Goal: Information Seeking & Learning: Learn about a topic

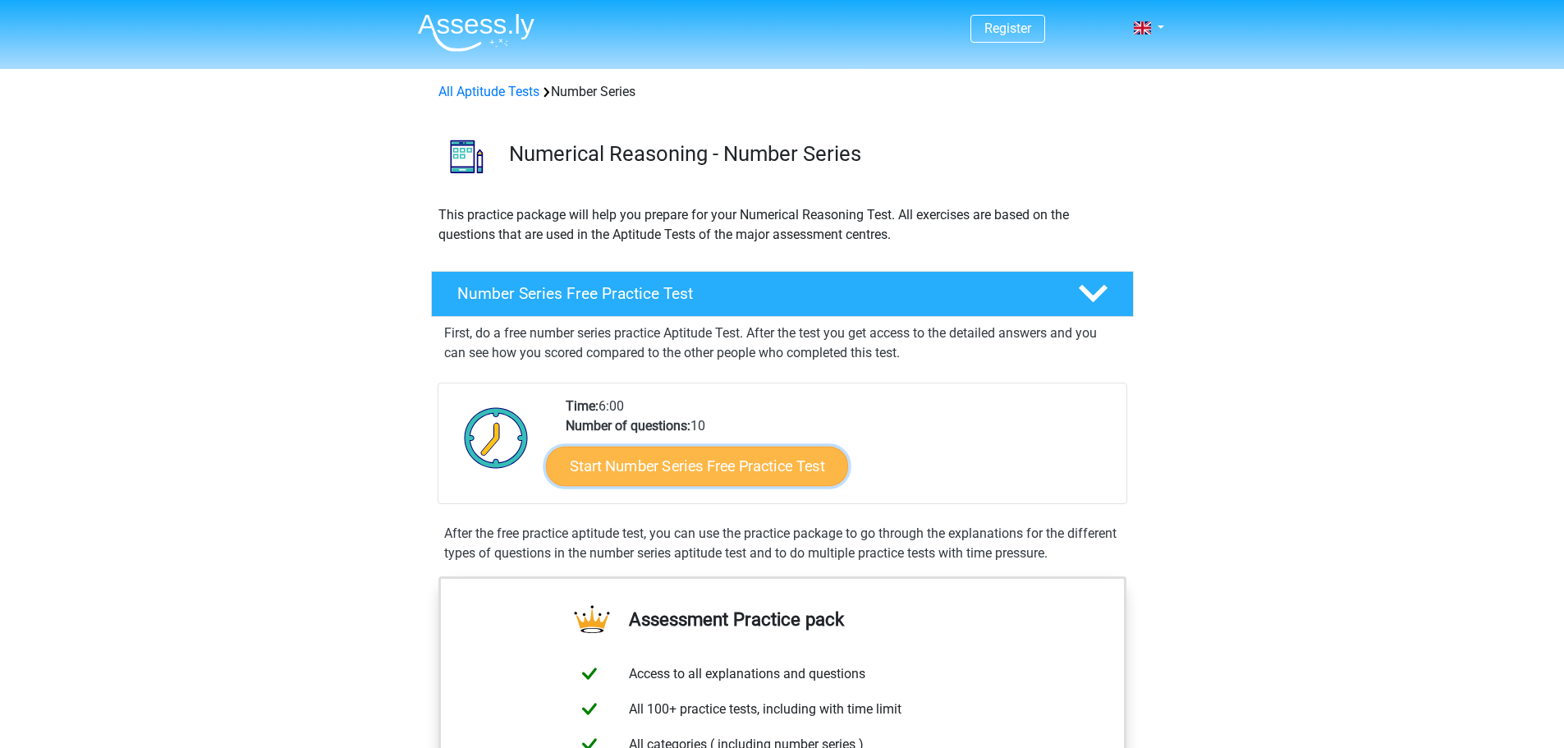
click at [748, 456] on link "Start Number Series Free Practice Test" at bounding box center [697, 465] width 302 height 39
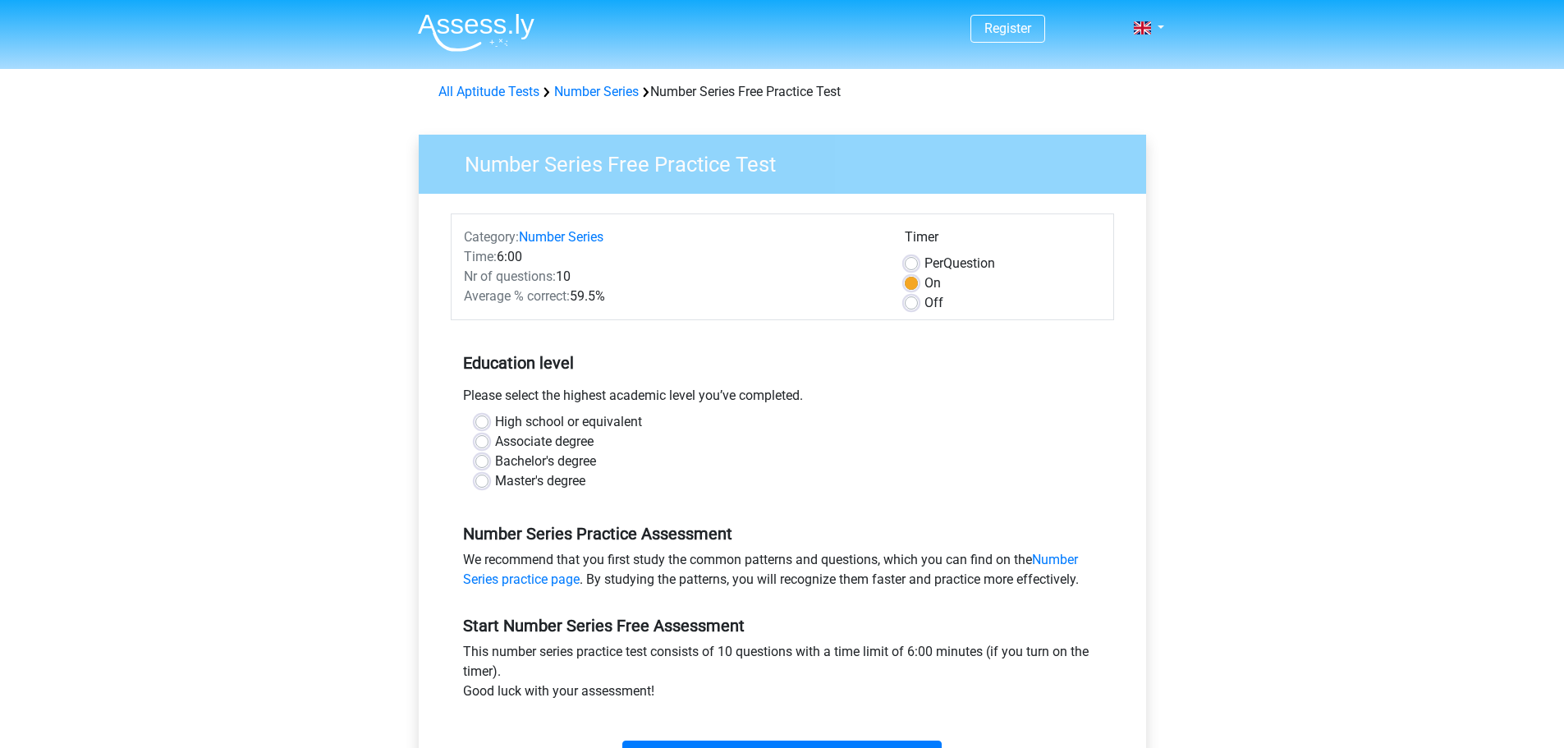
click at [731, 442] on div "Associate degree" at bounding box center [782, 442] width 614 height 20
click at [617, 421] on label "High school or equivalent" at bounding box center [568, 422] width 147 height 20
click at [488, 421] on input "High school or equivalent" at bounding box center [481, 420] width 13 height 16
radio input "true"
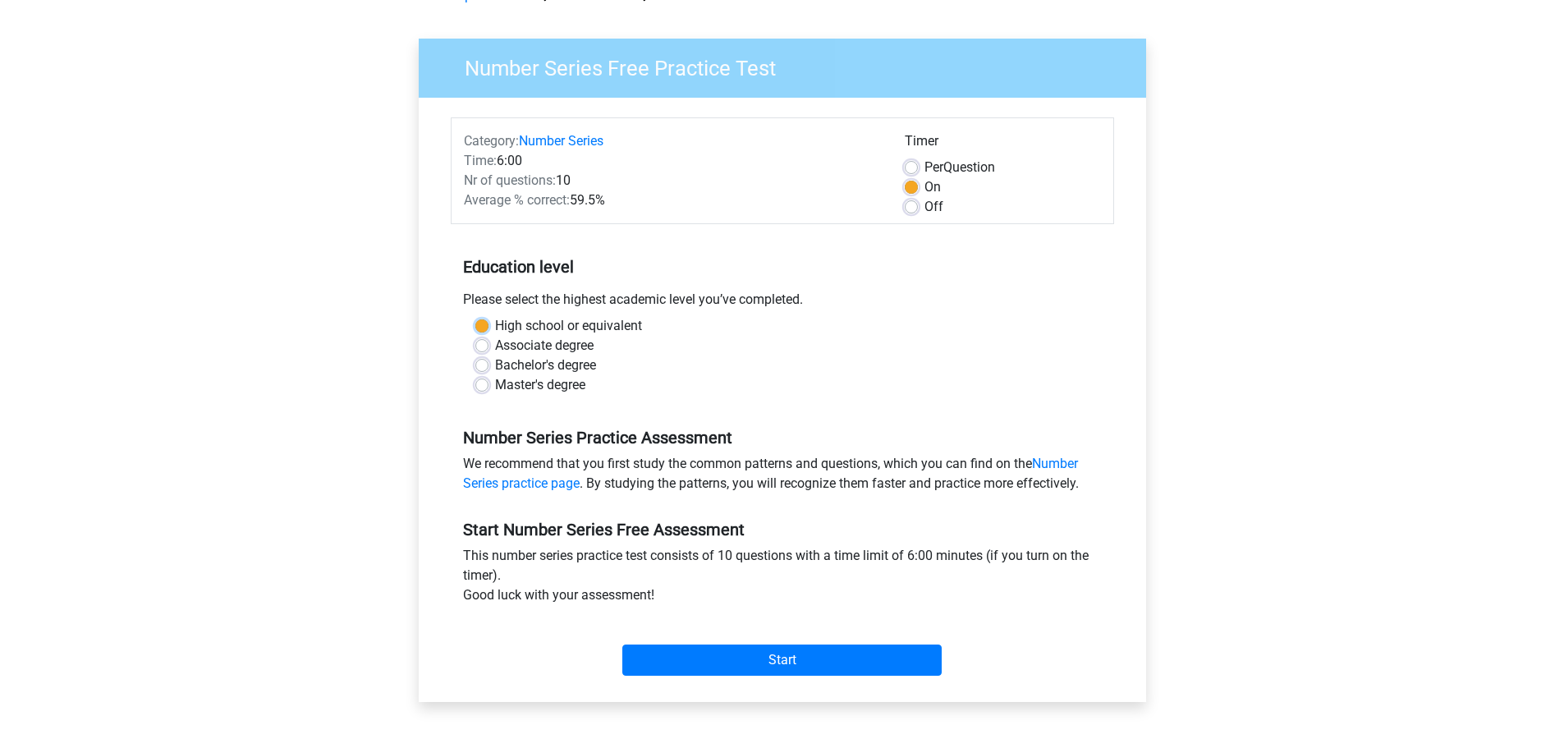
scroll to position [164, 0]
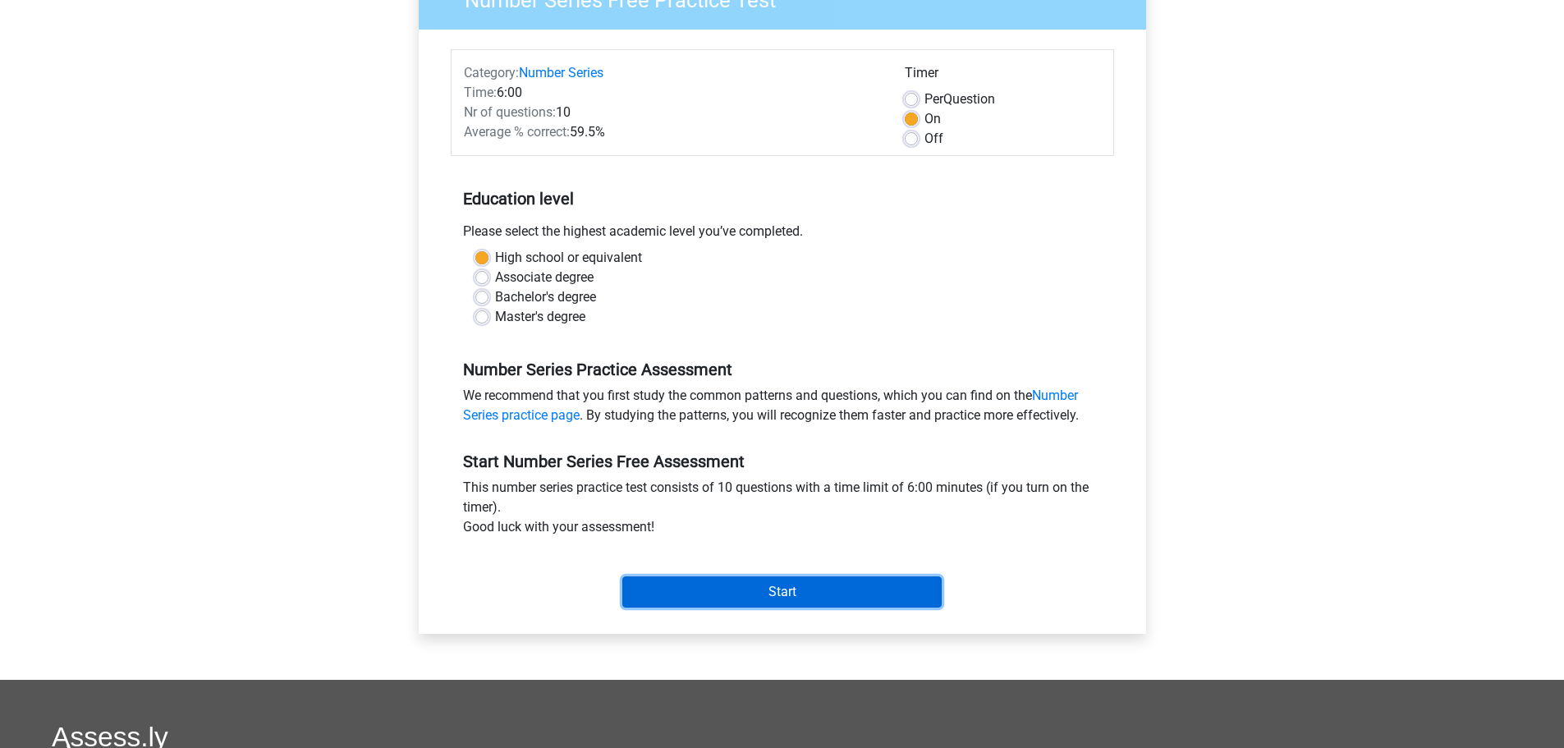
drag, startPoint x: 827, startPoint y: 588, endPoint x: 1093, endPoint y: 486, distance: 284.8
click at [1093, 486] on div "Start Number Series Free Assessment This number series practice test consists o…" at bounding box center [782, 523] width 663 height 182
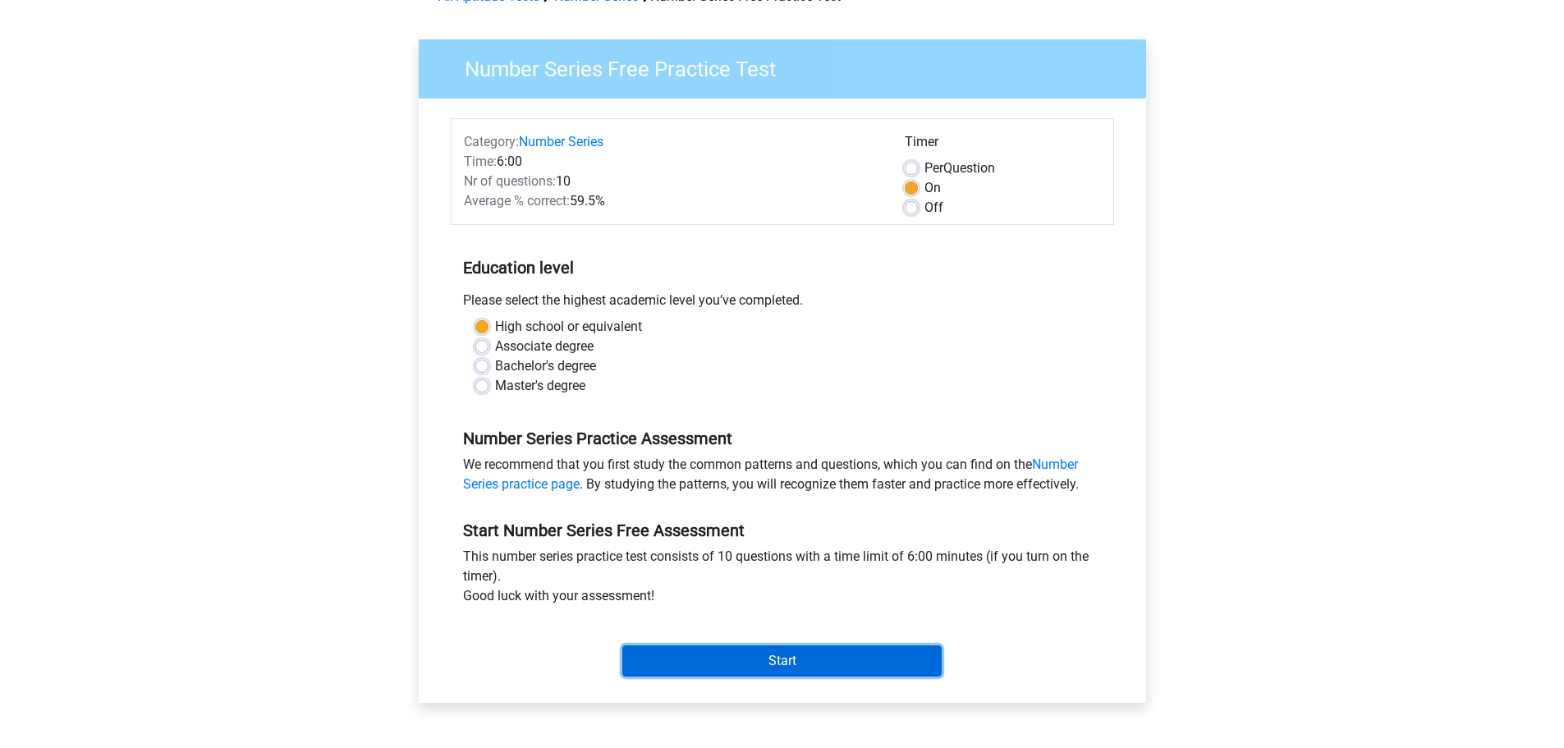
scroll to position [82, 0]
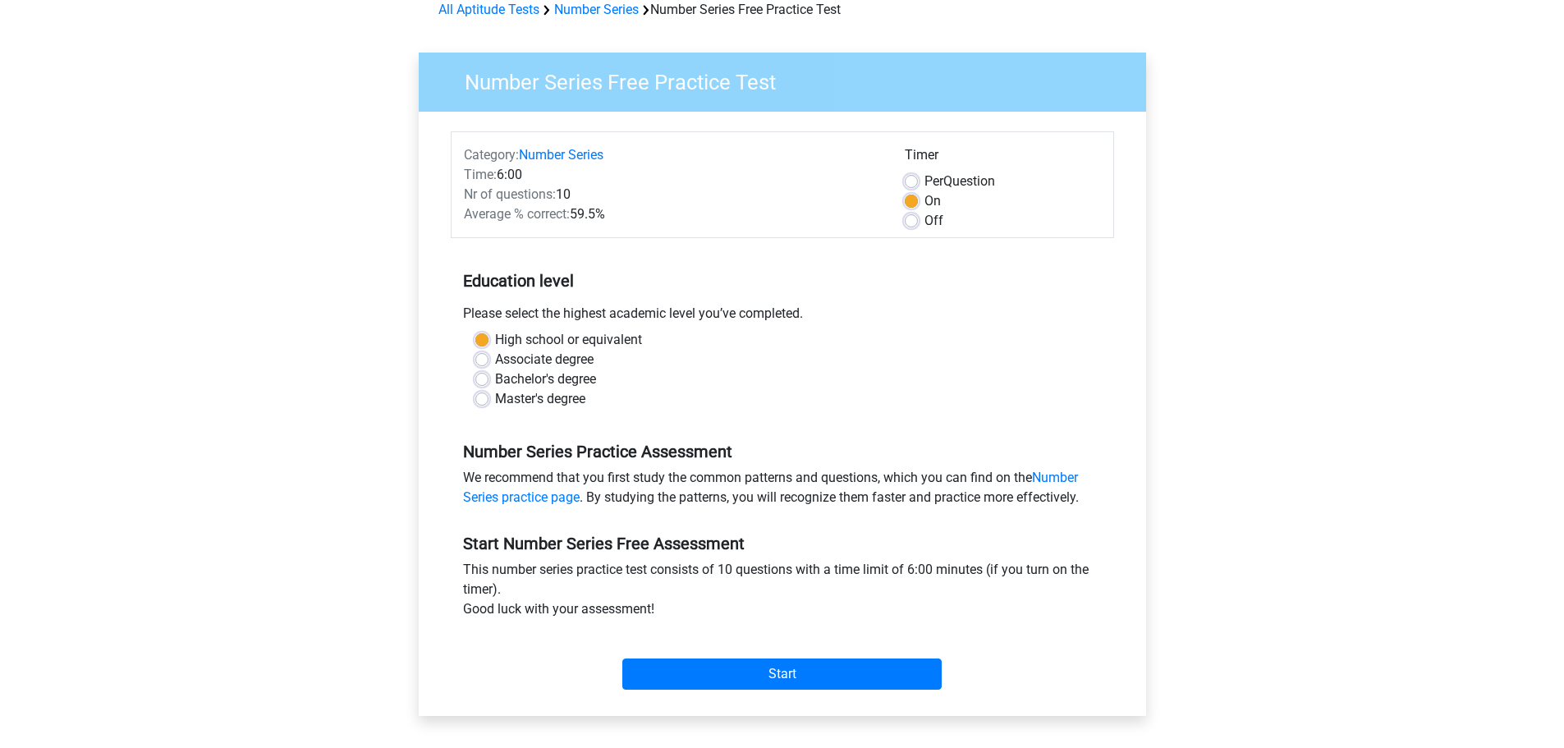
click at [575, 360] on label "Associate degree" at bounding box center [544, 360] width 98 height 20
click at [488, 360] on input "Associate degree" at bounding box center [481, 358] width 13 height 16
radio input "true"
click at [559, 337] on label "High school or equivalent" at bounding box center [568, 340] width 147 height 20
click at [488, 337] on input "High school or equivalent" at bounding box center [481, 338] width 13 height 16
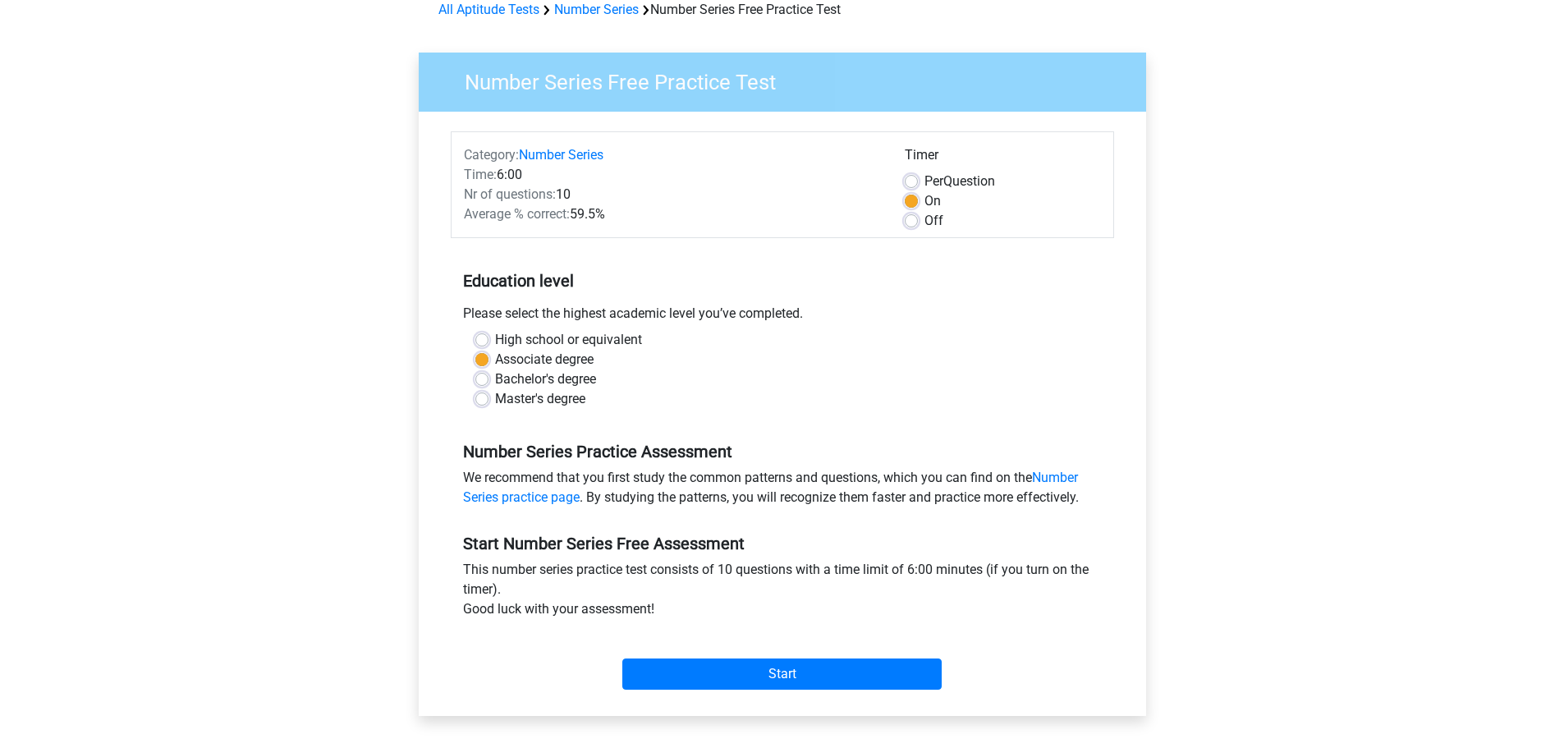
radio input "true"
click at [863, 676] on input "Start" at bounding box center [781, 673] width 319 height 31
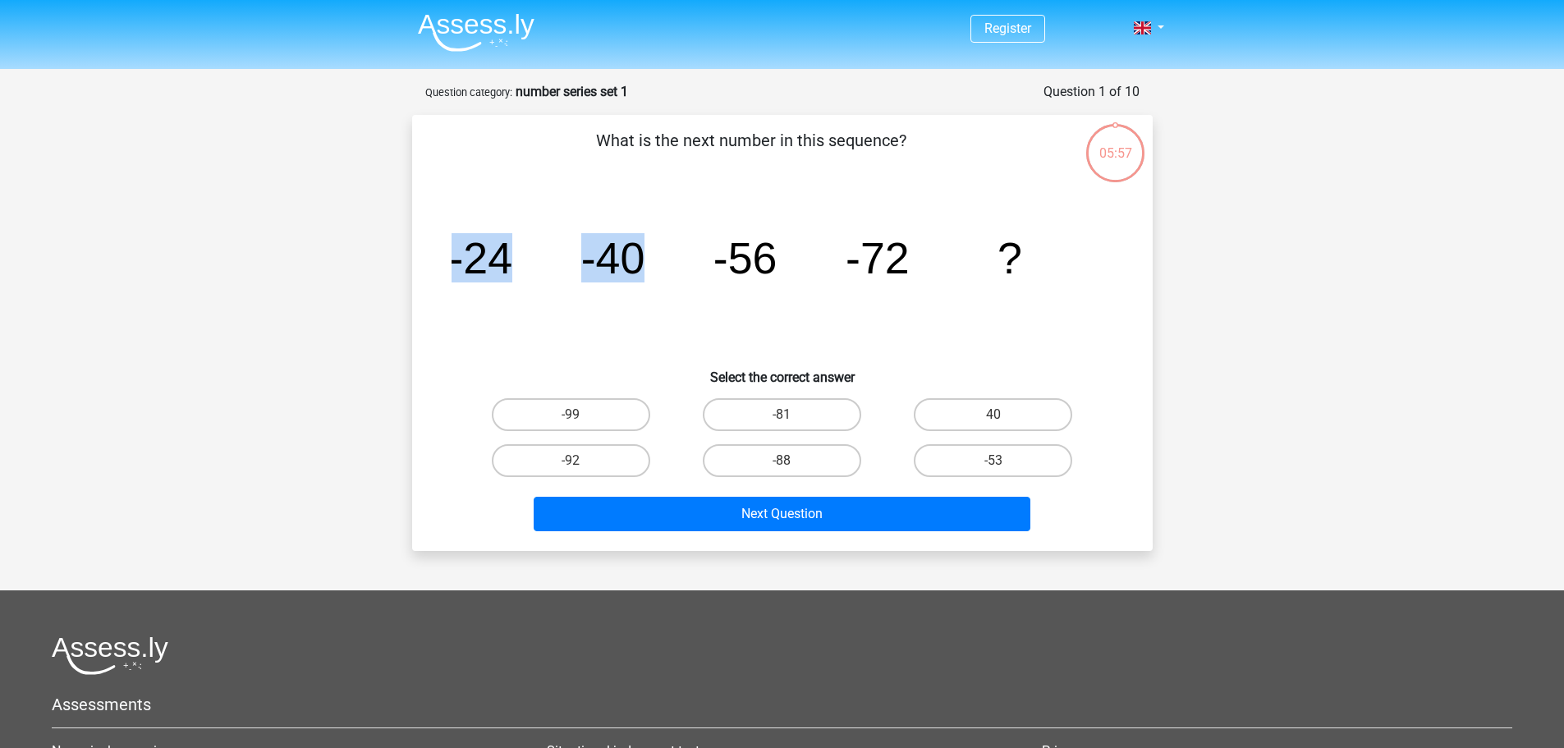
drag, startPoint x: 464, startPoint y: 259, endPoint x: 652, endPoint y: 256, distance: 188.0
click at [652, 256] on div "image/svg+xml -24 -40 -56 -72 ?" at bounding box center [782, 273] width 688 height 166
click at [653, 259] on icon "image/svg+xml -24 -40 -56 -72 ?" at bounding box center [782, 273] width 662 height 166
drag, startPoint x: 642, startPoint y: 255, endPoint x: 448, endPoint y: 243, distance: 194.1
click at [448, 243] on div "image/svg+xml -24 -40 -56 -72 ?" at bounding box center [782, 273] width 688 height 166
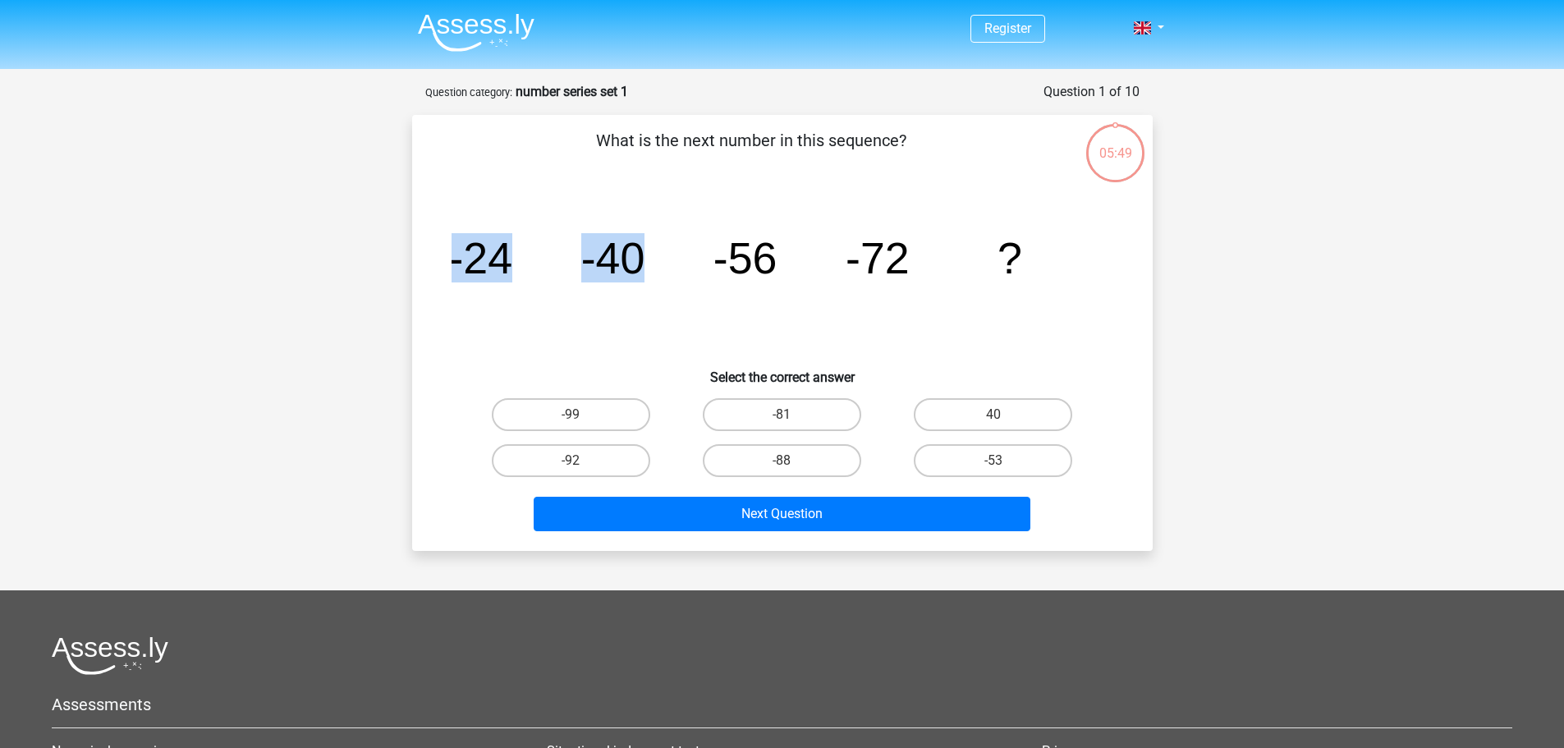
click at [572, 253] on icon "image/svg+xml -24 -40 -56 -72 ?" at bounding box center [782, 273] width 662 height 166
drag, startPoint x: 584, startPoint y: 259, endPoint x: 793, endPoint y: 268, distance: 208.7
click at [793, 268] on icon "image/svg+xml -24 -40 -56 -72 ?" at bounding box center [782, 273] width 662 height 166
click at [792, 267] on icon "image/svg+xml -24 -40 -56 -72 ?" at bounding box center [782, 273] width 662 height 166
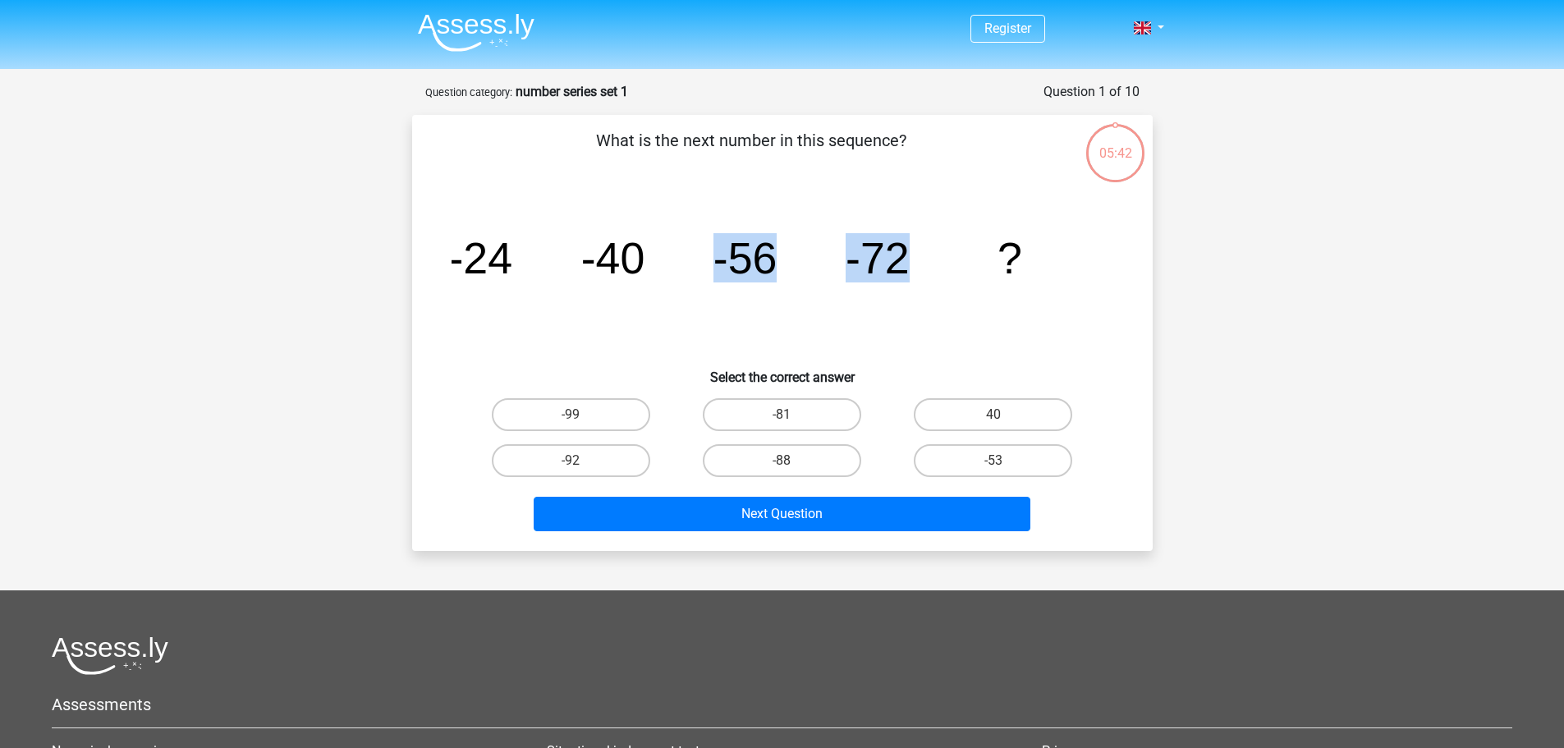
drag, startPoint x: 714, startPoint y: 259, endPoint x: 918, endPoint y: 269, distance: 203.8
click at [918, 269] on icon "image/svg+xml -24 -40 -56 -72 ?" at bounding box center [782, 273] width 662 height 166
click at [512, 276] on tspan "-72" at bounding box center [480, 257] width 64 height 49
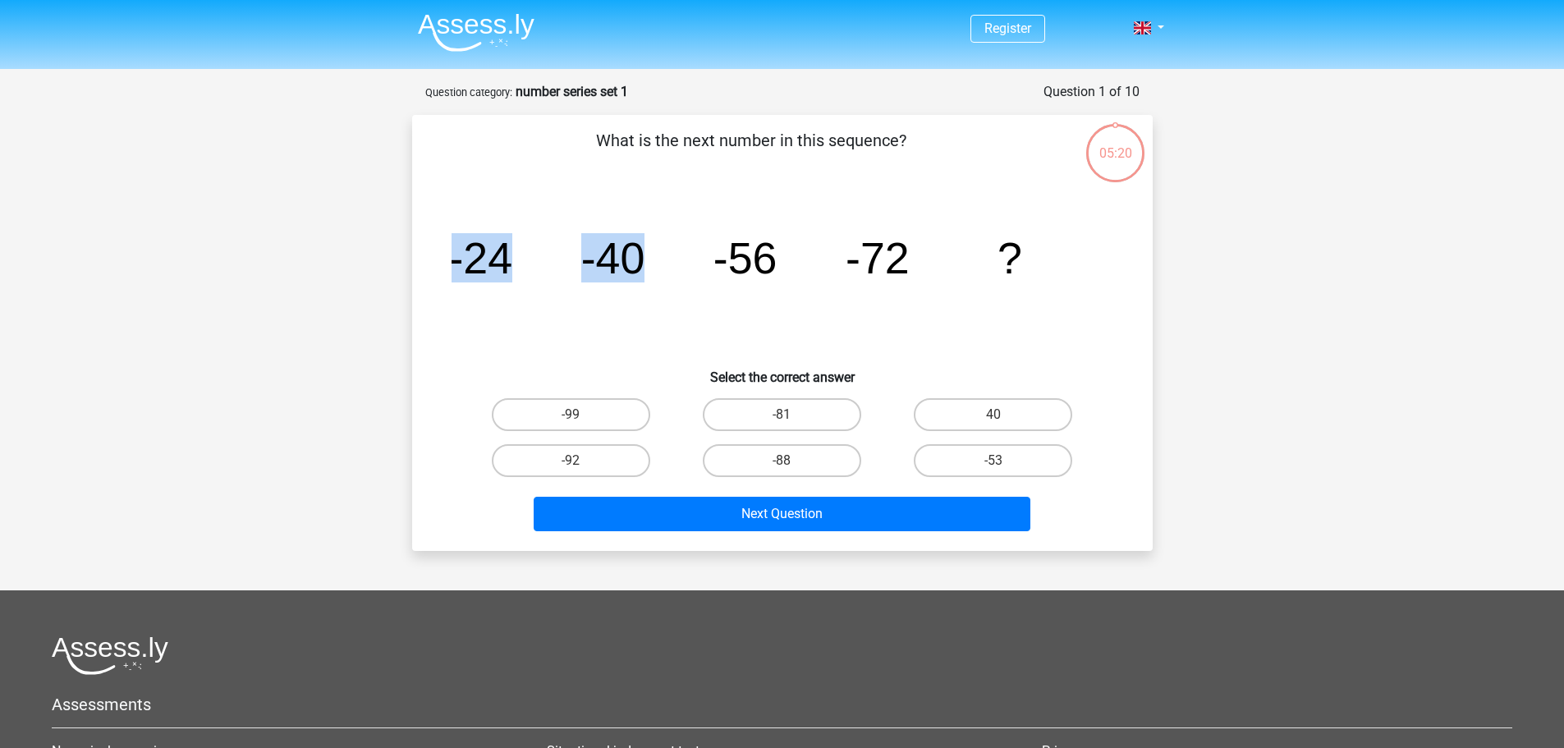
drag, startPoint x: 453, startPoint y: 254, endPoint x: 702, endPoint y: 255, distance: 248.7
click at [702, 255] on icon "image/svg+xml -24 -40 -56 -72 ?" at bounding box center [782, 273] width 662 height 166
click at [512, 259] on tspan "-40" at bounding box center [480, 257] width 64 height 49
drag, startPoint x: 576, startPoint y: 255, endPoint x: 782, endPoint y: 262, distance: 206.1
click at [782, 262] on icon "image/svg+xml -24 -40 -56 -72 ?" at bounding box center [782, 273] width 662 height 166
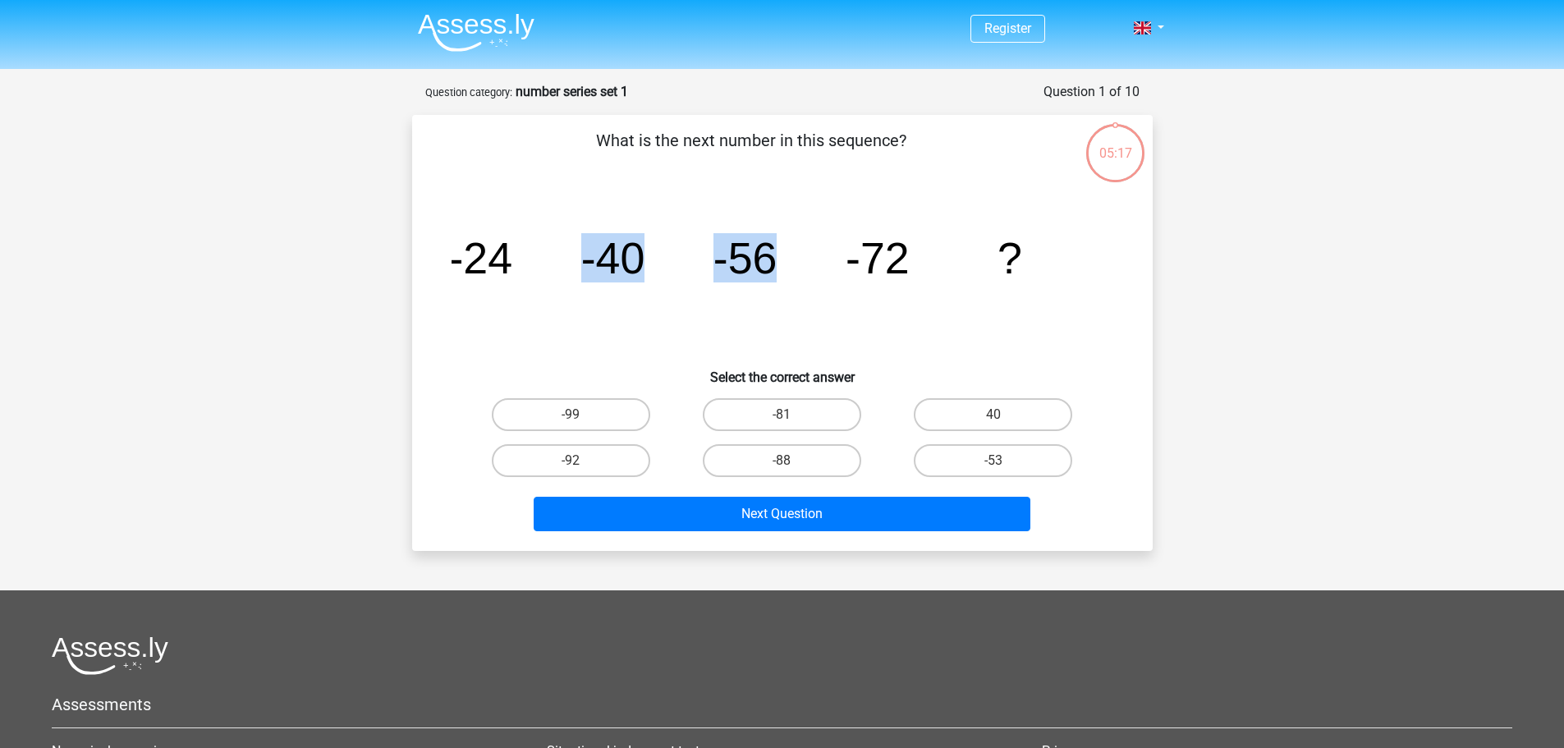
click at [512, 263] on tspan "-56" at bounding box center [480, 257] width 64 height 49
drag, startPoint x: 783, startPoint y: 256, endPoint x: 953, endPoint y: 257, distance: 169.9
click at [953, 257] on icon "image/svg+xml -24 -40 -56 -72 ?" at bounding box center [782, 273] width 662 height 166
click at [952, 257] on icon "image/svg+xml -24 -40 -56 -72 ?" at bounding box center [782, 273] width 662 height 166
click at [799, 449] on label "-88" at bounding box center [782, 460] width 158 height 33
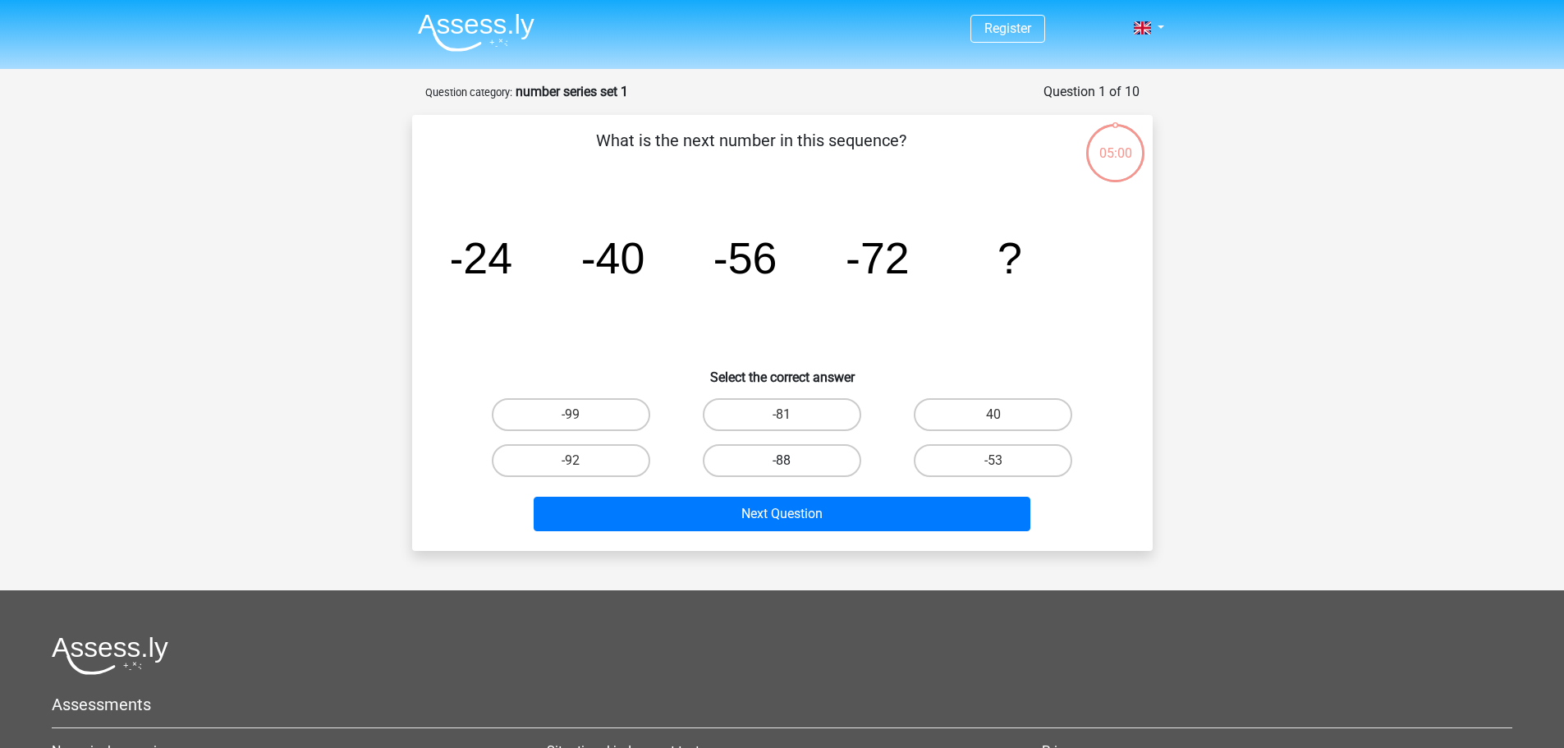
click at [792, 460] on input "-88" at bounding box center [786, 465] width 11 height 11
radio input "true"
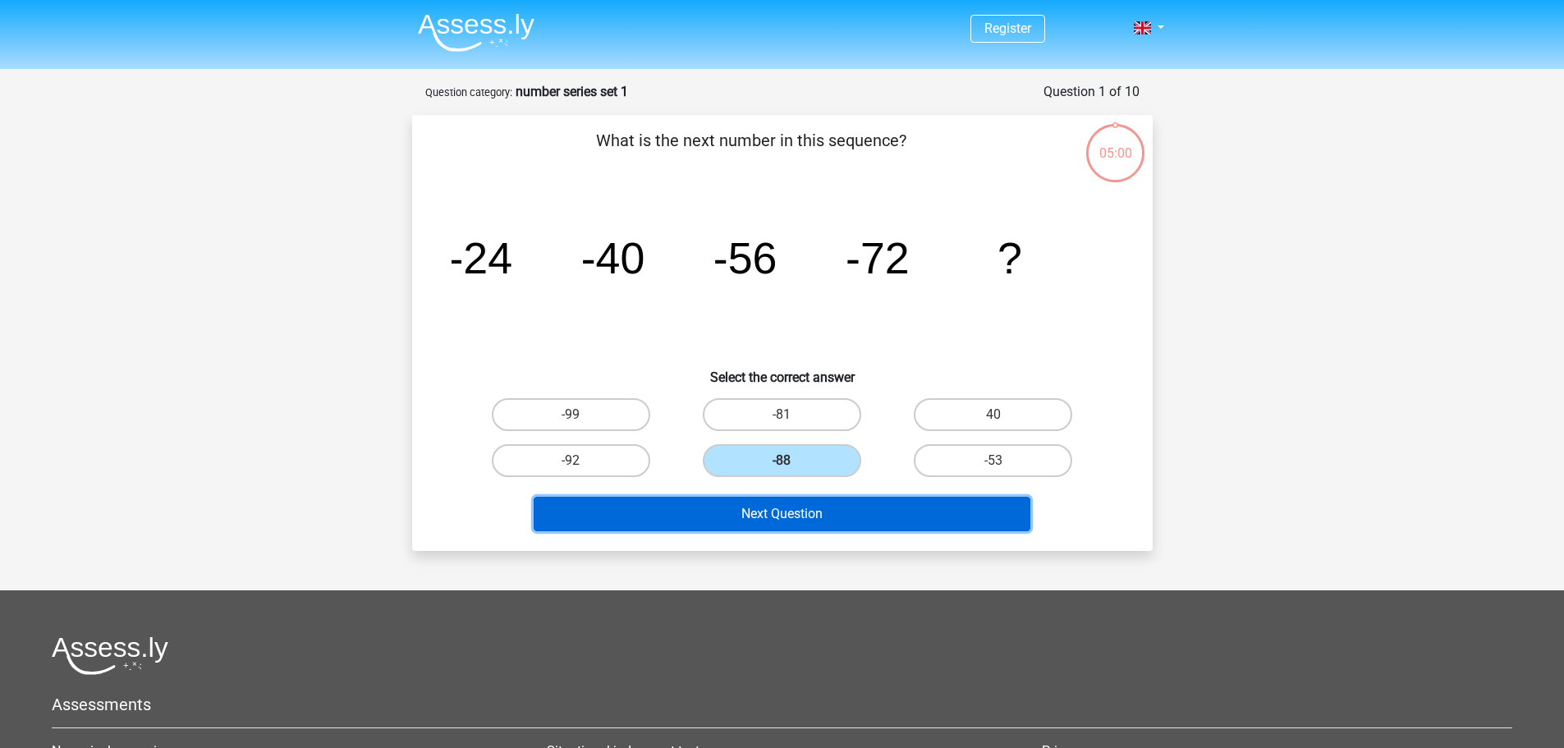
click at [828, 518] on button "Next Question" at bounding box center [782, 514] width 497 height 34
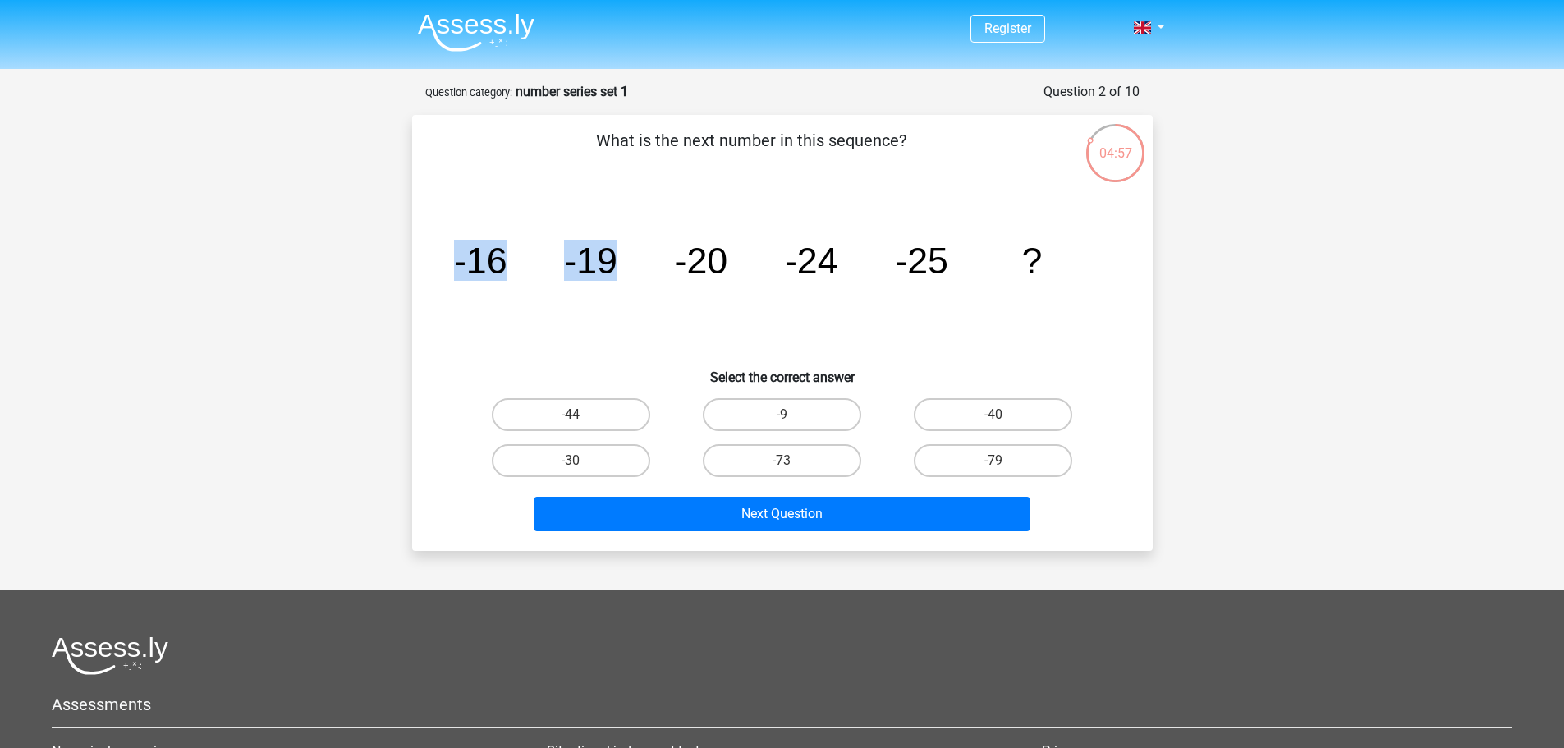
drag, startPoint x: 449, startPoint y: 261, endPoint x: 657, endPoint y: 269, distance: 207.8
click at [657, 269] on div "image/svg+xml -16 -19 -20 -24 -25 ?" at bounding box center [782, 273] width 688 height 166
click at [506, 276] on tspan "-19" at bounding box center [479, 260] width 53 height 41
drag, startPoint x: 564, startPoint y: 263, endPoint x: 731, endPoint y: 266, distance: 167.5
click at [731, 266] on icon "image/svg+xml -16 -19 -20 -24 -25 ?" at bounding box center [782, 273] width 662 height 166
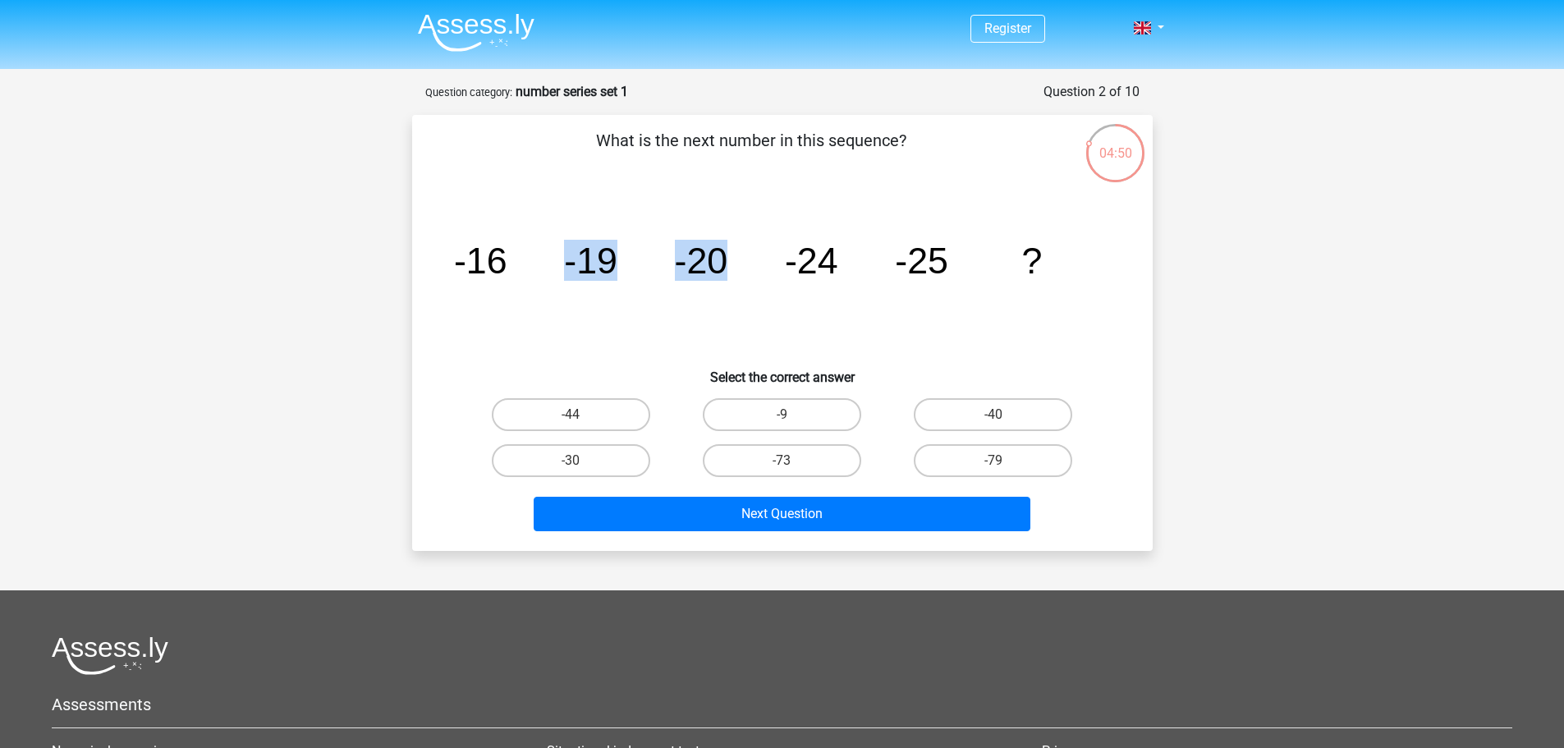
click at [736, 263] on icon "image/svg+xml -16 -19 -20 -24 -25 ?" at bounding box center [782, 273] width 662 height 166
drag, startPoint x: 446, startPoint y: 258, endPoint x: 633, endPoint y: 261, distance: 187.2
click at [633, 261] on div "image/svg+xml -16 -19 -20 -24 -25 ?" at bounding box center [782, 273] width 688 height 166
click at [633, 261] on icon "image/svg+xml -16 -19 -20 -24 -25 ?" at bounding box center [782, 273] width 662 height 166
drag, startPoint x: 561, startPoint y: 255, endPoint x: 720, endPoint y: 260, distance: 159.3
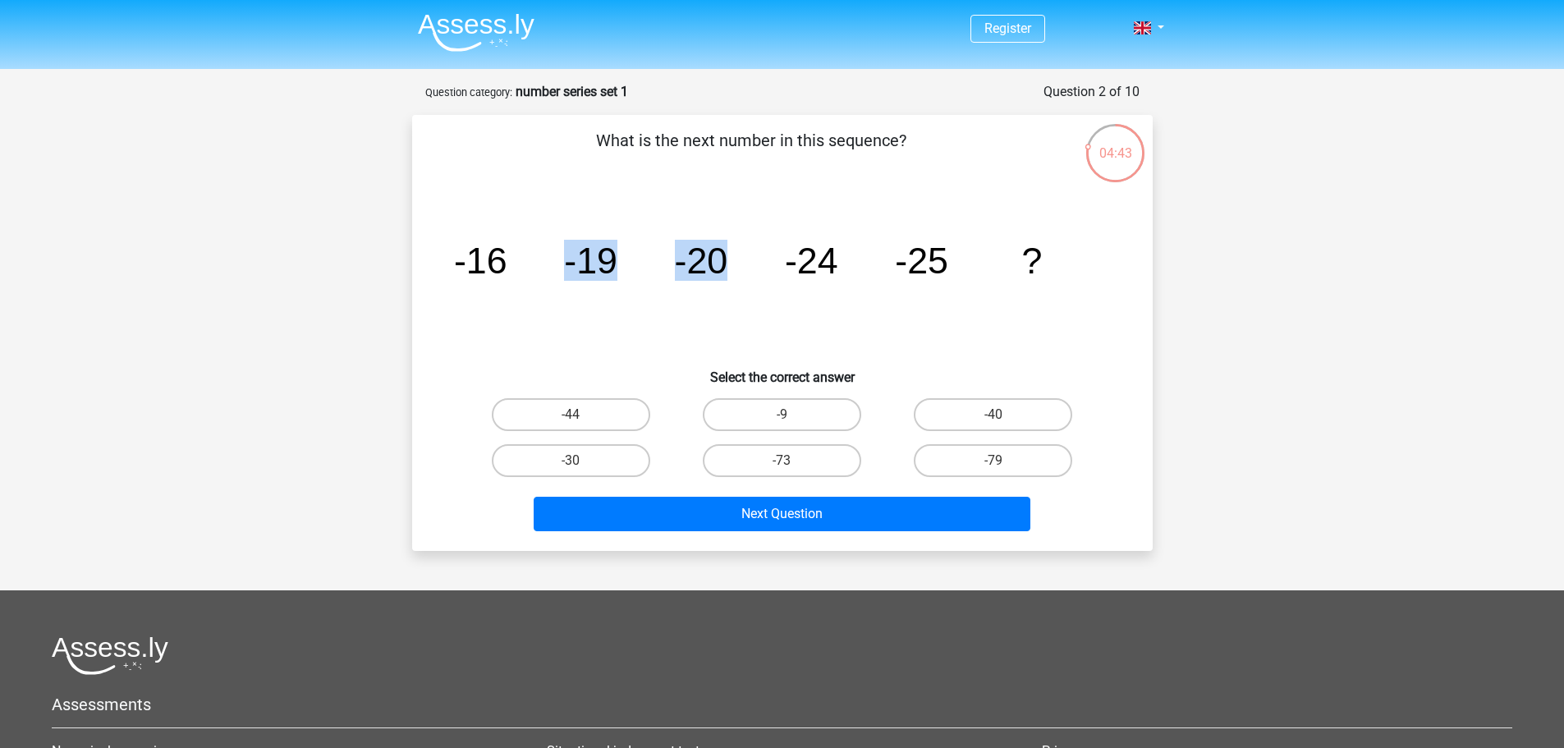
click at [720, 260] on icon "image/svg+xml -16 -19 -20 -24 -25 ?" at bounding box center [782, 273] width 662 height 166
click at [758, 264] on icon "image/svg+xml -16 -19 -20 -24 -25 ?" at bounding box center [782, 273] width 662 height 166
drag, startPoint x: 676, startPoint y: 259, endPoint x: 831, endPoint y: 263, distance: 155.2
click at [831, 263] on g "-16 -19 -20 -24 -25 ?" at bounding box center [747, 260] width 588 height 41
click at [842, 270] on icon "image/svg+xml -16 -19 -20 -24 -25 ?" at bounding box center [782, 273] width 662 height 166
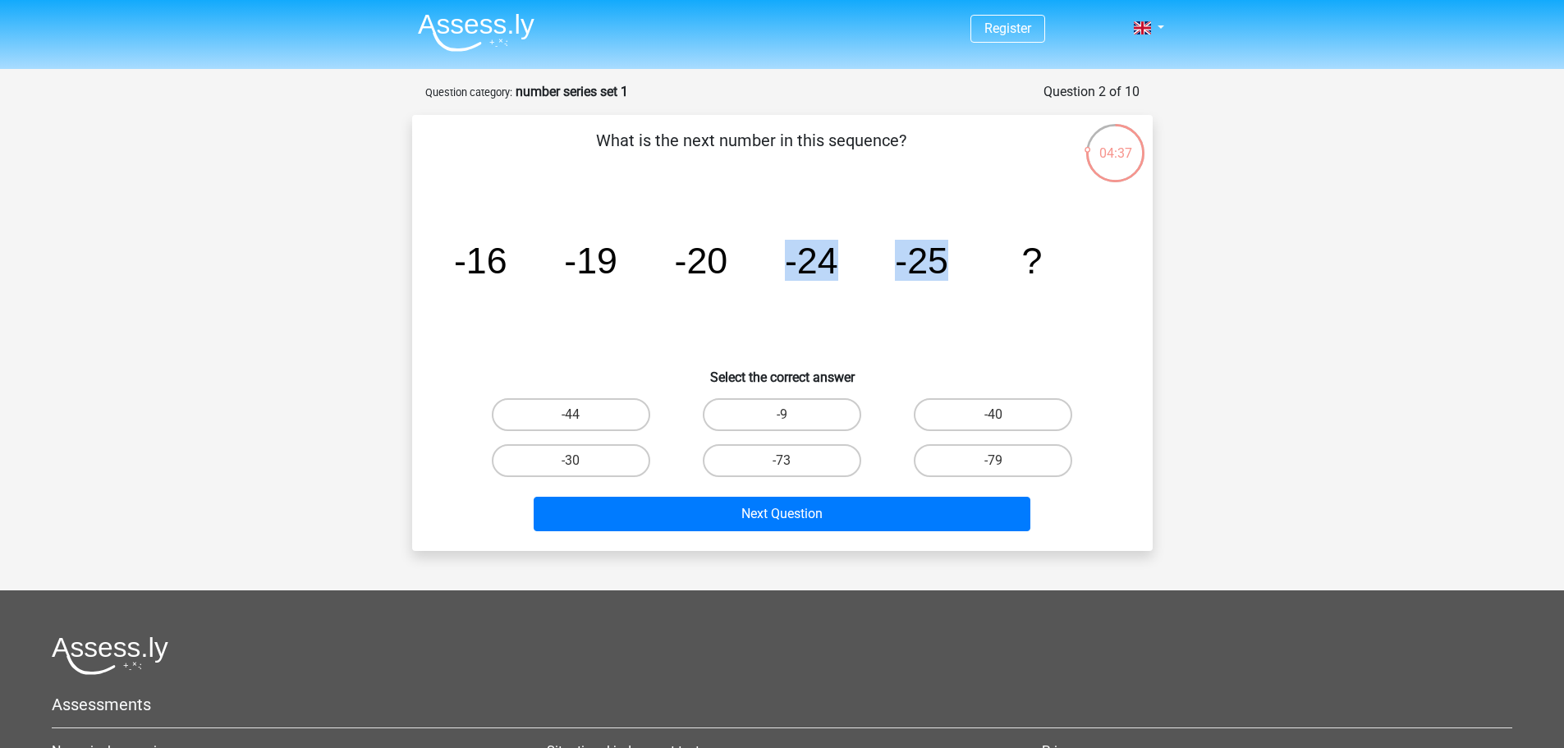
drag, startPoint x: 787, startPoint y: 264, endPoint x: 946, endPoint y: 263, distance: 159.2
click at [943, 263] on g "-16 -19 -20 -24 -25 ?" at bounding box center [747, 260] width 588 height 41
click at [968, 280] on icon "image/svg+xml -16 -19 -20 -24 -25 ?" at bounding box center [782, 273] width 662 height 166
drag, startPoint x: 900, startPoint y: 262, endPoint x: 1077, endPoint y: 270, distance: 177.5
click at [1077, 270] on icon "image/svg+xml -16 -19 -20 -24 -25 ?" at bounding box center [782, 273] width 662 height 166
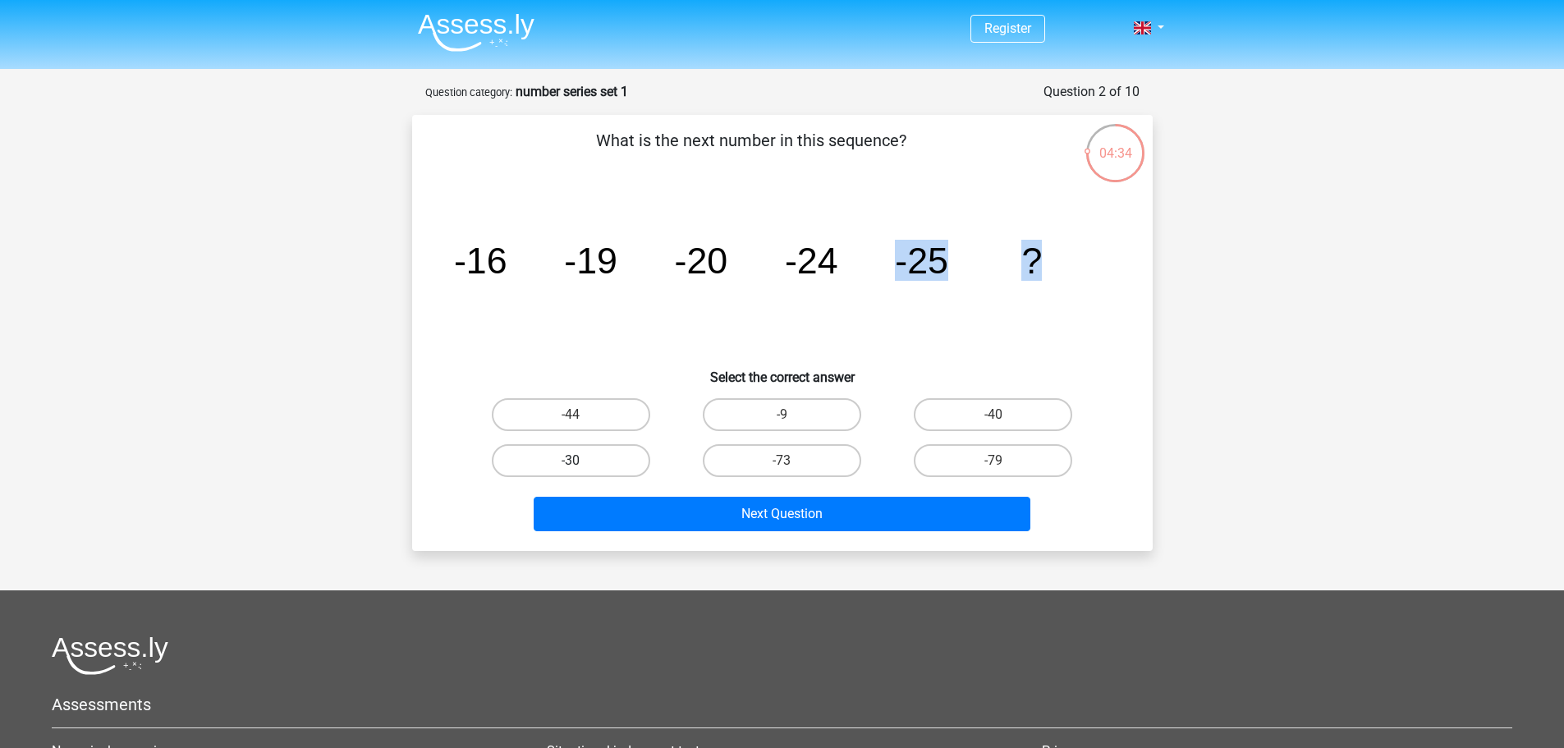
click at [621, 459] on label "-30" at bounding box center [571, 460] width 158 height 33
click at [581, 460] on input "-30" at bounding box center [575, 465] width 11 height 11
radio input "true"
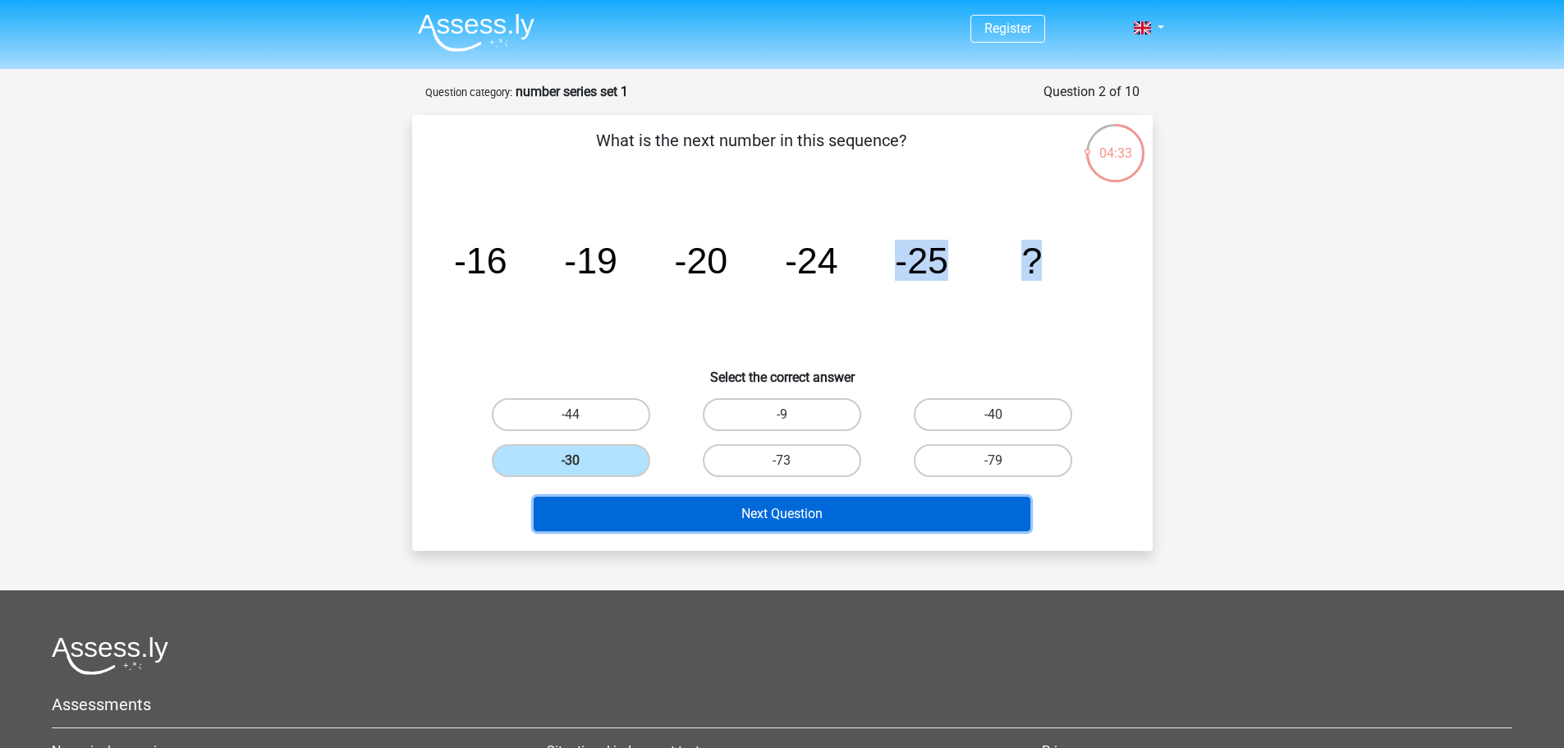
click at [799, 519] on button "Next Question" at bounding box center [782, 514] width 497 height 34
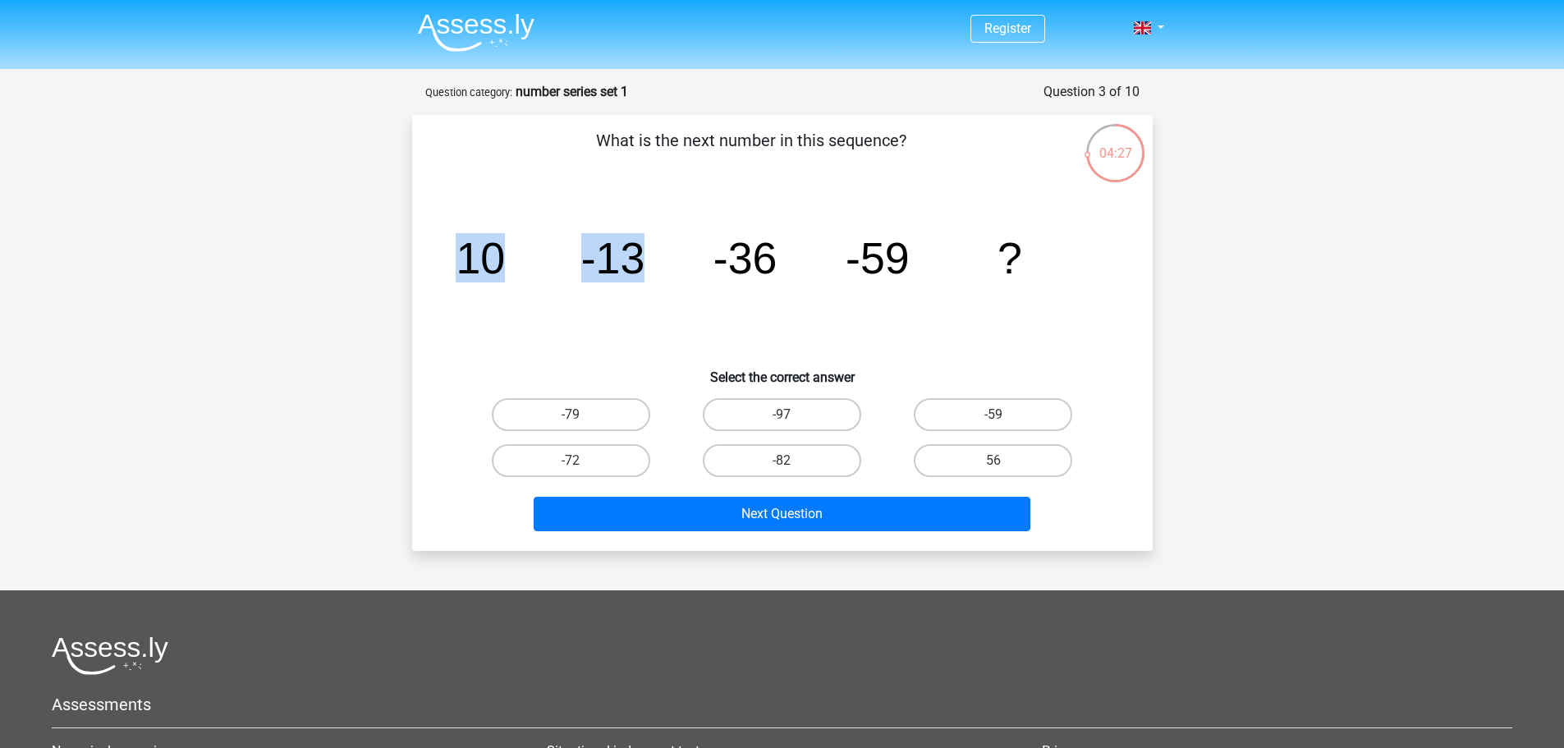
drag, startPoint x: 460, startPoint y: 263, endPoint x: 644, endPoint y: 264, distance: 183.1
click at [644, 264] on g "10 -13 -36 -59 ?" at bounding box center [739, 257] width 566 height 49
click at [661, 274] on icon "image/svg+xml 10 -13 -36 -59 ?" at bounding box center [782, 273] width 662 height 166
drag, startPoint x: 582, startPoint y: 257, endPoint x: 767, endPoint y: 263, distance: 185.6
click at [767, 263] on g "10 -13 -36 -59 ?" at bounding box center [739, 257] width 566 height 49
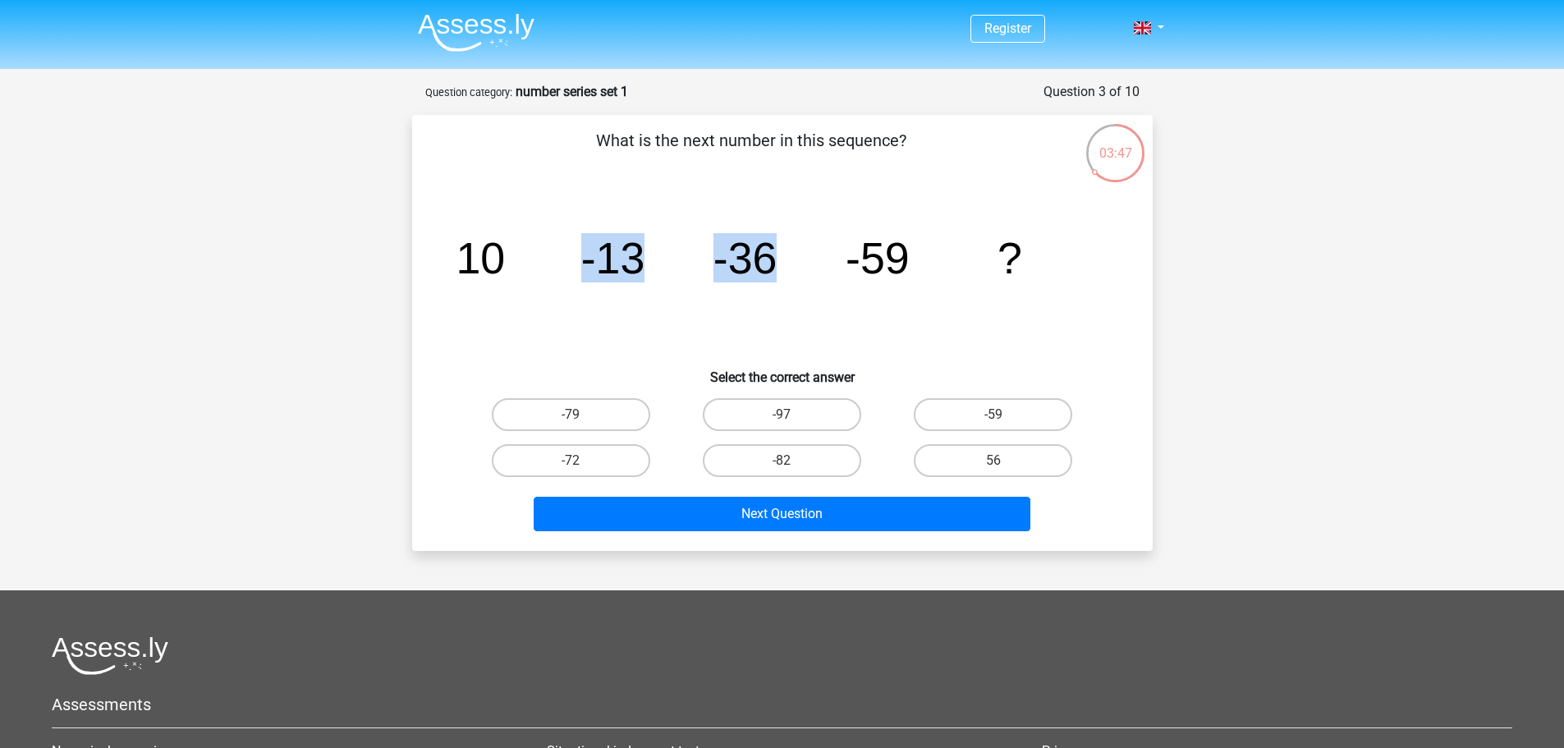
click at [505, 260] on tspan "-36" at bounding box center [480, 257] width 49 height 49
drag, startPoint x: 717, startPoint y: 259, endPoint x: 910, endPoint y: 245, distance: 194.2
click at [910, 245] on icon "image/svg+xml 10 -13 -36 -59 ?" at bounding box center [782, 273] width 662 height 166
drag, startPoint x: 836, startPoint y: 256, endPoint x: 845, endPoint y: 257, distance: 9.1
click at [836, 256] on icon "image/svg+xml 10 -13 -36 -59 ?" at bounding box center [782, 273] width 662 height 166
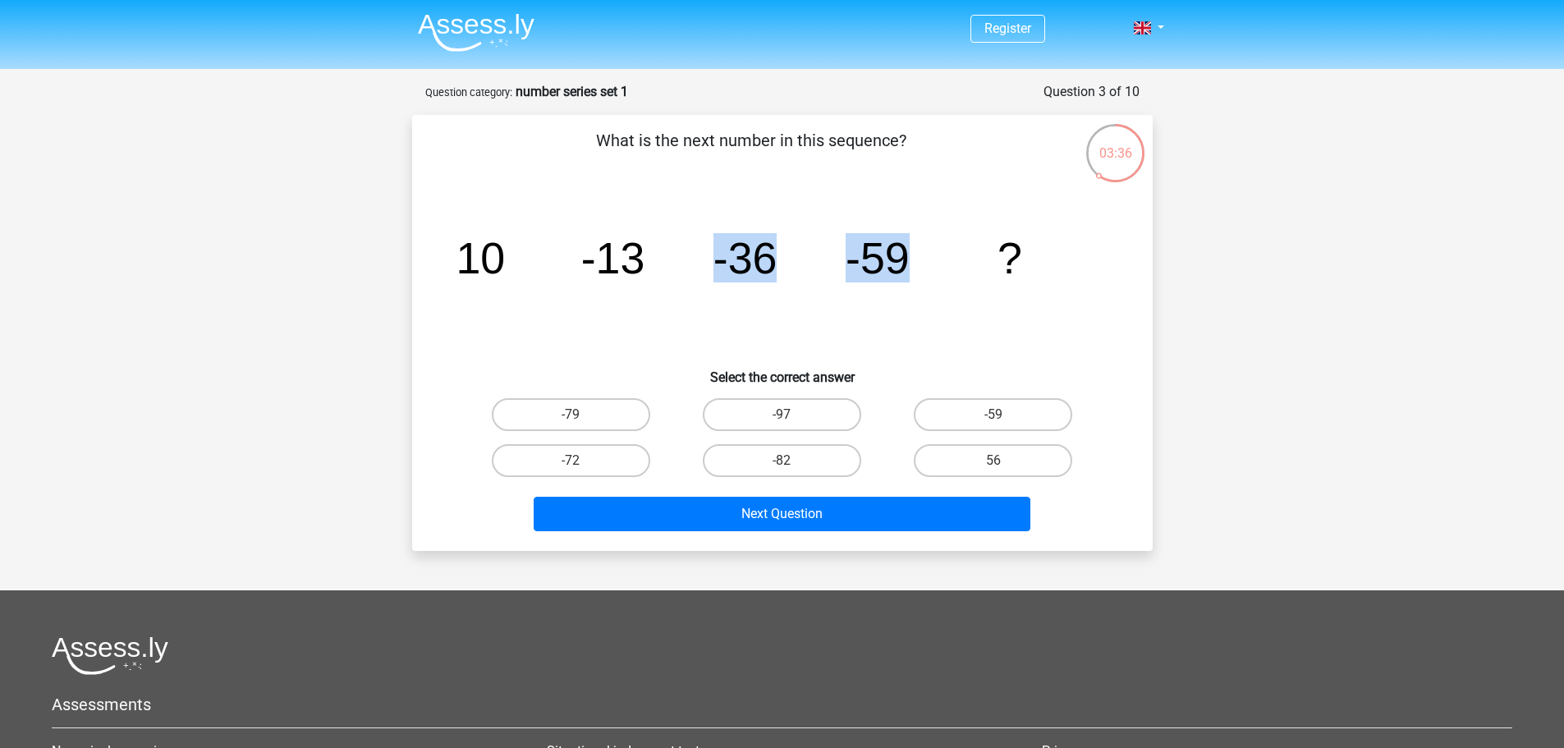
click at [505, 259] on tspan "-59" at bounding box center [480, 257] width 49 height 49
drag, startPoint x: 850, startPoint y: 259, endPoint x: 1036, endPoint y: 258, distance: 186.3
click at [1036, 258] on icon "image/svg+xml 10 -13 -36 -59 ?" at bounding box center [782, 273] width 662 height 166
click at [819, 464] on label "-82" at bounding box center [782, 460] width 158 height 33
click at [792, 464] on input "-82" at bounding box center [786, 465] width 11 height 11
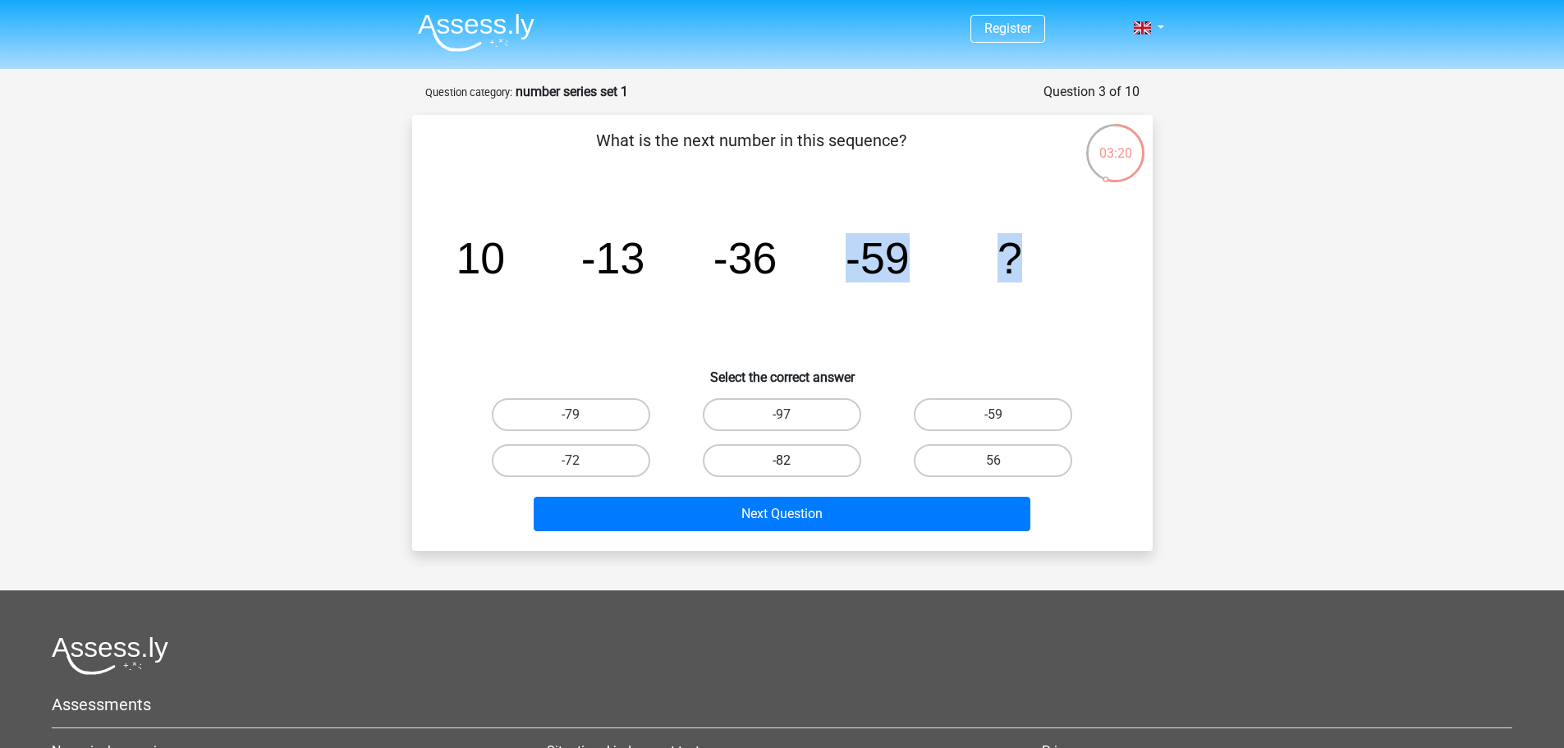
radio input "true"
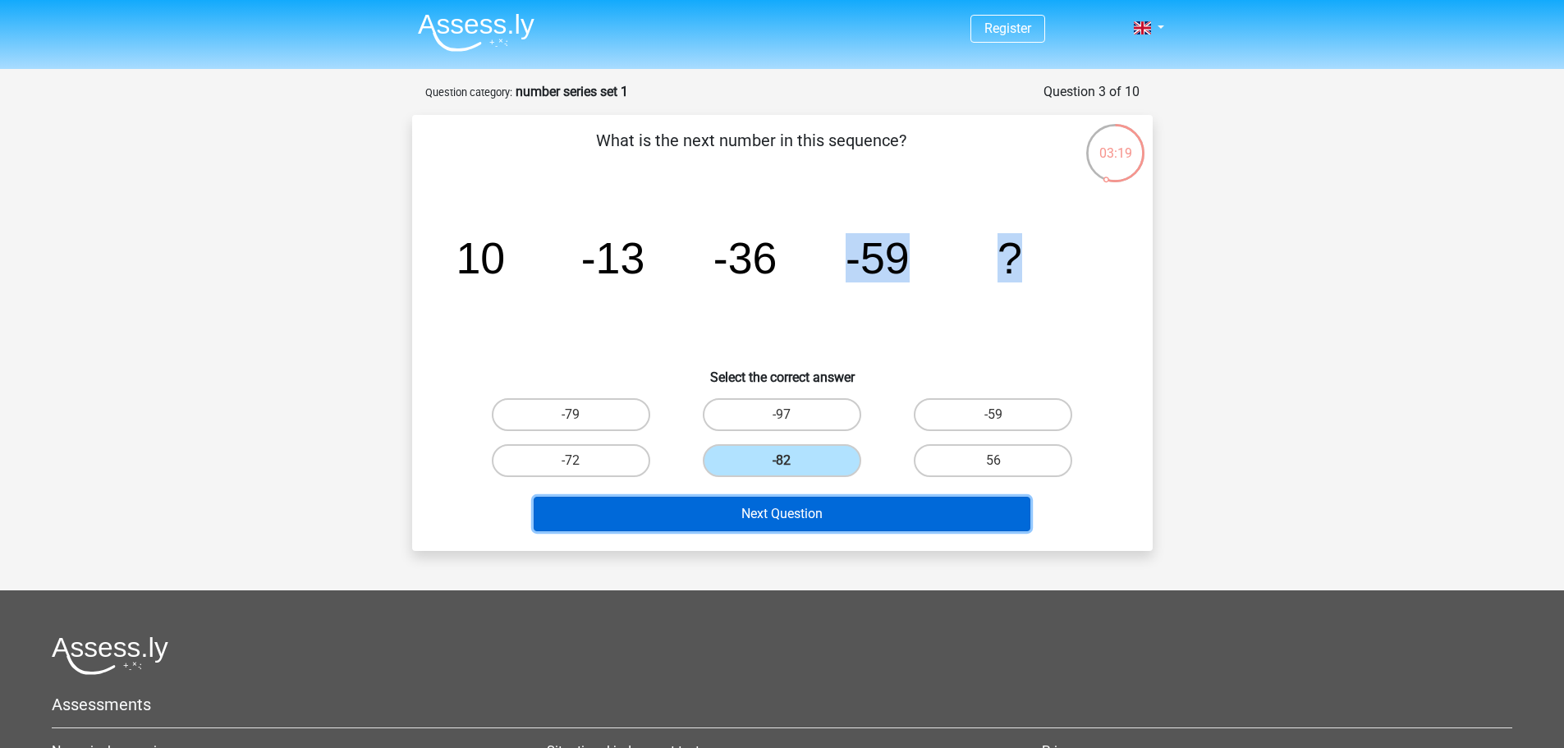
drag, startPoint x: 854, startPoint y: 515, endPoint x: 868, endPoint y: 522, distance: 16.5
click at [855, 515] on button "Next Question" at bounding box center [782, 514] width 497 height 34
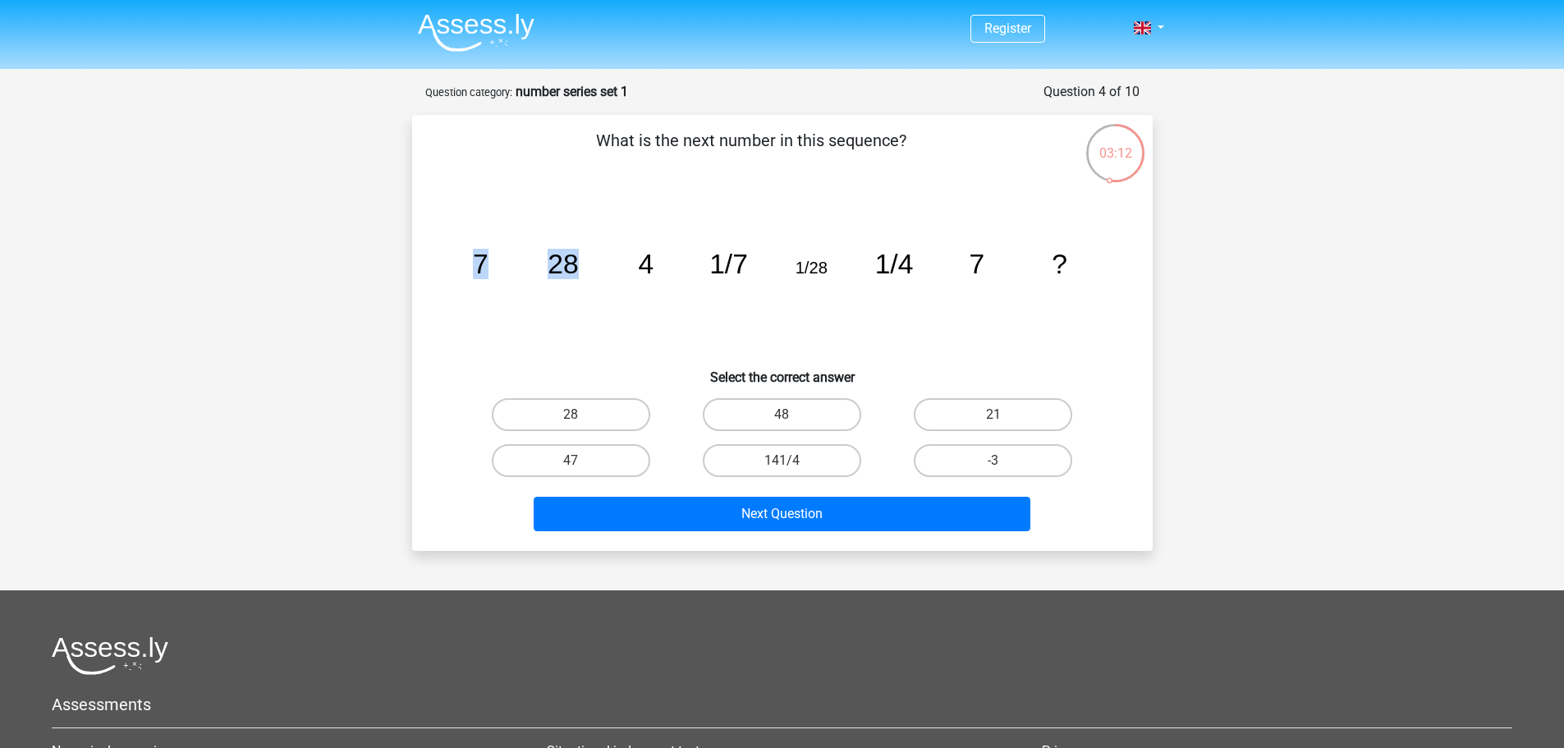
drag, startPoint x: 474, startPoint y: 251, endPoint x: 580, endPoint y: 256, distance: 106.8
click at [580, 256] on icon "image/svg+xml 7 28 4 1/7 1/28 1/4 7 ?" at bounding box center [782, 273] width 662 height 166
click at [585, 261] on icon "image/svg+xml 7 28 4 1/7 1/28 1/4 7 ?" at bounding box center [782, 273] width 662 height 166
drag, startPoint x: 468, startPoint y: 259, endPoint x: 585, endPoint y: 262, distance: 117.4
click at [585, 262] on icon "image/svg+xml 7 28 4 1/7 1/28 1/4 7 ?" at bounding box center [782, 273] width 662 height 166
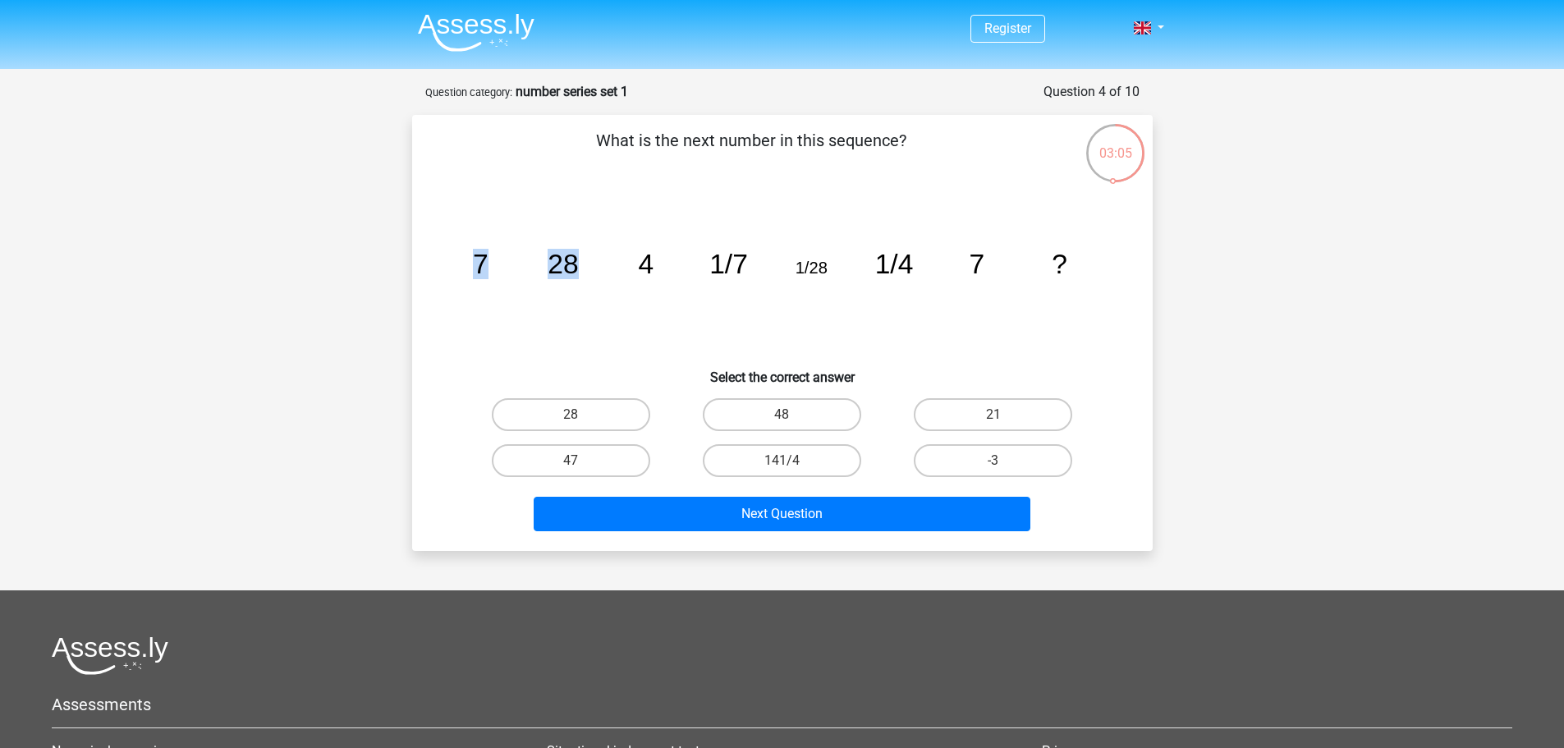
click at [585, 262] on icon "image/svg+xml 7 28 4 1/7 1/28 1/4 7 ?" at bounding box center [782, 273] width 662 height 166
drag, startPoint x: 474, startPoint y: 256, endPoint x: 571, endPoint y: 258, distance: 96.9
click at [555, 256] on g "7 28 4 1/7 1/28 1/4 7 ?" at bounding box center [769, 264] width 594 height 30
click at [488, 259] on tspan "28" at bounding box center [480, 264] width 16 height 30
drag, startPoint x: 479, startPoint y: 255, endPoint x: 580, endPoint y: 256, distance: 101.0
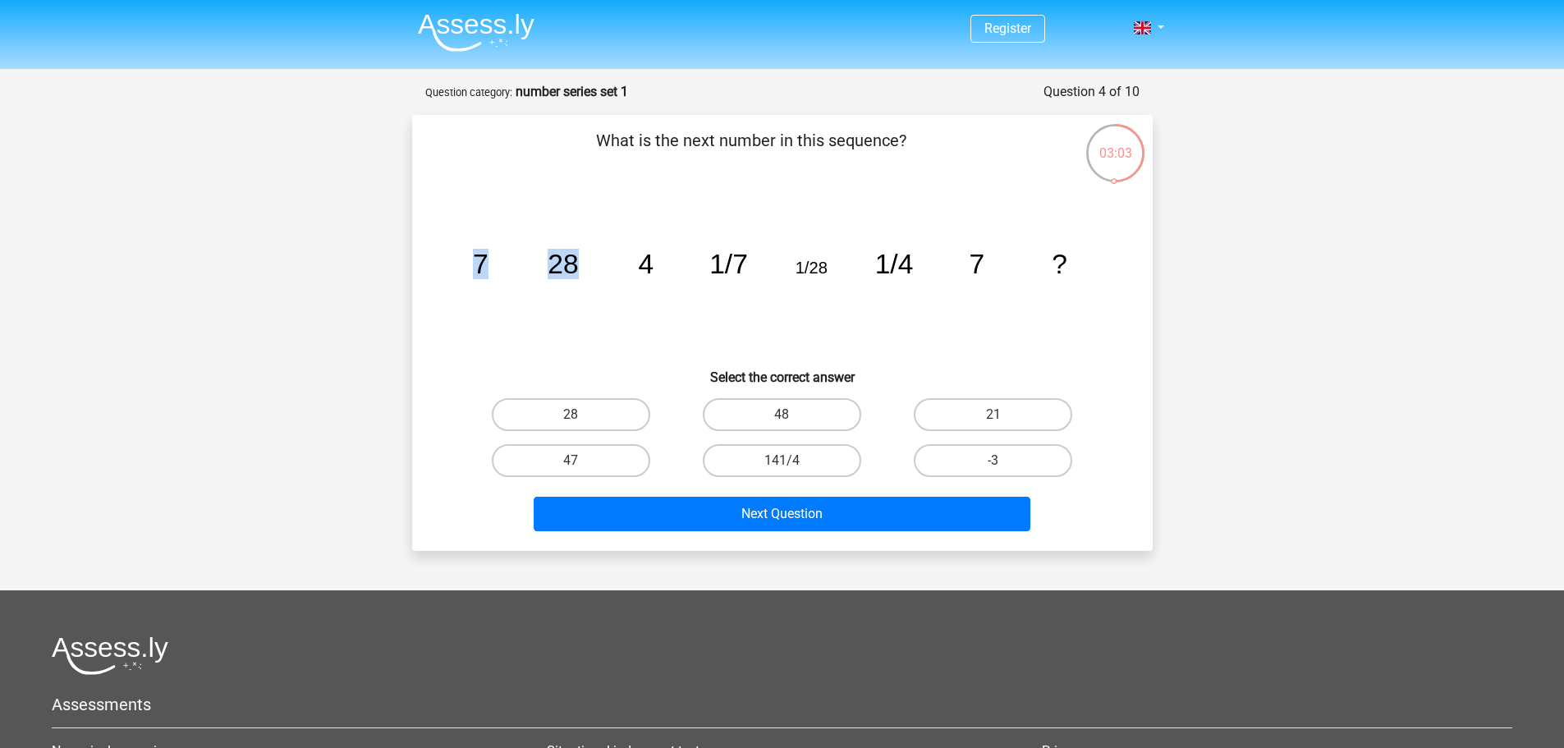
click at [580, 256] on icon "image/svg+xml 7 28 4 1/7 1/28 1/4 7 ?" at bounding box center [782, 273] width 662 height 166
click at [479, 256] on tspan "7" at bounding box center [480, 264] width 16 height 30
drag, startPoint x: 551, startPoint y: 260, endPoint x: 668, endPoint y: 263, distance: 117.4
click at [668, 263] on icon "image/svg+xml 7 28 4 1/7 1/28 1/4 7 ?" at bounding box center [782, 273] width 662 height 166
click at [707, 260] on icon "image/svg+xml 7 28 4 1/7 1/28 1/4 7 ?" at bounding box center [782, 273] width 662 height 166
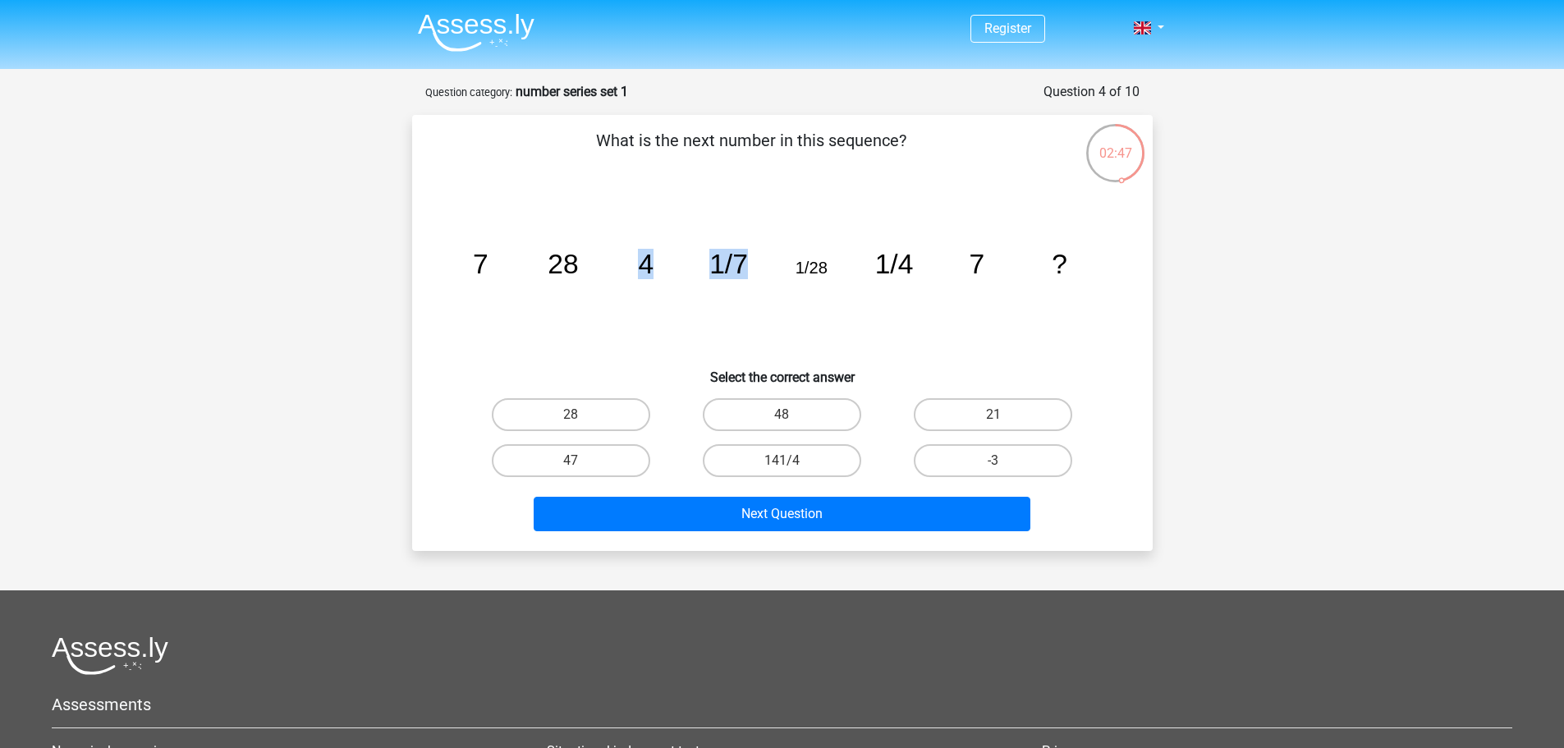
drag, startPoint x: 641, startPoint y: 259, endPoint x: 750, endPoint y: 259, distance: 109.2
click at [750, 259] on icon "image/svg+xml 7 28 4 1/7 1/28 1/4 7 ?" at bounding box center [782, 273] width 662 height 166
click at [479, 246] on icon "image/svg+xml 7 28 4 1/7 1/28 1/4 7 ?" at bounding box center [782, 273] width 662 height 166
click at [535, 254] on icon "image/svg+xml 7 28 4 1/7 1/28 1/4 7 ?" at bounding box center [782, 273] width 662 height 166
click at [653, 254] on icon "image/svg+xml 7 28 4 1/7 1/28 1/4 7 ?" at bounding box center [782, 273] width 662 height 166
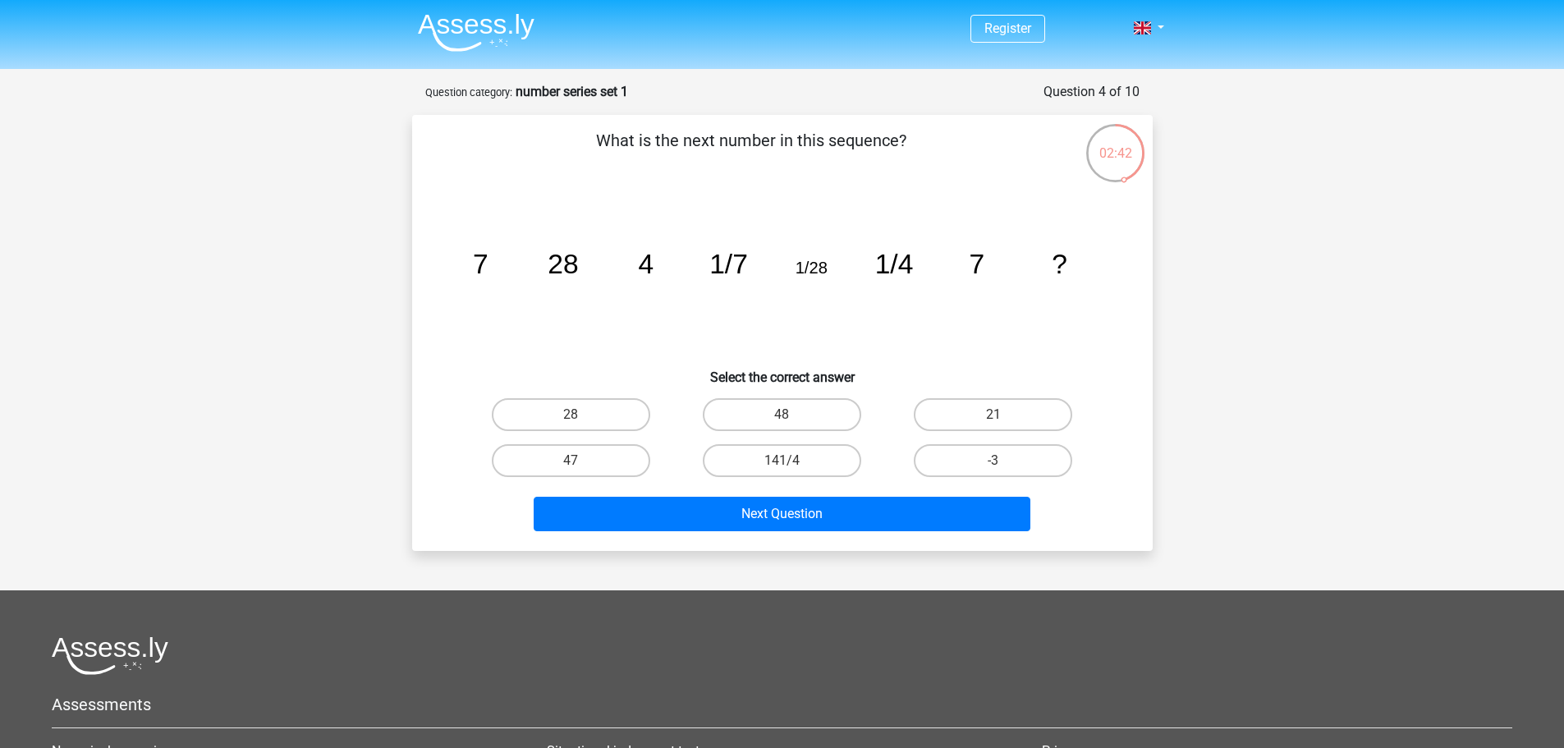
click at [488, 263] on tspan "1/7" at bounding box center [480, 264] width 16 height 30
click at [488, 267] on tspan "1/28" at bounding box center [480, 264] width 16 height 30
click at [488, 268] on tspan "1/4" at bounding box center [480, 264] width 16 height 30
click at [961, 268] on icon "image/svg+xml 7 28 4 1/7 1/28 1/4 7 ?" at bounding box center [782, 273] width 662 height 166
click at [482, 258] on tspan "7" at bounding box center [480, 264] width 16 height 30
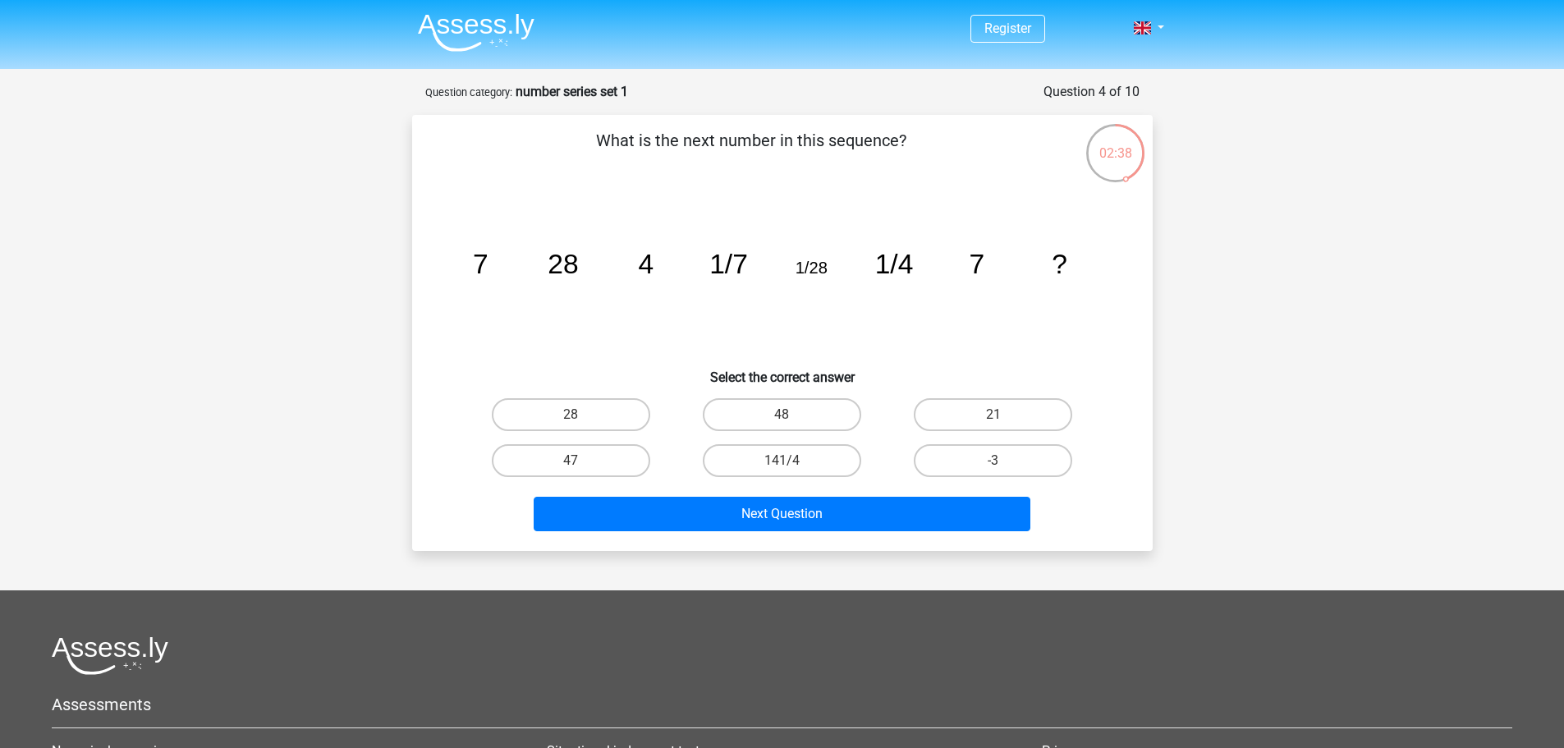
click at [538, 256] on icon "image/svg+xml 7 28 4 1/7 1/28 1/4 7 ?" at bounding box center [782, 273] width 662 height 166
click at [657, 257] on icon "image/svg+xml 7 28 4 1/7 1/28 1/4 7 ?" at bounding box center [782, 273] width 662 height 166
drag, startPoint x: 726, startPoint y: 269, endPoint x: 797, endPoint y: 269, distance: 70.6
click at [488, 269] on tspan "1/7" at bounding box center [480, 264] width 16 height 30
click at [488, 269] on tspan "1/28" at bounding box center [480, 264] width 16 height 30
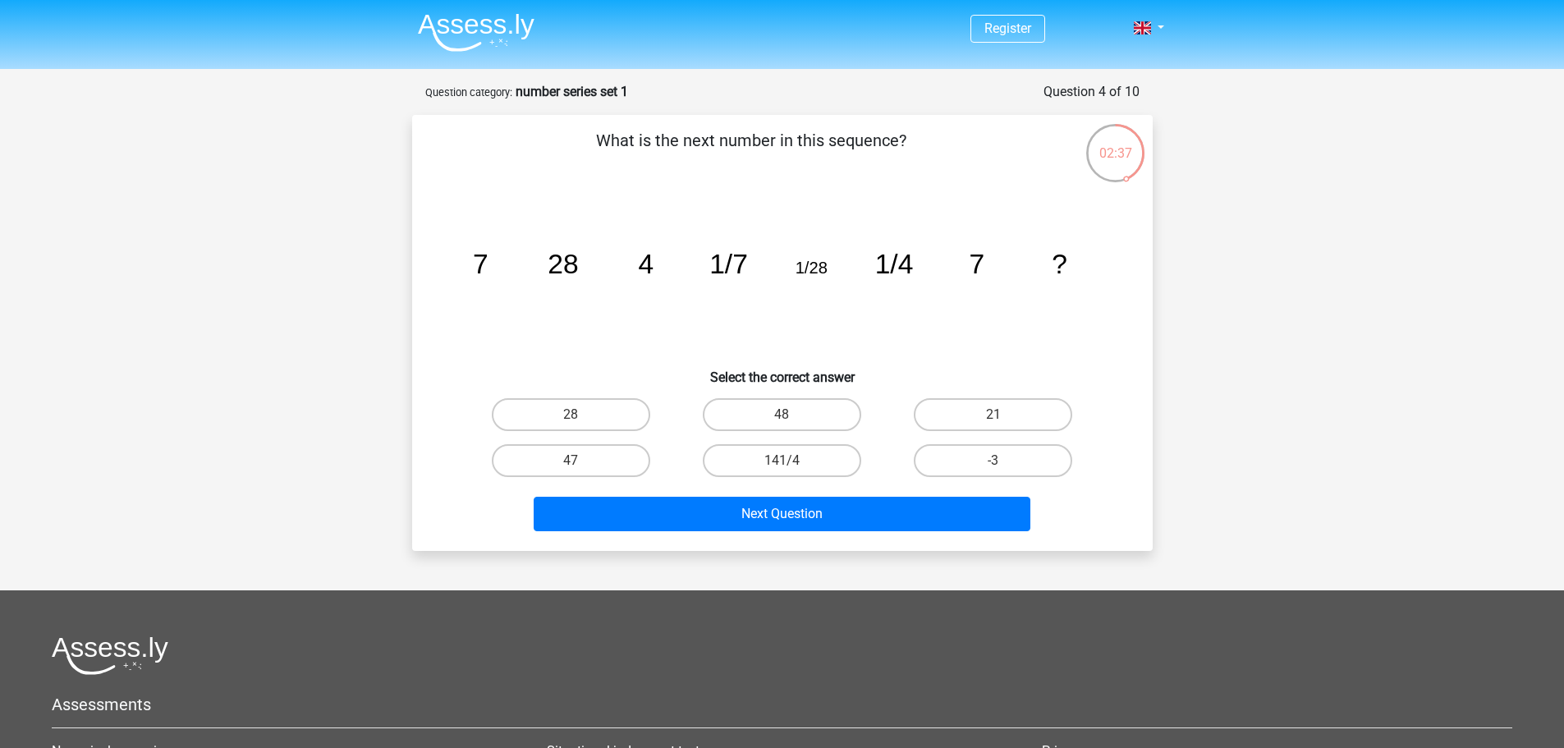
click at [913, 271] on icon "image/svg+xml 7 28 4 1/7 1/28 1/4 7 ?" at bounding box center [782, 273] width 662 height 166
drag, startPoint x: 472, startPoint y: 267, endPoint x: 614, endPoint y: 264, distance: 142.0
click at [476, 267] on tspan "7" at bounding box center [480, 264] width 16 height 30
click at [488, 263] on tspan "4" at bounding box center [480, 264] width 16 height 30
click at [488, 271] on tspan "7" at bounding box center [480, 264] width 16 height 30
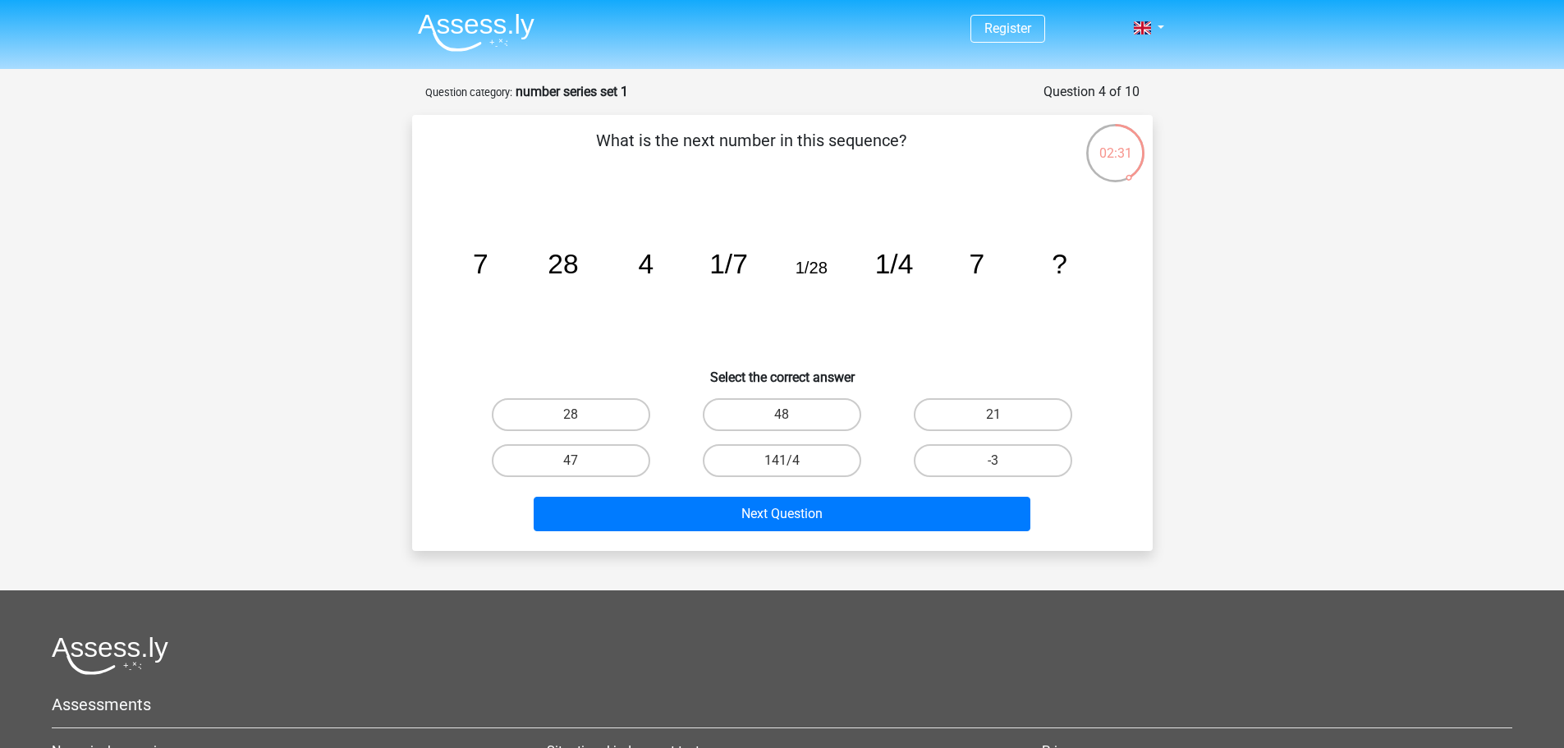
click at [504, 271] on icon "image/svg+xml 7 28 4 1/7 1/28 1/4 7 ?" at bounding box center [782, 273] width 662 height 166
click at [635, 264] on icon "image/svg+xml 7 28 4 1/7 1/28 1/4 7 ?" at bounding box center [782, 273] width 662 height 166
click at [488, 273] on tspan "7" at bounding box center [480, 264] width 16 height 30
click at [488, 263] on tspan "1/7" at bounding box center [480, 264] width 16 height 30
click at [488, 267] on tspan "1/28" at bounding box center [480, 264] width 16 height 30
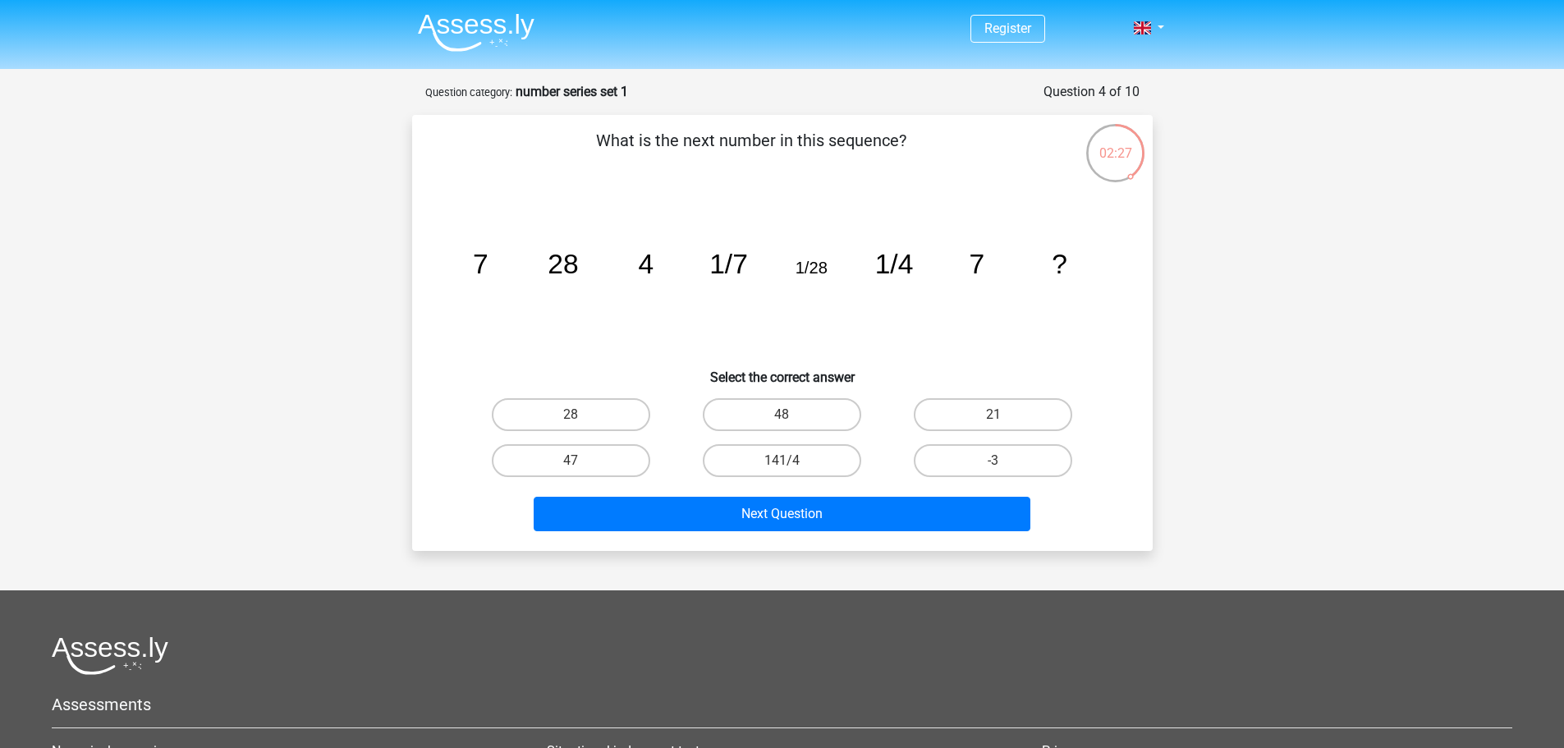
click at [488, 268] on tspan "1/4" at bounding box center [480, 264] width 16 height 30
click at [974, 416] on label "21" at bounding box center [993, 414] width 158 height 33
click at [993, 416] on input "21" at bounding box center [998, 420] width 11 height 11
radio input "true"
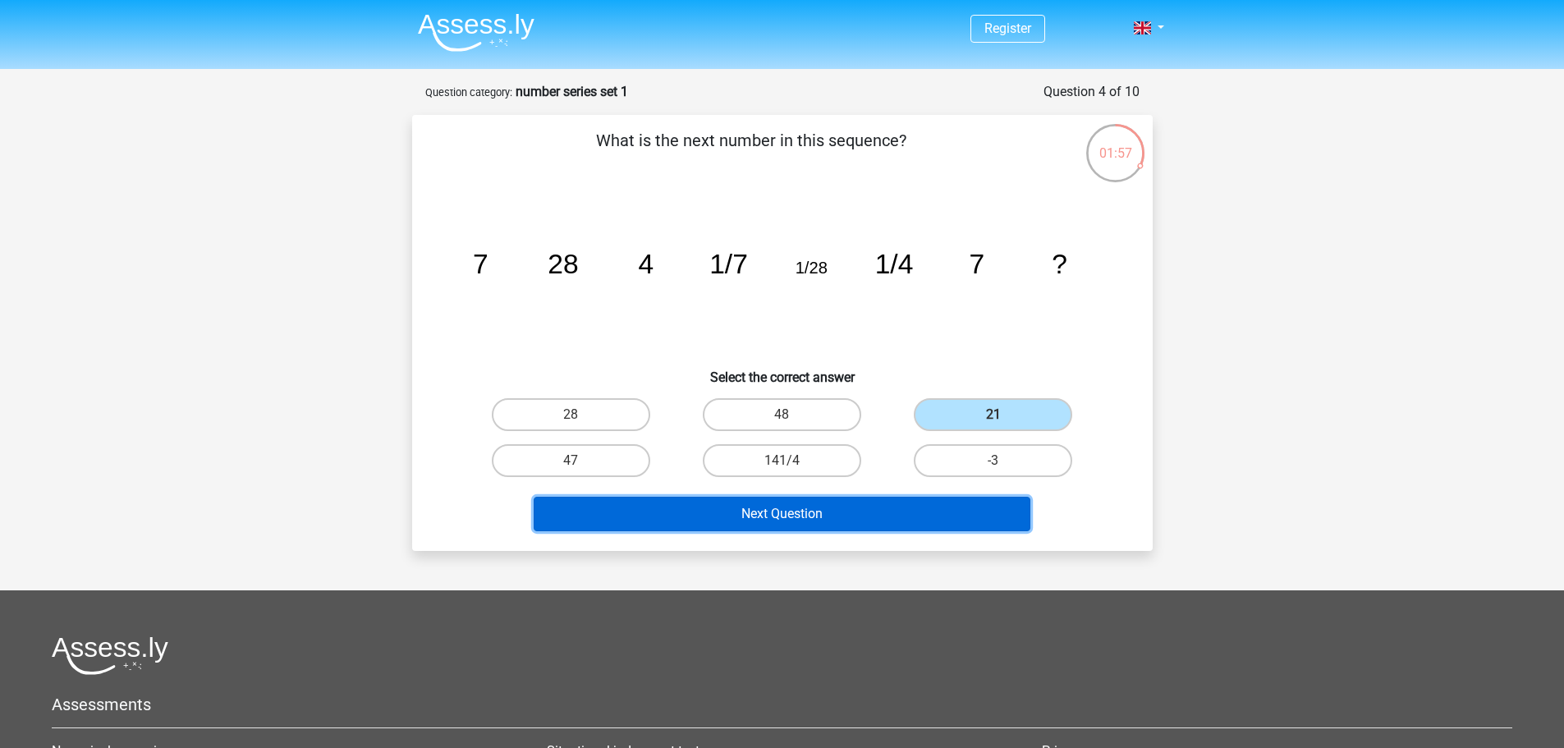
click at [905, 505] on button "Next Question" at bounding box center [782, 514] width 497 height 34
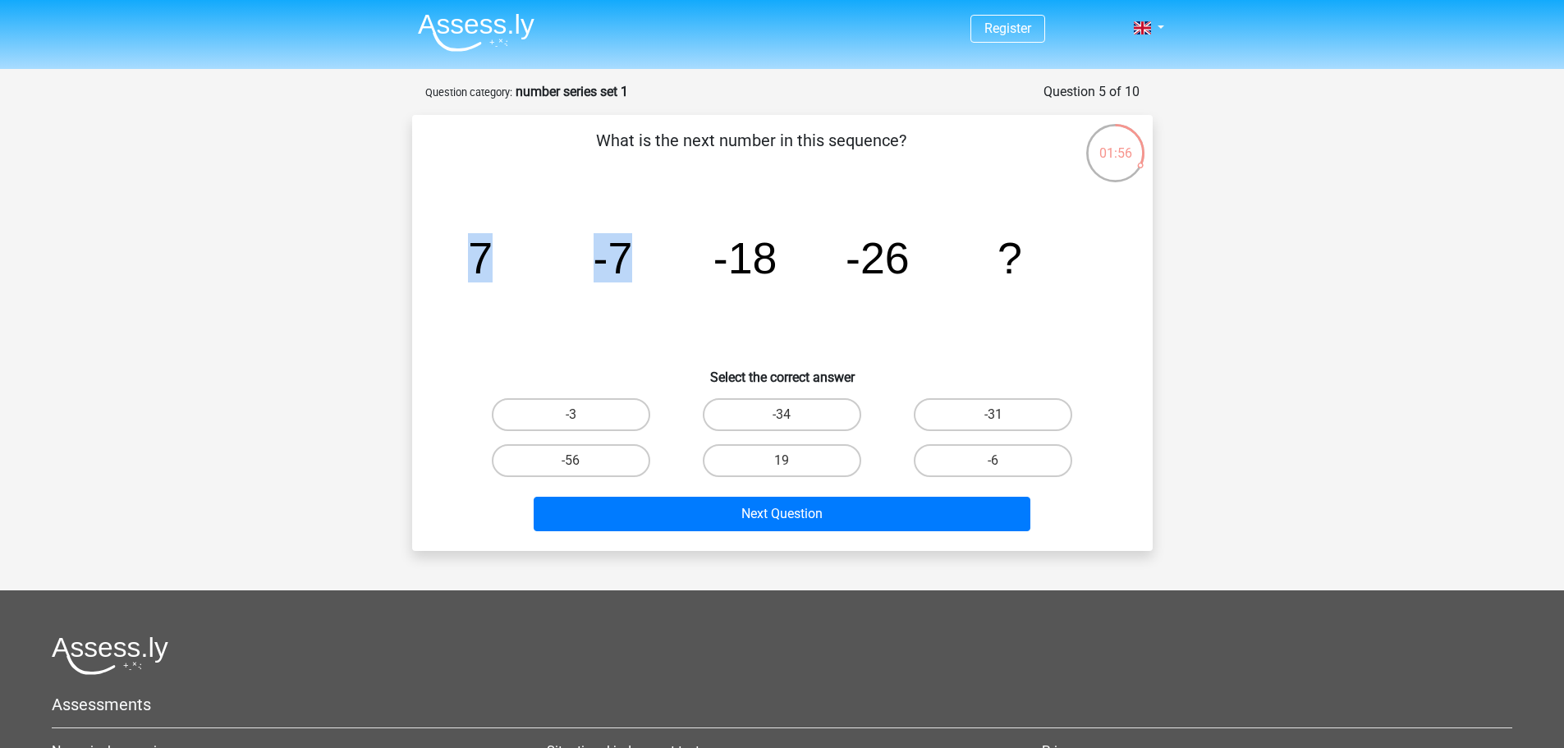
drag, startPoint x: 480, startPoint y: 268, endPoint x: 646, endPoint y: 264, distance: 165.9
click at [646, 264] on icon "image/svg+xml 7 -7 -18 -26 ?" at bounding box center [782, 273] width 662 height 166
click at [653, 250] on icon "image/svg+xml 7 -7 -18 -26 ?" at bounding box center [782, 273] width 662 height 166
drag, startPoint x: 593, startPoint y: 248, endPoint x: 852, endPoint y: 252, distance: 259.4
click at [852, 252] on g "7 -7 -18 -26 ?" at bounding box center [745, 257] width 554 height 49
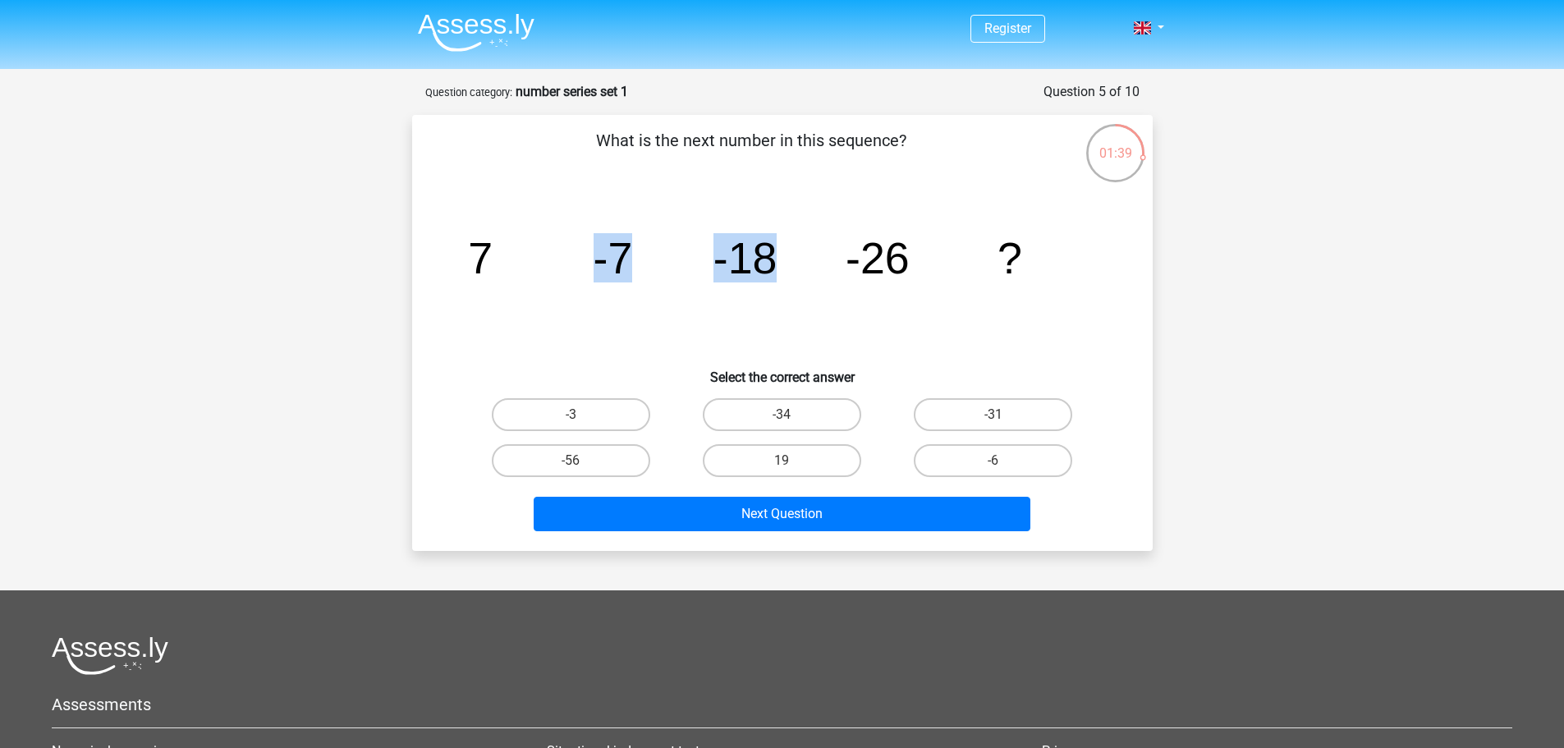
click at [492, 259] on tspan "-18" at bounding box center [480, 257] width 25 height 49
click at [645, 259] on icon "image/svg+xml 7 -7 -18 -26 ?" at bounding box center [782, 273] width 662 height 166
drag, startPoint x: 600, startPoint y: 256, endPoint x: 804, endPoint y: 254, distance: 203.6
click at [804, 254] on icon "image/svg+xml 7 -7 -18 -26 ?" at bounding box center [782, 273] width 662 height 166
click at [804, 257] on icon "image/svg+xml 7 -7 -18 -26 ?" at bounding box center [782, 273] width 662 height 166
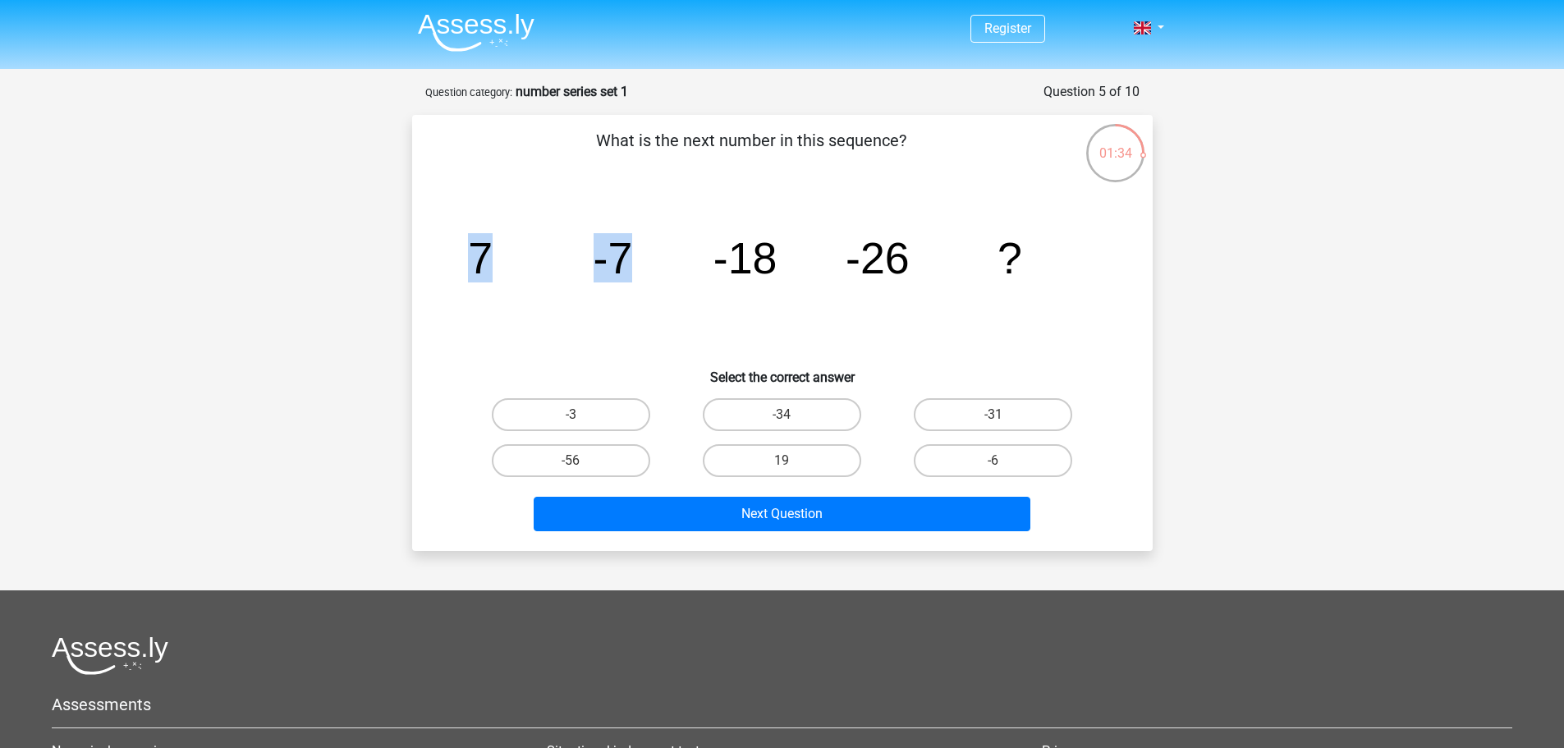
drag, startPoint x: 463, startPoint y: 250, endPoint x: 630, endPoint y: 249, distance: 167.5
click at [630, 249] on icon "image/svg+xml 7 -7 -18 -26 ?" at bounding box center [782, 273] width 662 height 166
drag, startPoint x: 714, startPoint y: 258, endPoint x: 801, endPoint y: 256, distance: 87.0
click at [801, 256] on icon "image/svg+xml 7 -7 -18 -26 ?" at bounding box center [782, 273] width 662 height 166
click at [801, 257] on icon "image/svg+xml 7 -7 -18 -26 ?" at bounding box center [782, 273] width 662 height 166
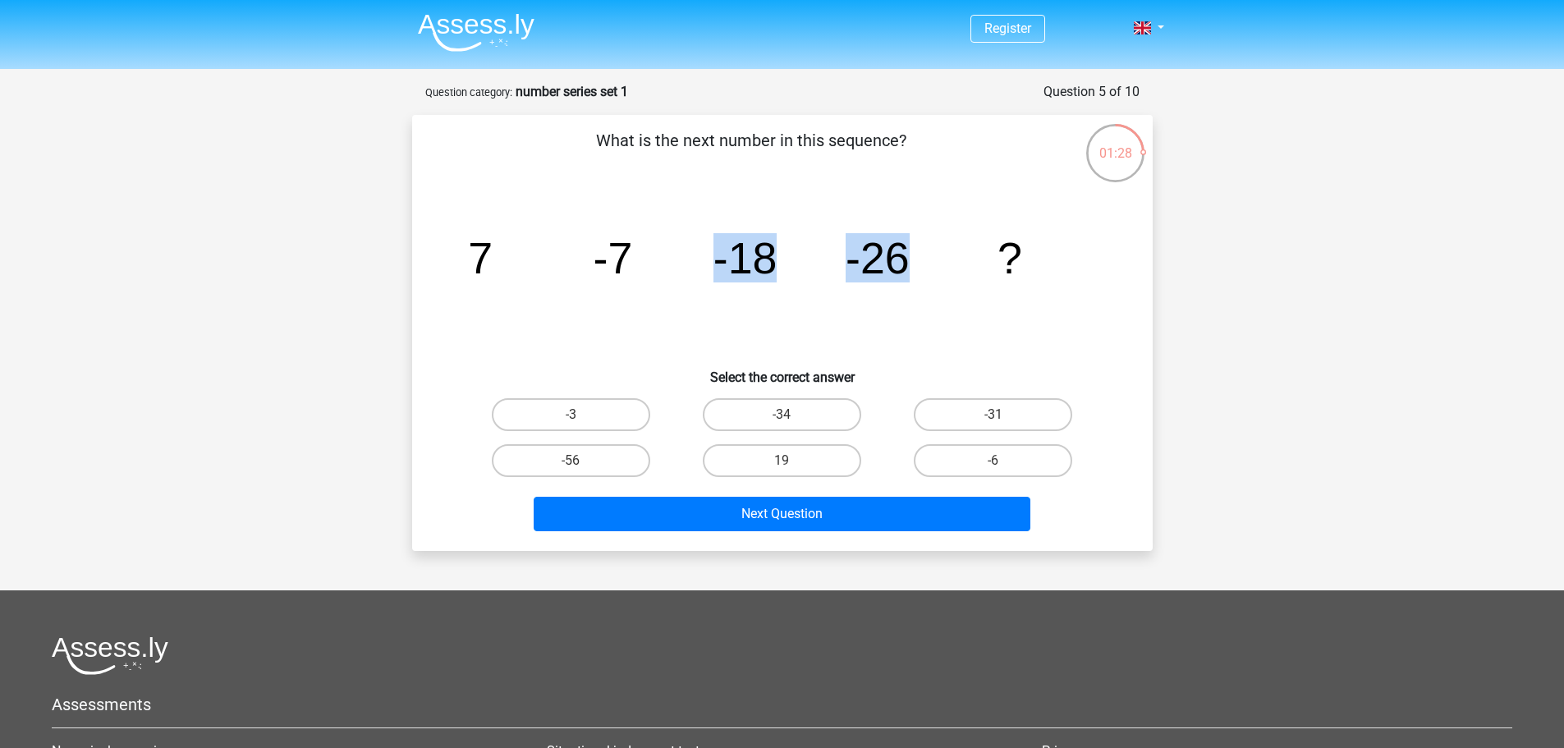
drag, startPoint x: 718, startPoint y: 259, endPoint x: 917, endPoint y: 252, distance: 198.8
click at [917, 252] on icon "image/svg+xml 7 -7 -18 -26 ?" at bounding box center [782, 273] width 662 height 166
drag, startPoint x: 474, startPoint y: 251, endPoint x: 638, endPoint y: 244, distance: 164.3
click at [640, 244] on icon "image/svg+xml 7 -7 -18 -26 ?" at bounding box center [782, 273] width 662 height 166
click at [602, 285] on icon "image/svg+xml 7 -7 -18 -26 ?" at bounding box center [782, 273] width 662 height 166
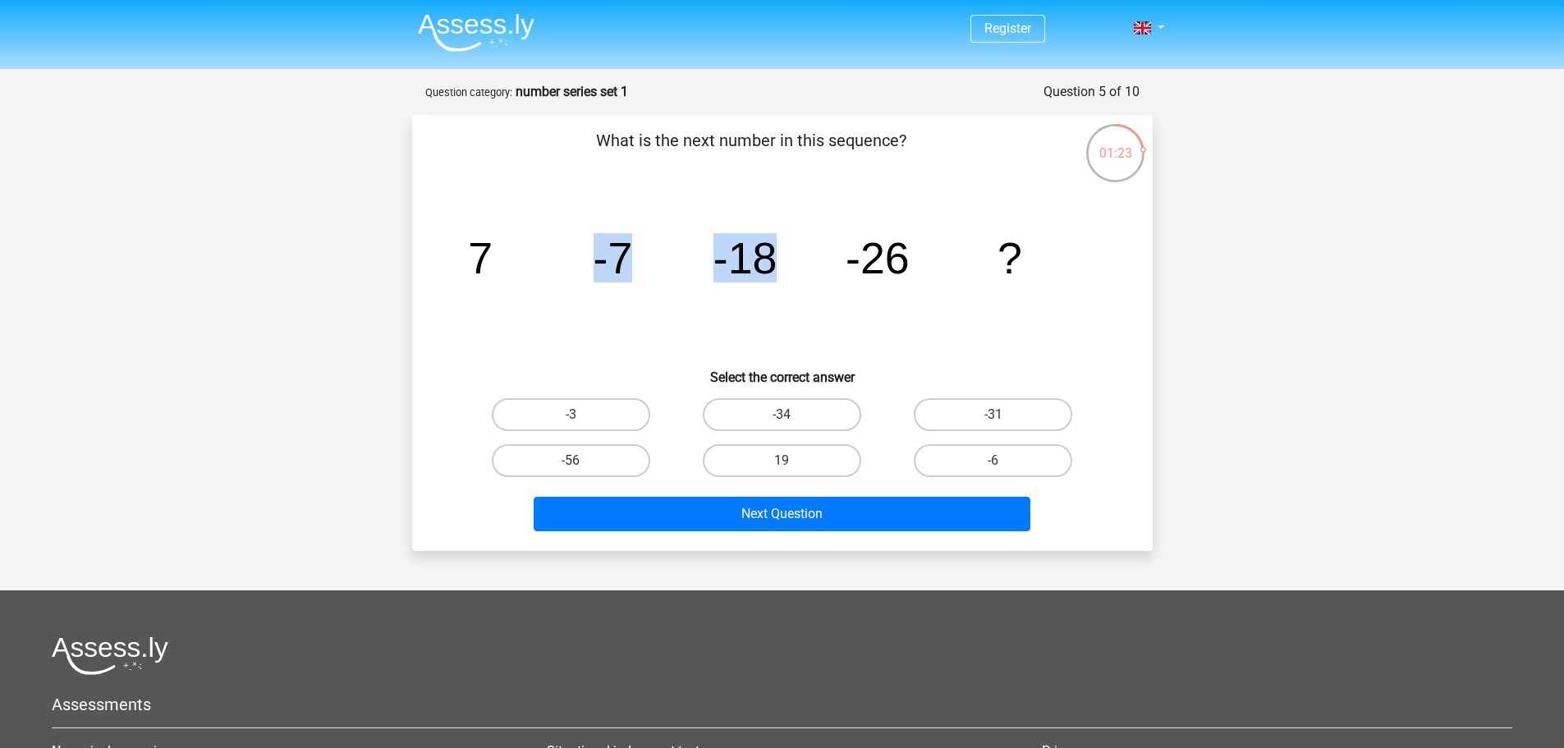
drag, startPoint x: 598, startPoint y: 264, endPoint x: 772, endPoint y: 254, distance: 175.2
click at [772, 254] on g "7 -7 -18 -26 ?" at bounding box center [745, 257] width 554 height 49
click at [790, 269] on icon "image/svg+xml 7 -7 -18 -26 ?" at bounding box center [782, 273] width 662 height 166
drag, startPoint x: 720, startPoint y: 266, endPoint x: 908, endPoint y: 261, distance: 188.0
click at [908, 261] on g "7 -7 -18 -26 ?" at bounding box center [745, 257] width 554 height 49
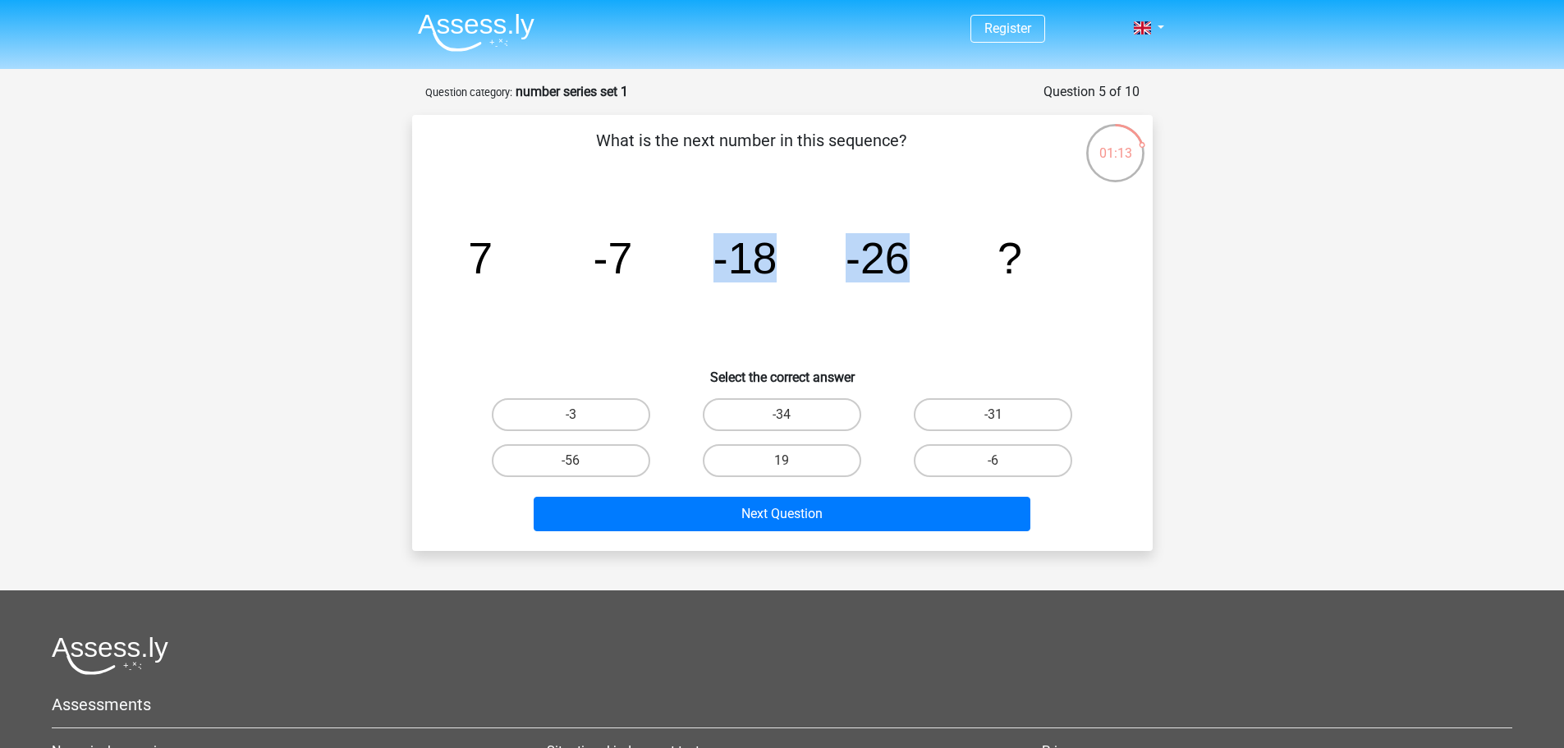
click at [929, 279] on icon "image/svg+xml 7 -7 -18 -26 ?" at bounding box center [782, 273] width 662 height 166
drag, startPoint x: 858, startPoint y: 261, endPoint x: 1097, endPoint y: 262, distance: 239.7
click at [1097, 262] on icon "image/svg+xml 7 -7 -18 -26 ?" at bounding box center [782, 273] width 662 height 166
click at [1094, 262] on icon "image/svg+xml 7 -7 -18 -26 ?" at bounding box center [782, 273] width 662 height 166
click at [984, 408] on label "-31" at bounding box center [993, 414] width 158 height 33
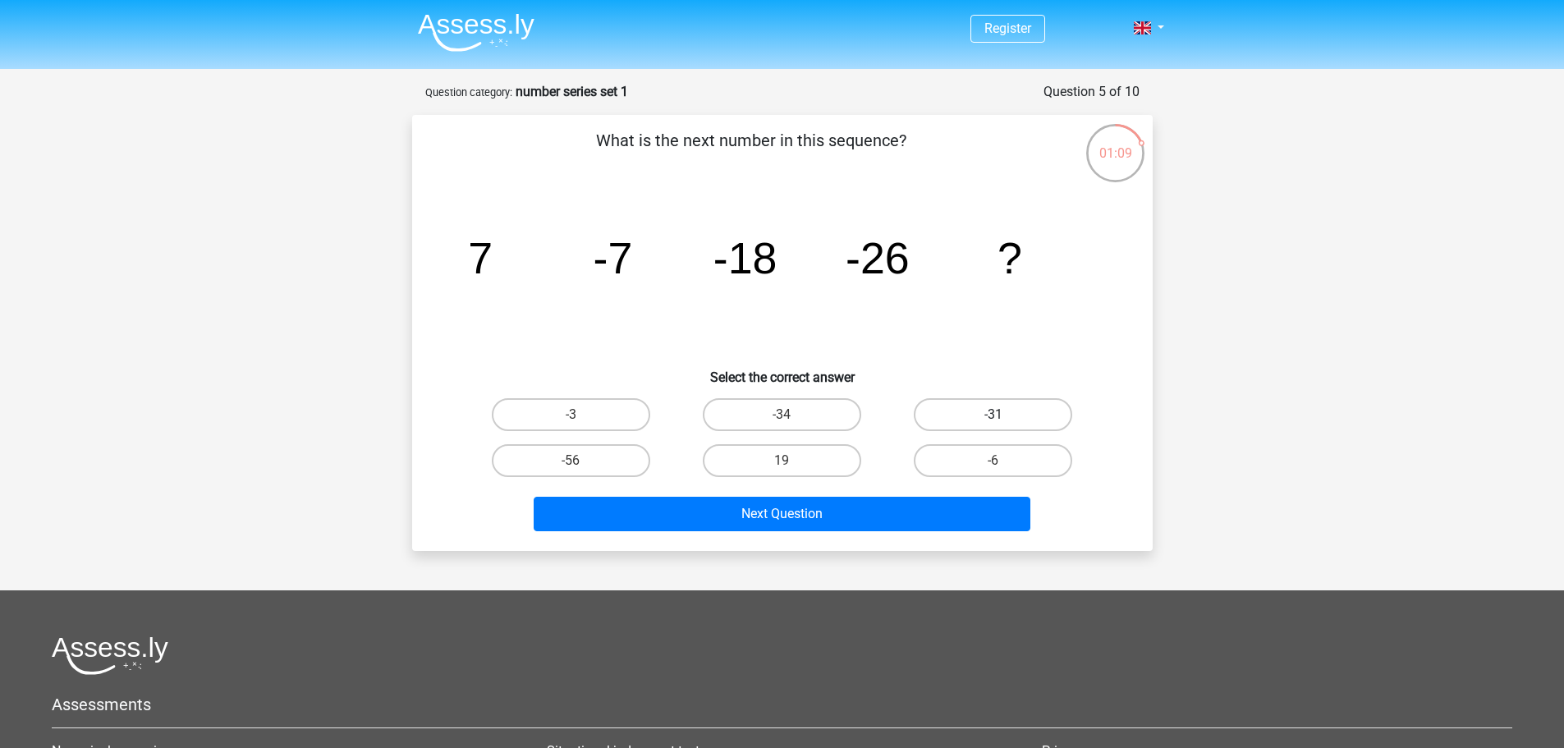
click at [993, 415] on input "-31" at bounding box center [998, 420] width 11 height 11
radio input "true"
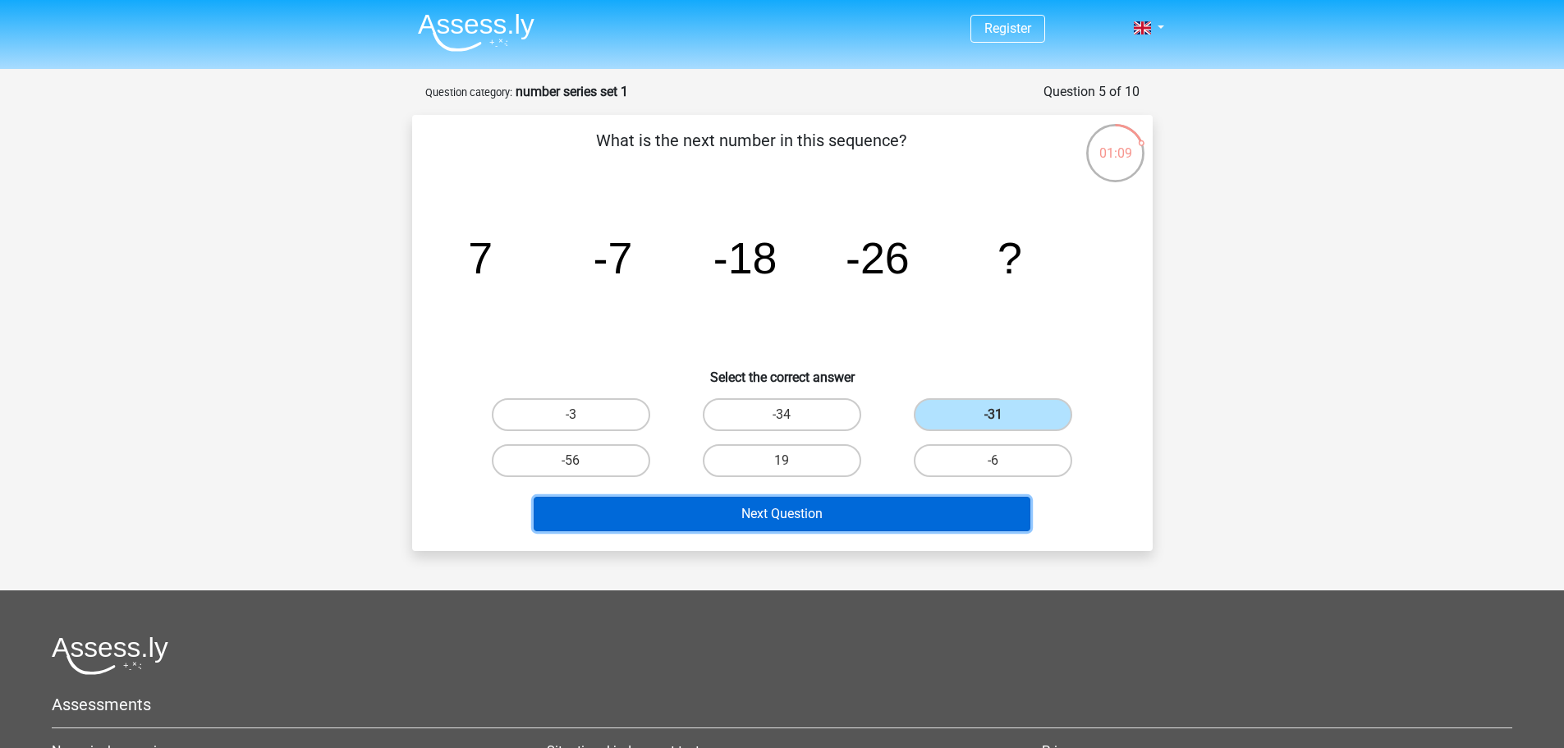
click at [948, 502] on button "Next Question" at bounding box center [782, 514] width 497 height 34
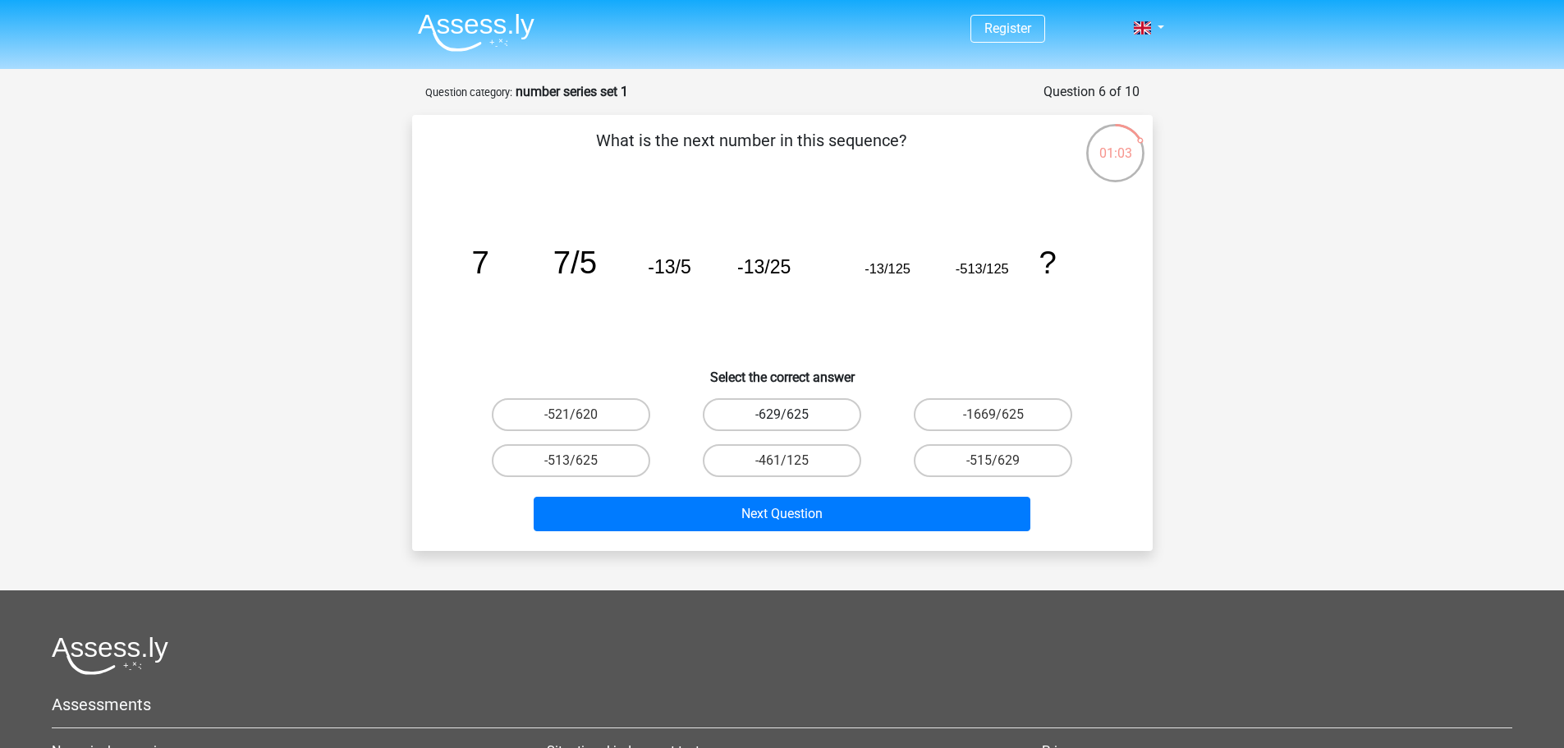
click at [799, 421] on label "-629/625" at bounding box center [782, 414] width 158 height 33
click at [792, 421] on input "-629/625" at bounding box center [786, 420] width 11 height 11
radio input "true"
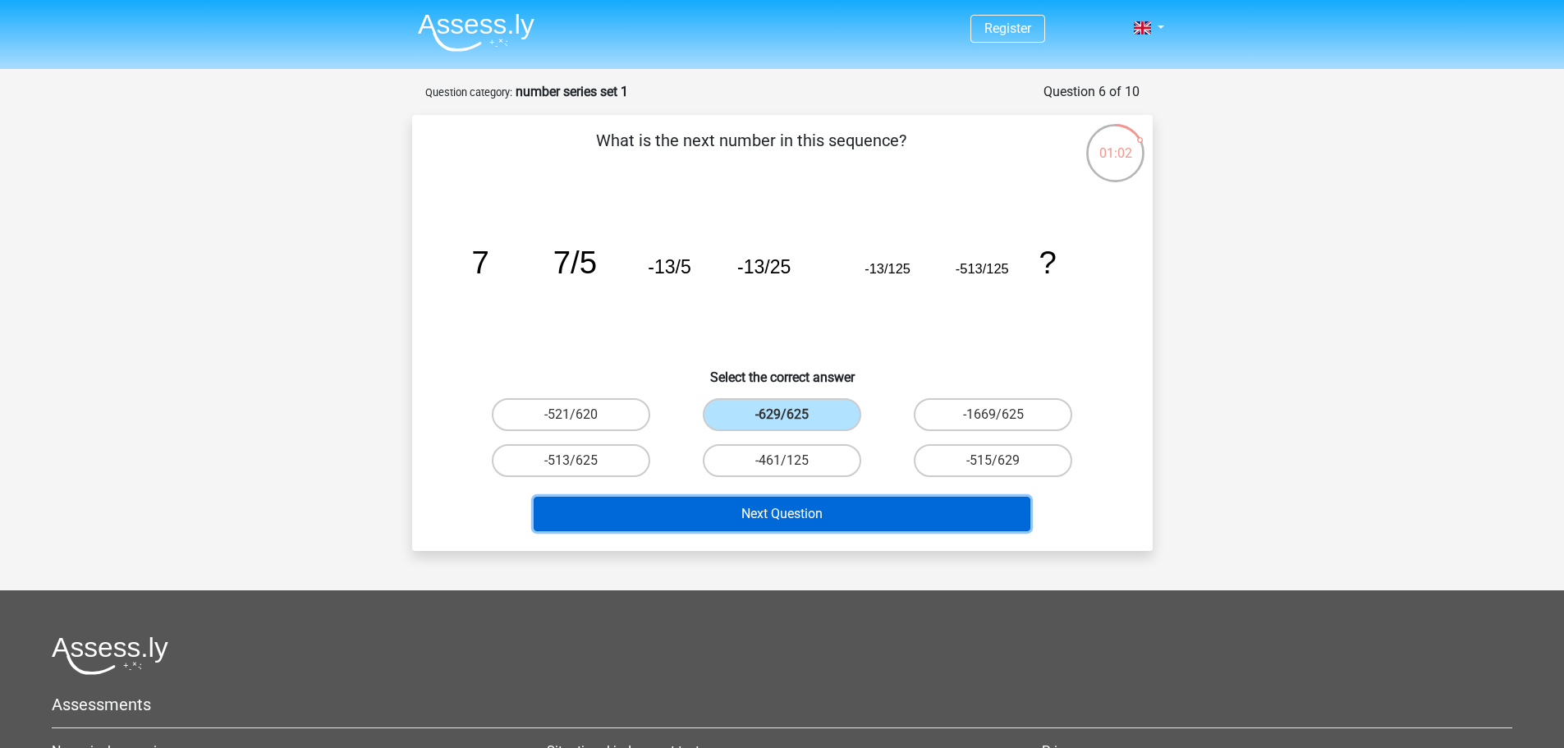
click at [897, 511] on button "Next Question" at bounding box center [782, 514] width 497 height 34
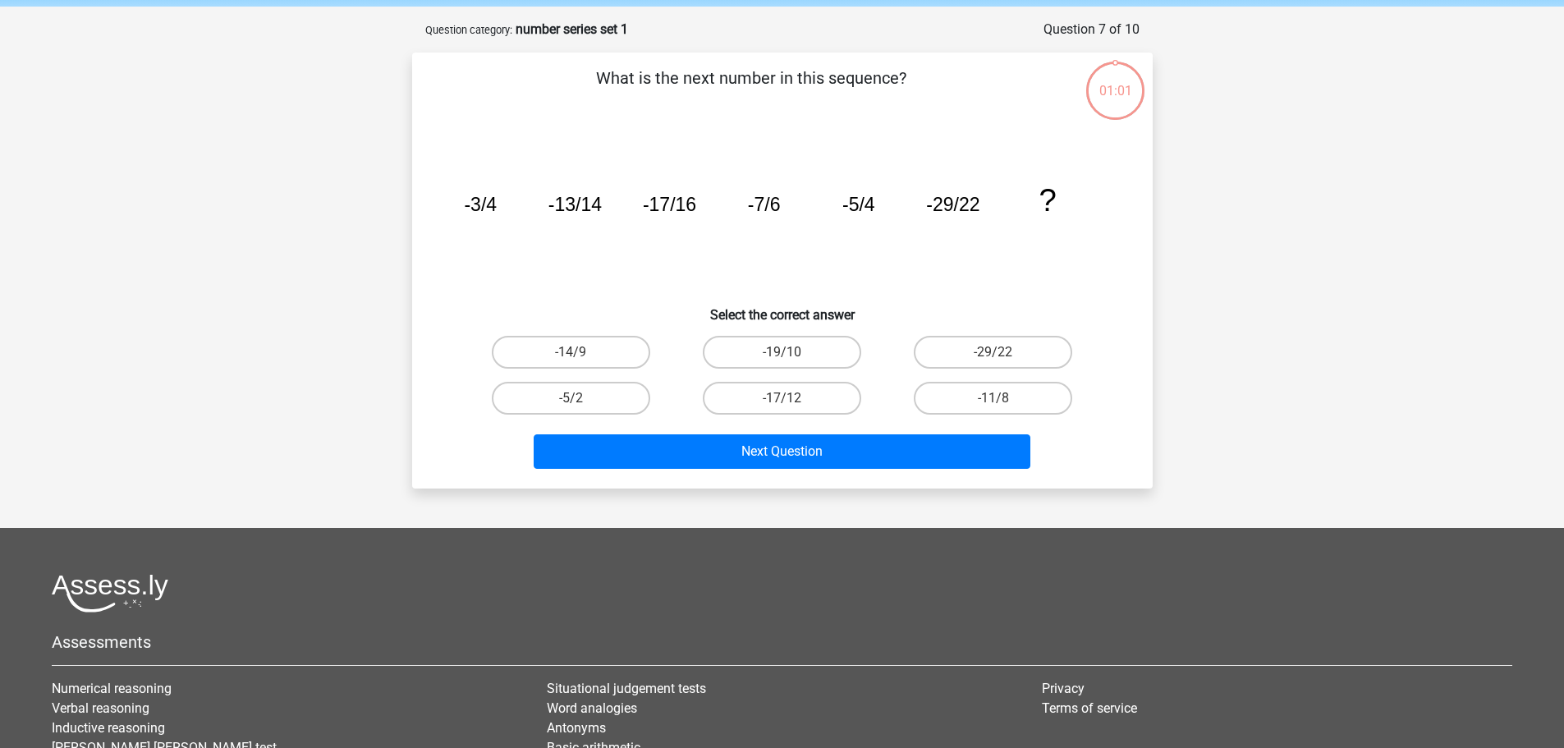
scroll to position [82, 0]
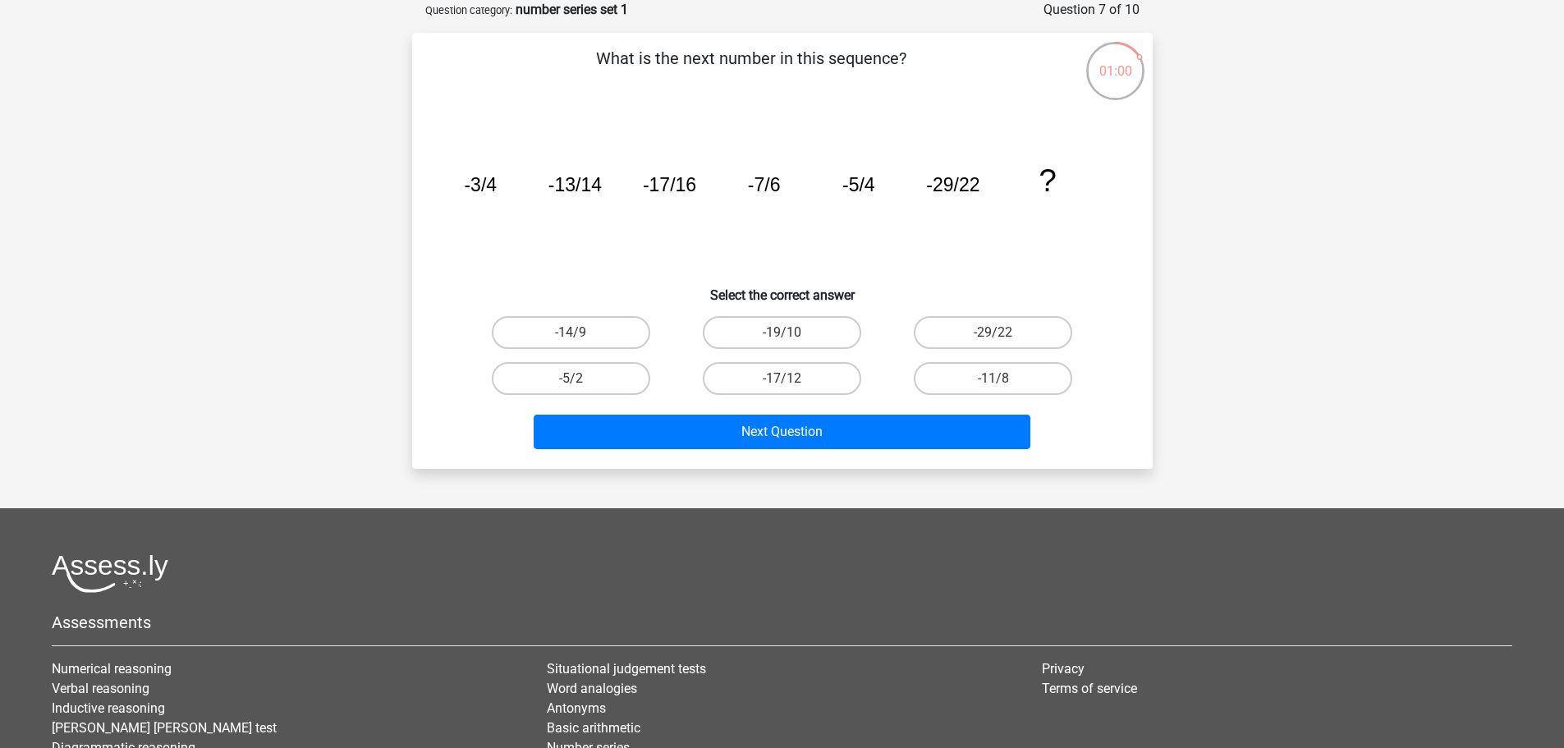
click at [1001, 388] on input "-11/8" at bounding box center [998, 383] width 11 height 11
radio input "true"
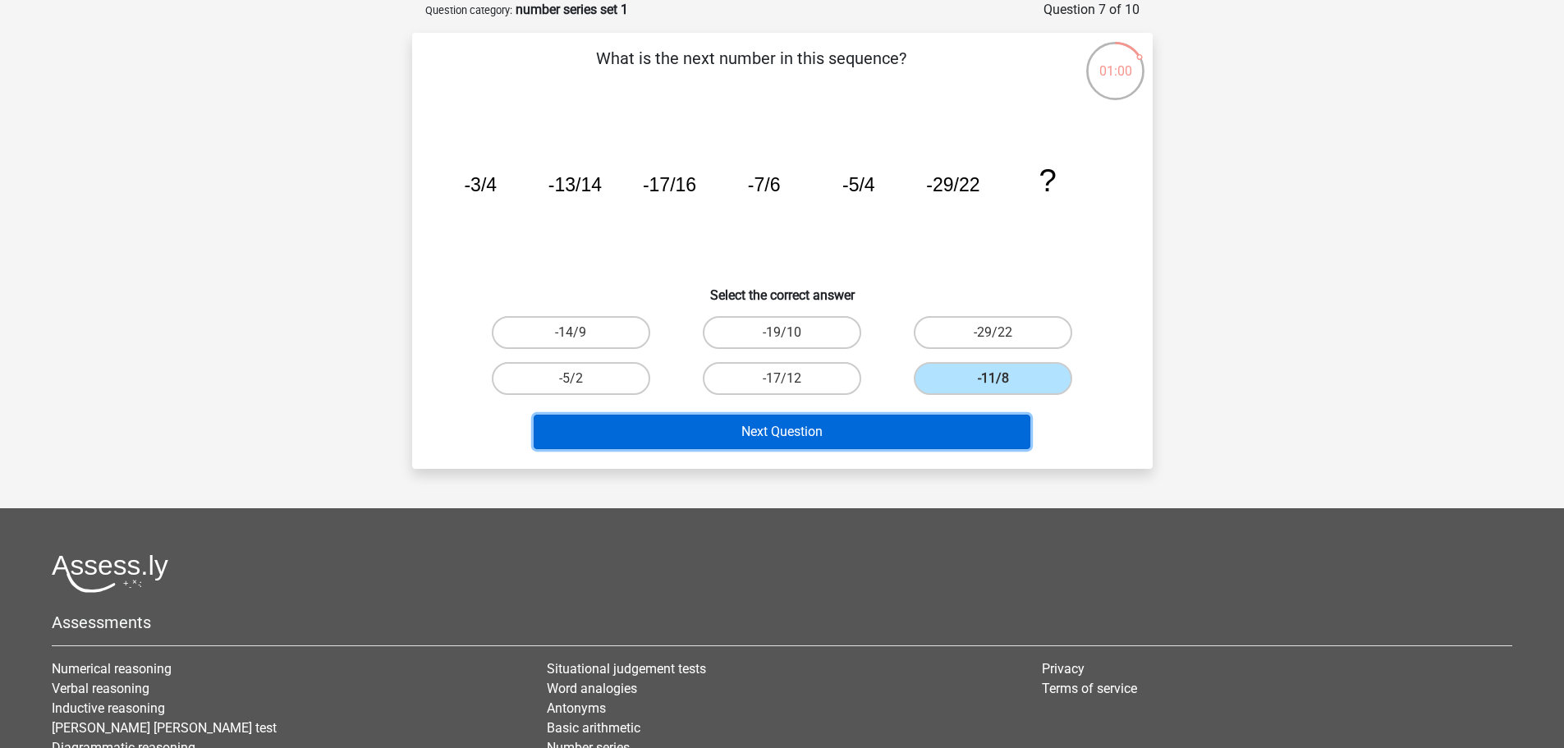
click at [941, 420] on button "Next Question" at bounding box center [782, 432] width 497 height 34
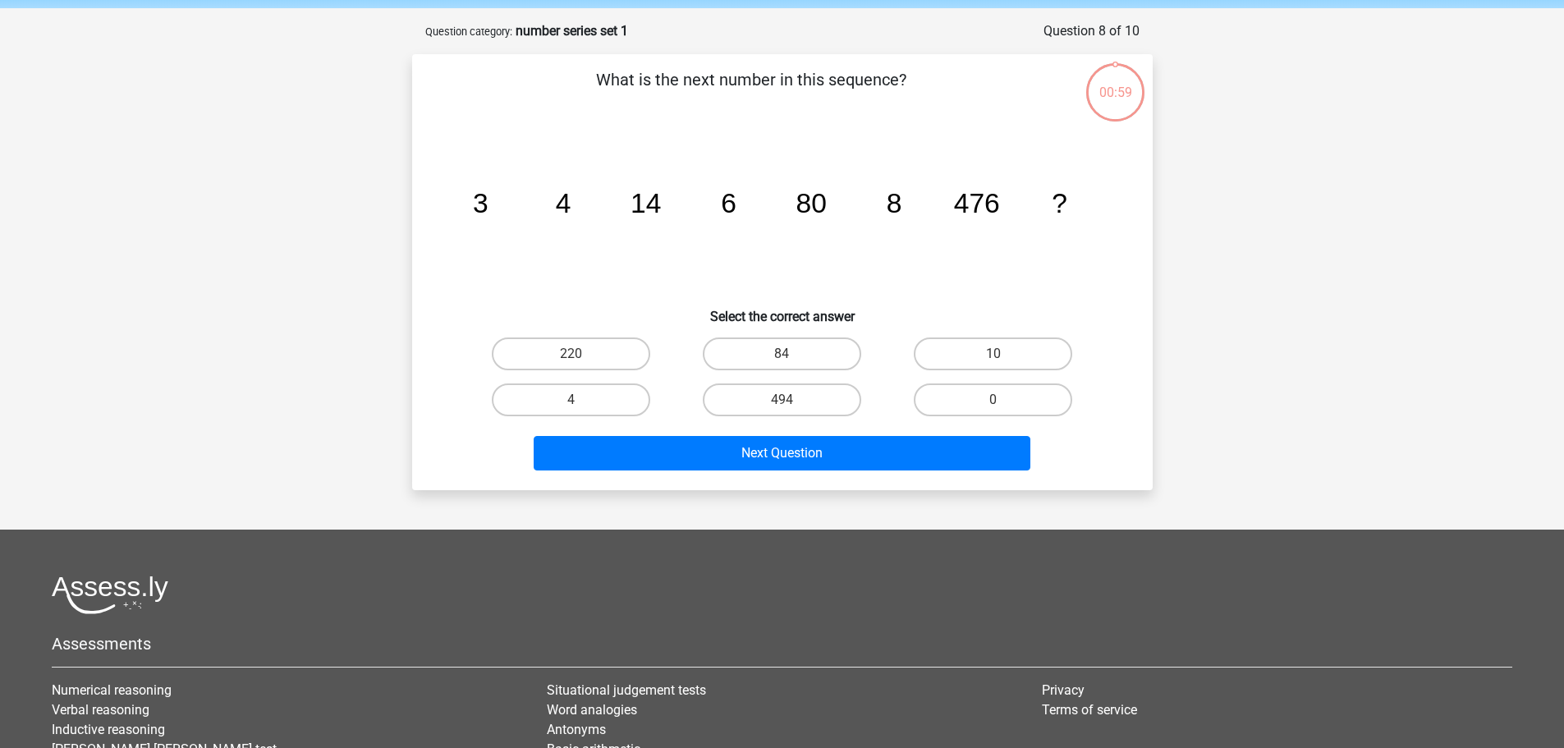
scroll to position [0, 0]
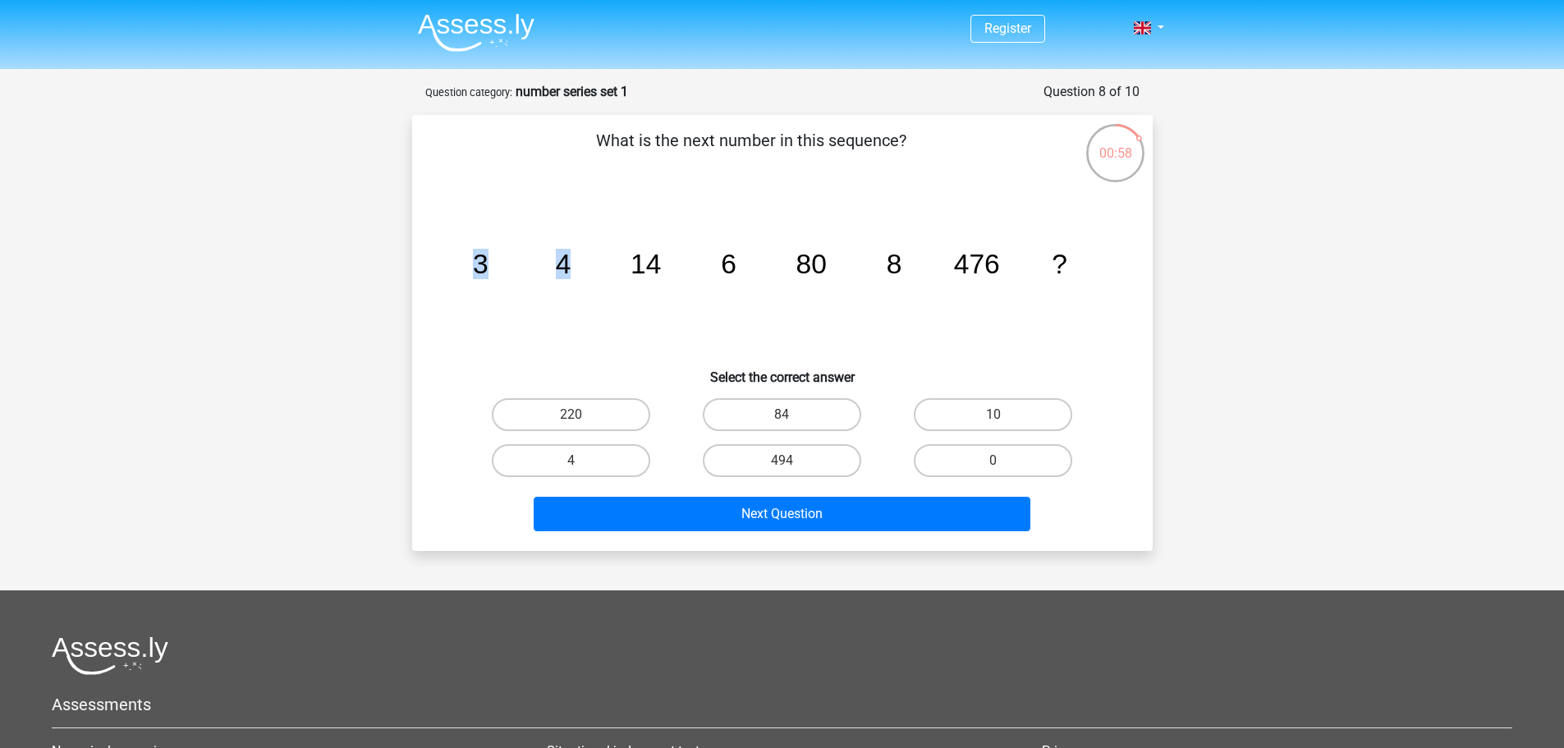
drag, startPoint x: 515, startPoint y: 266, endPoint x: 571, endPoint y: 266, distance: 55.8
click at [571, 266] on icon "image/svg+xml 3 4 14 6 80 8 476 ?" at bounding box center [782, 273] width 662 height 166
click at [578, 266] on icon "image/svg+xml 3 4 14 6 80 8 476 ?" at bounding box center [782, 273] width 662 height 166
drag, startPoint x: 675, startPoint y: 263, endPoint x: 714, endPoint y: 267, distance: 39.5
click at [712, 267] on icon "image/svg+xml 3 4 14 6 80 8 476 ?" at bounding box center [782, 273] width 662 height 166
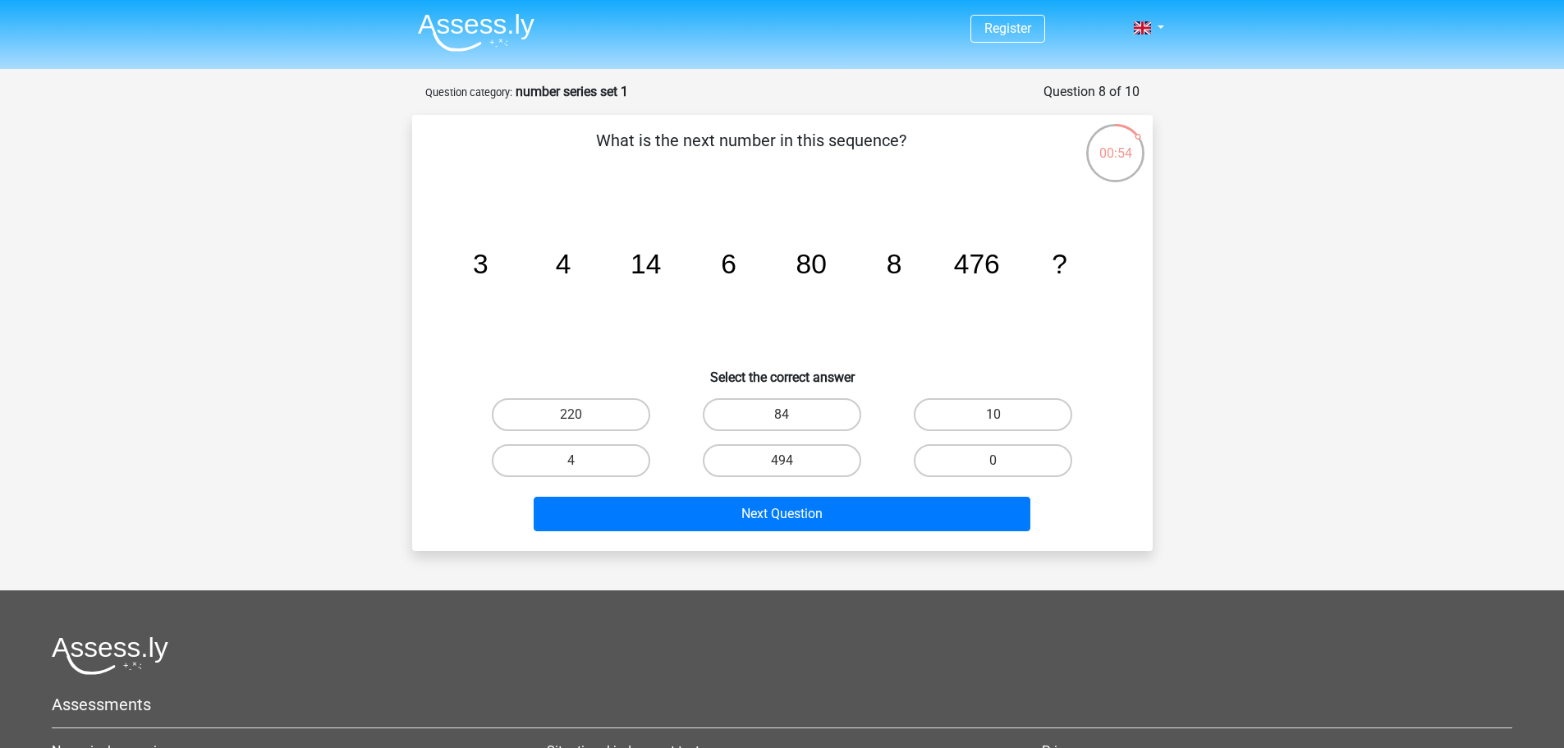
click at [488, 271] on tspan "6" at bounding box center [480, 264] width 16 height 30
drag, startPoint x: 795, startPoint y: 262, endPoint x: 936, endPoint y: 262, distance: 140.4
click at [936, 262] on icon "image/svg+xml 3 4 14 6 80 8 476 ?" at bounding box center [782, 273] width 662 height 166
click at [488, 259] on tspan "4" at bounding box center [480, 264] width 16 height 30
drag, startPoint x: 896, startPoint y: 261, endPoint x: 992, endPoint y: 262, distance: 96.9
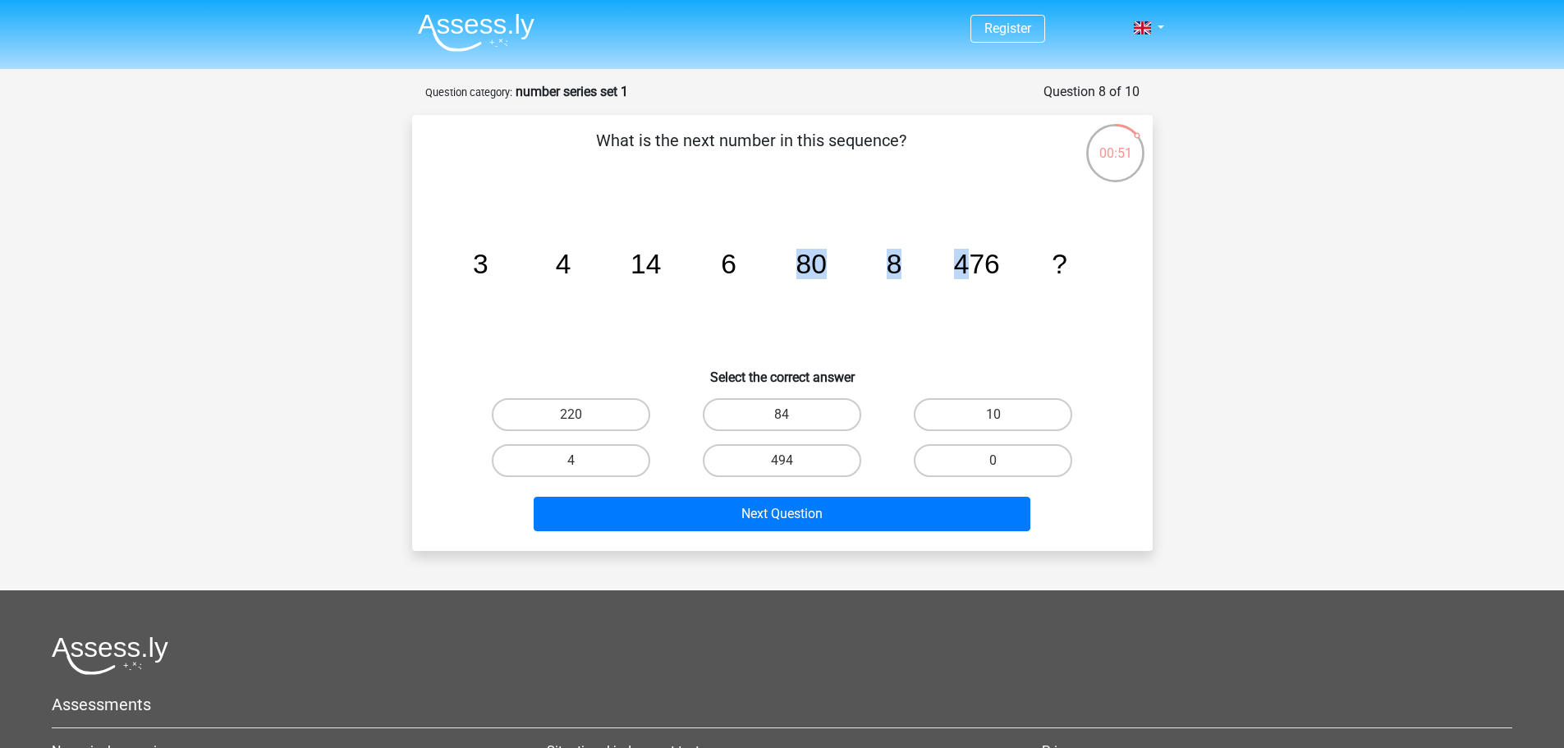
click at [977, 261] on g "3 4 14 6 80 8 476 ?" at bounding box center [769, 264] width 594 height 30
click at [488, 261] on tspan "8" at bounding box center [480, 264] width 16 height 30
drag, startPoint x: 799, startPoint y: 256, endPoint x: 918, endPoint y: 259, distance: 119.1
click at [918, 259] on icon "image/svg+xml 3 4 14 6 80 8 476 ?" at bounding box center [782, 273] width 662 height 166
drag, startPoint x: 859, startPoint y: 258, endPoint x: 700, endPoint y: 253, distance: 158.5
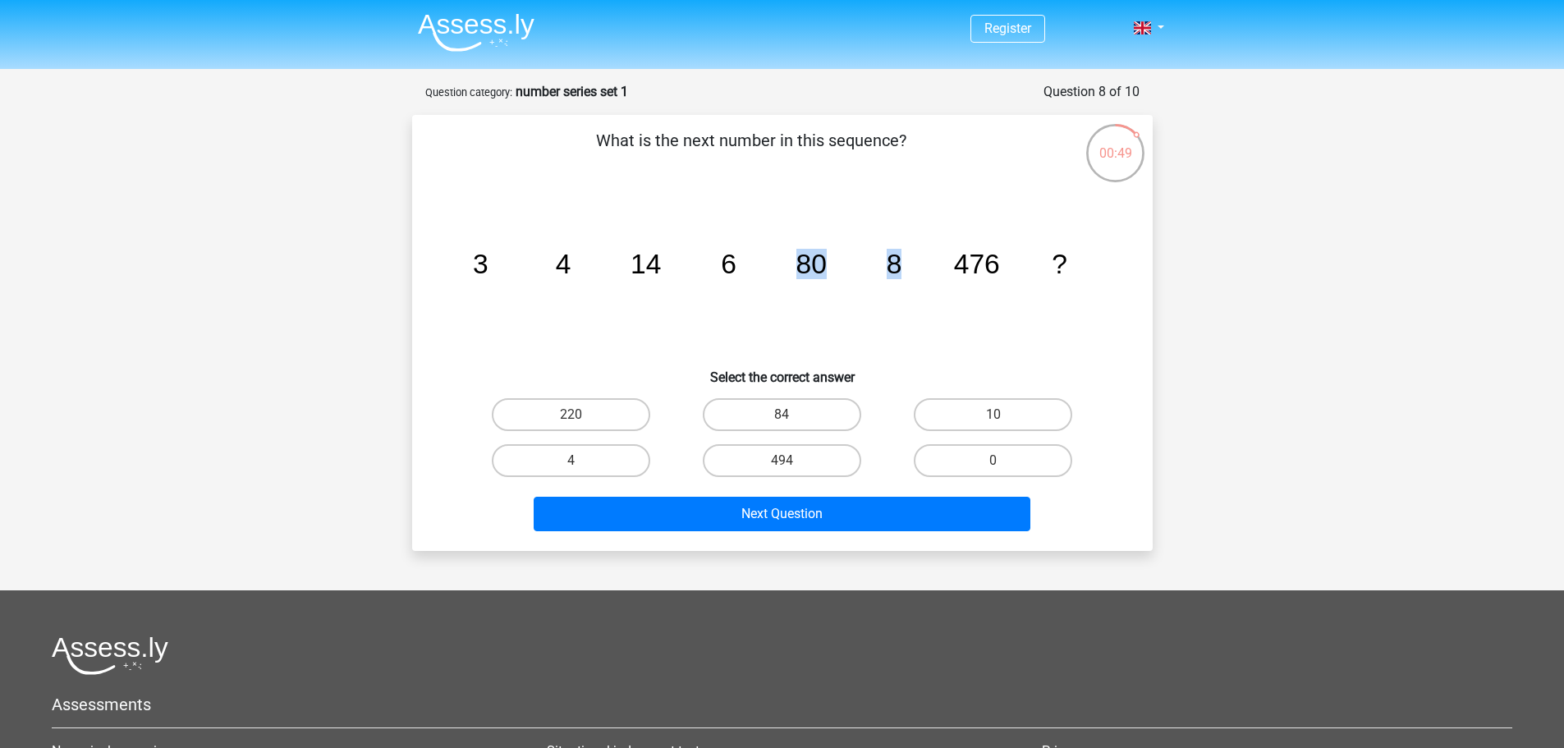
click at [858, 258] on icon "image/svg+xml 3 4 14 6 80 8 476 ?" at bounding box center [782, 273] width 662 height 166
drag, startPoint x: 633, startPoint y: 258, endPoint x: 756, endPoint y: 260, distance: 123.1
click at [756, 260] on icon "image/svg+xml 3 4 14 6 80 8 476 ?" at bounding box center [782, 273] width 662 height 166
click at [488, 254] on tspan "3" at bounding box center [480, 264] width 16 height 30
drag, startPoint x: 478, startPoint y: 254, endPoint x: 602, endPoint y: 255, distance: 123.9
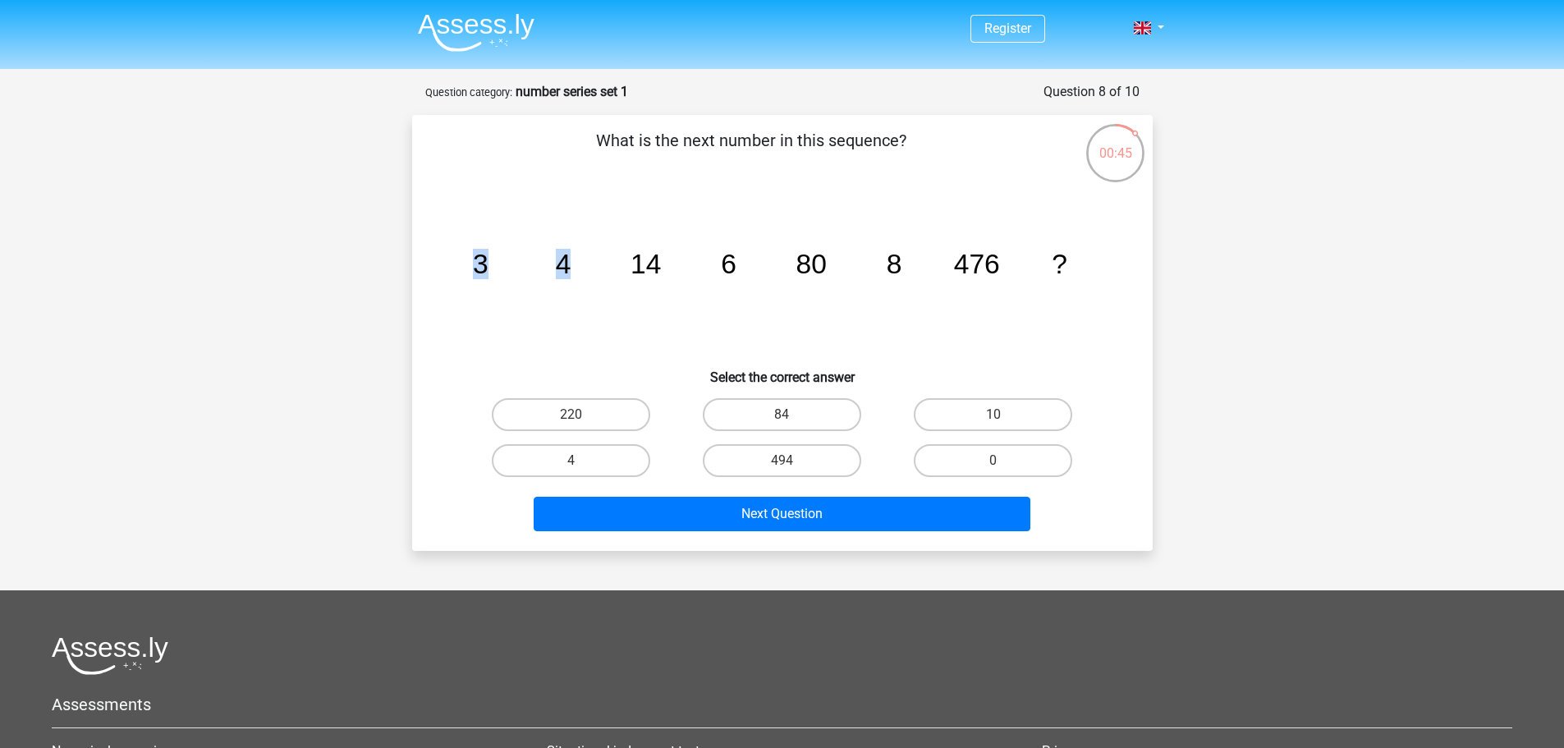
click at [602, 255] on icon "image/svg+xml 3 4 14 6 80 8 476 ?" at bounding box center [782, 273] width 662 height 166
click at [613, 273] on icon "image/svg+xml 3 4 14 6 80 8 476 ?" at bounding box center [782, 273] width 662 height 166
click at [553, 265] on icon "image/svg+xml 3 4 14 6 80 8 476 ?" at bounding box center [782, 273] width 662 height 166
drag, startPoint x: 579, startPoint y: 263, endPoint x: 663, endPoint y: 263, distance: 84.5
click at [663, 263] on icon "image/svg+xml 3 4 14 6 80 8 476 ?" at bounding box center [782, 273] width 662 height 166
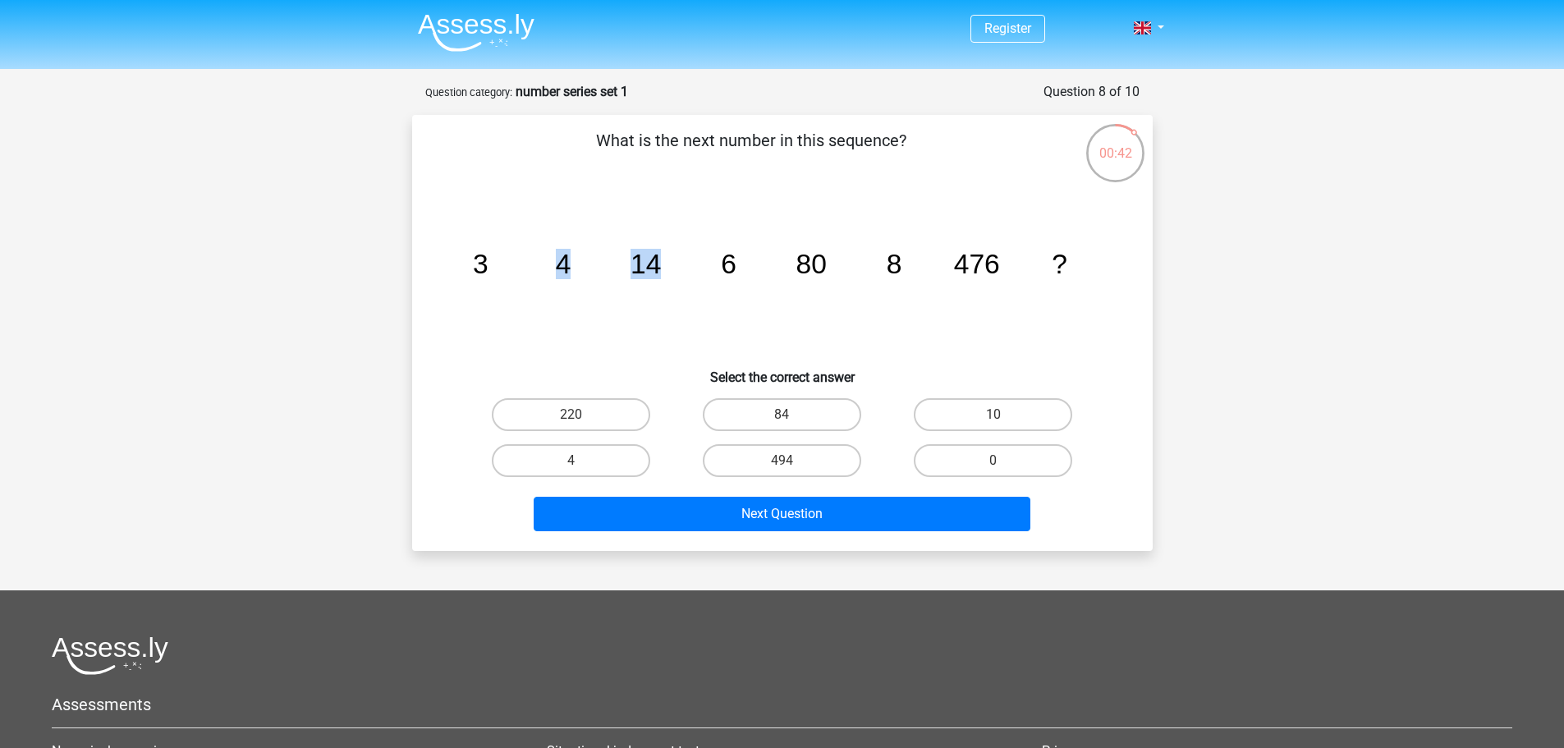
click at [685, 271] on icon "image/svg+xml 3 4 14 6 80 8 476 ?" at bounding box center [782, 273] width 662 height 166
drag, startPoint x: 633, startPoint y: 266, endPoint x: 732, endPoint y: 265, distance: 99.3
click at [732, 265] on g "3 4 14 6 80 8 476 ?" at bounding box center [769, 264] width 594 height 30
click at [775, 274] on icon "image/svg+xml 3 4 14 6 80 8 476 ?" at bounding box center [782, 273] width 662 height 166
drag, startPoint x: 790, startPoint y: 263, endPoint x: 847, endPoint y: 266, distance: 56.7
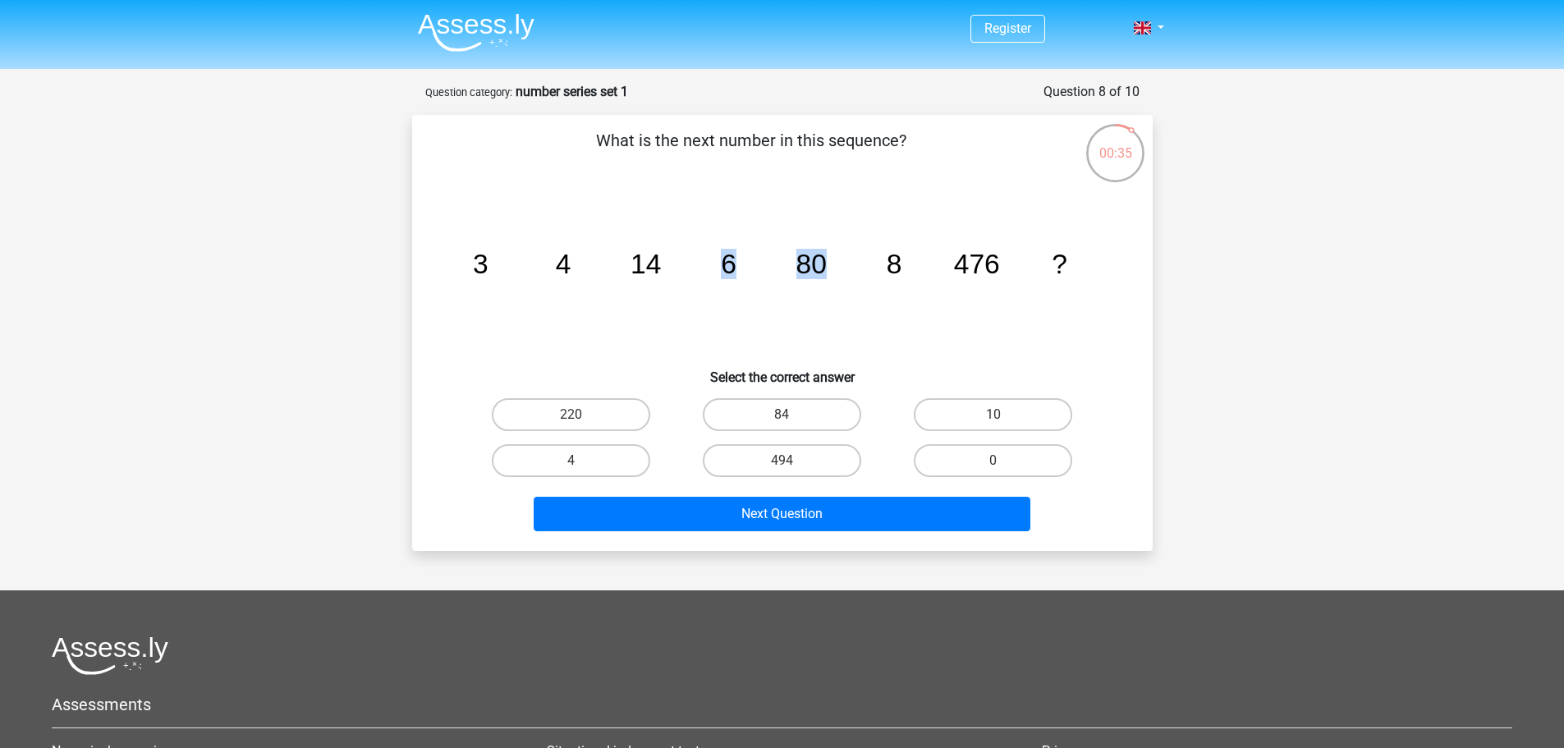
click at [847, 266] on icon "image/svg+xml 3 4 14 6 80 8 476 ?" at bounding box center [782, 273] width 662 height 166
click at [545, 261] on icon "image/svg+xml 3 4 14 6 80 8 476 ?" at bounding box center [782, 273] width 662 height 166
click at [488, 262] on tspan "14" at bounding box center [480, 264] width 16 height 30
click at [736, 272] on icon "image/svg+xml 3 4 14 6 80 8 476 ?" at bounding box center [782, 273] width 662 height 166
click at [966, 409] on label "10" at bounding box center [993, 414] width 158 height 33
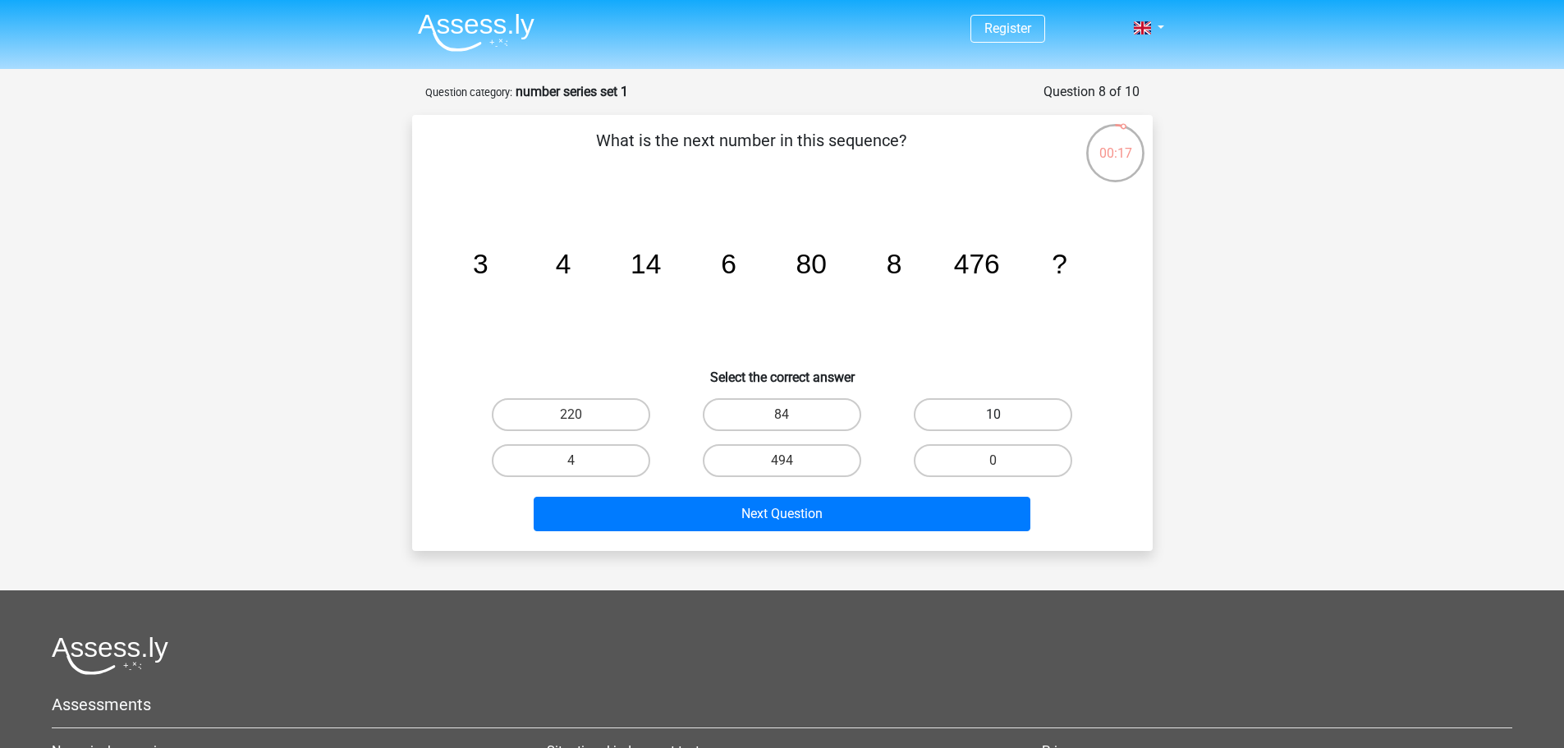
click at [993, 415] on input "10" at bounding box center [998, 420] width 11 height 11
radio input "true"
click at [933, 494] on div "Next Question" at bounding box center [782, 510] width 688 height 54
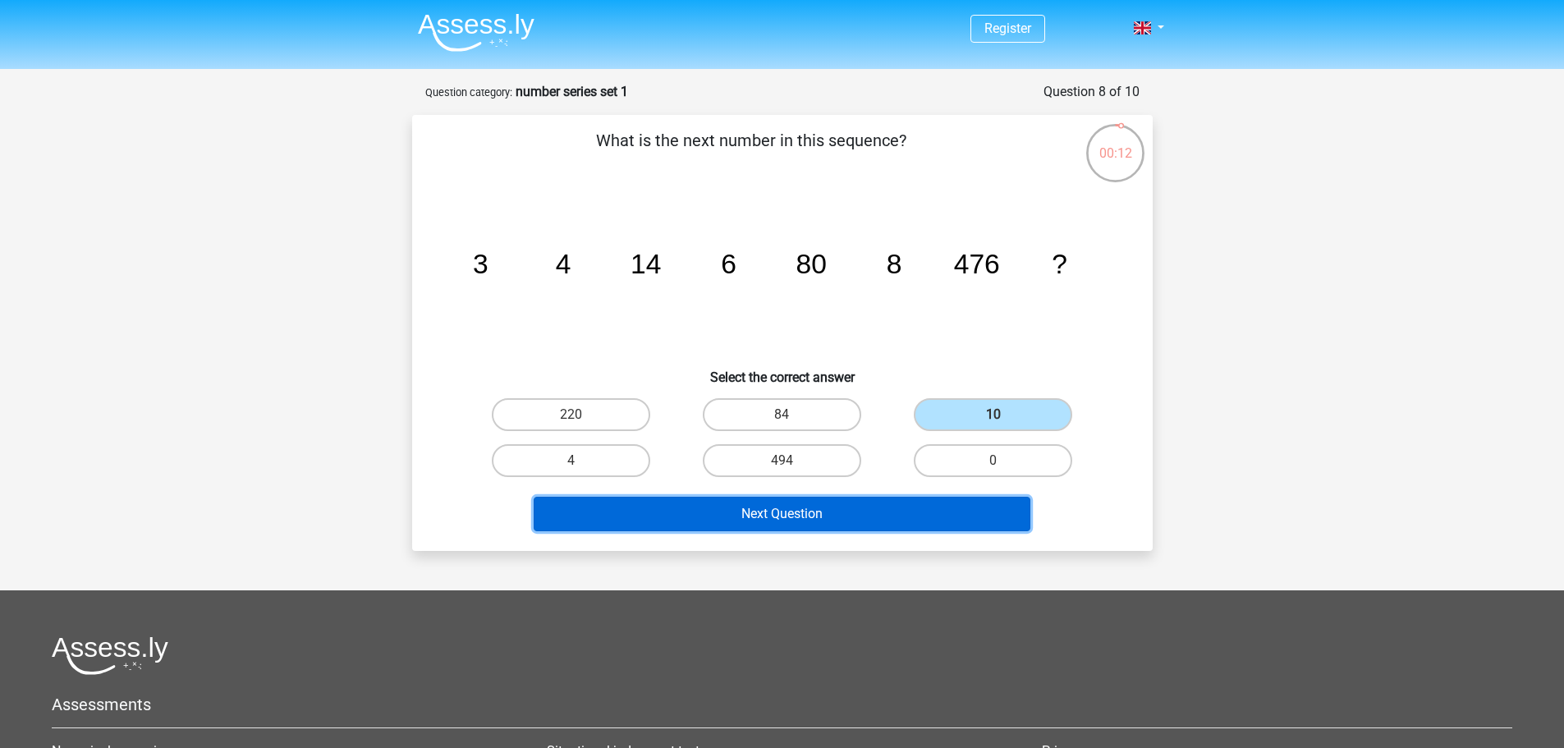
click at [925, 512] on button "Next Question" at bounding box center [782, 514] width 497 height 34
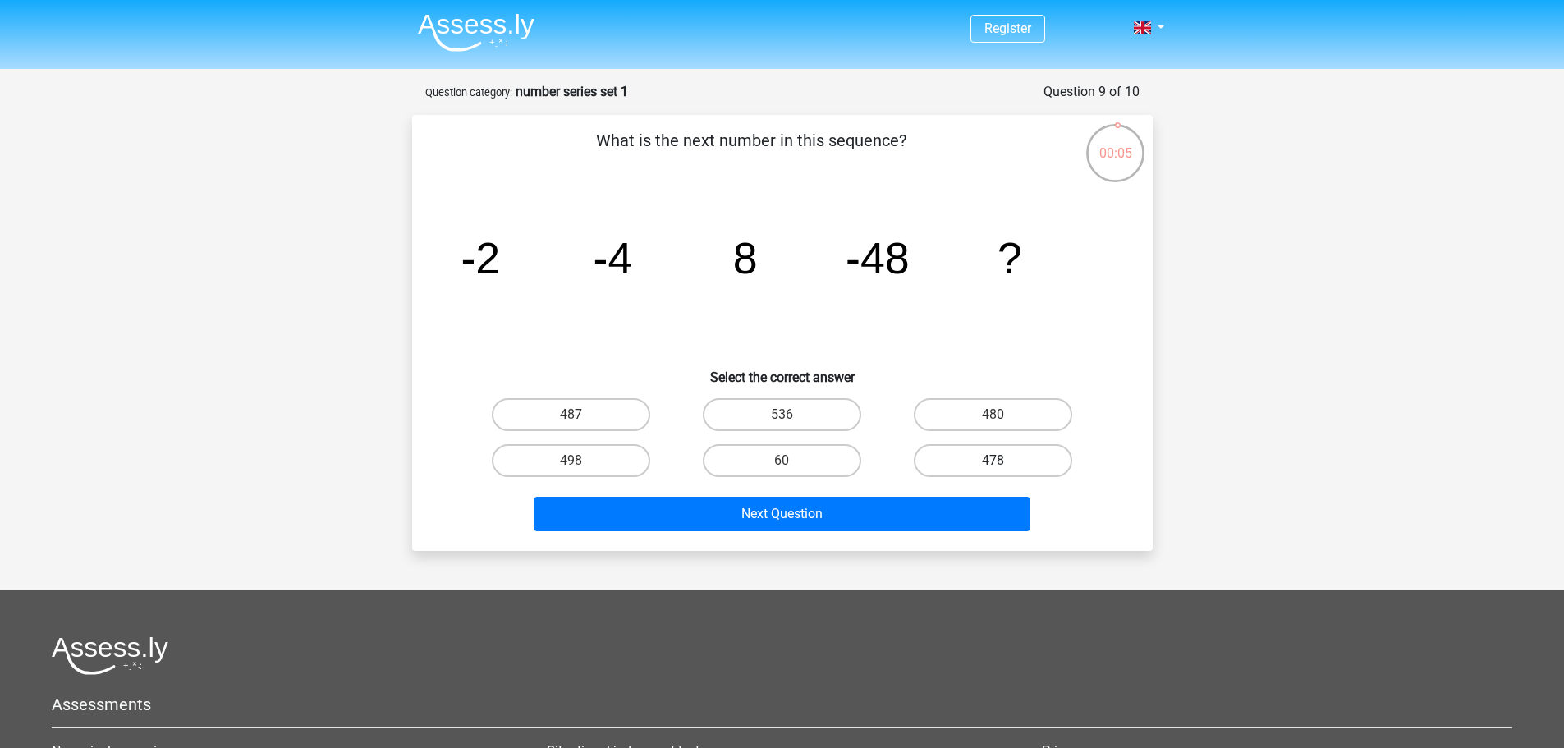
click at [1000, 453] on label "478" at bounding box center [993, 460] width 158 height 33
click at [1000, 460] on input "478" at bounding box center [998, 465] width 11 height 11
radio input "true"
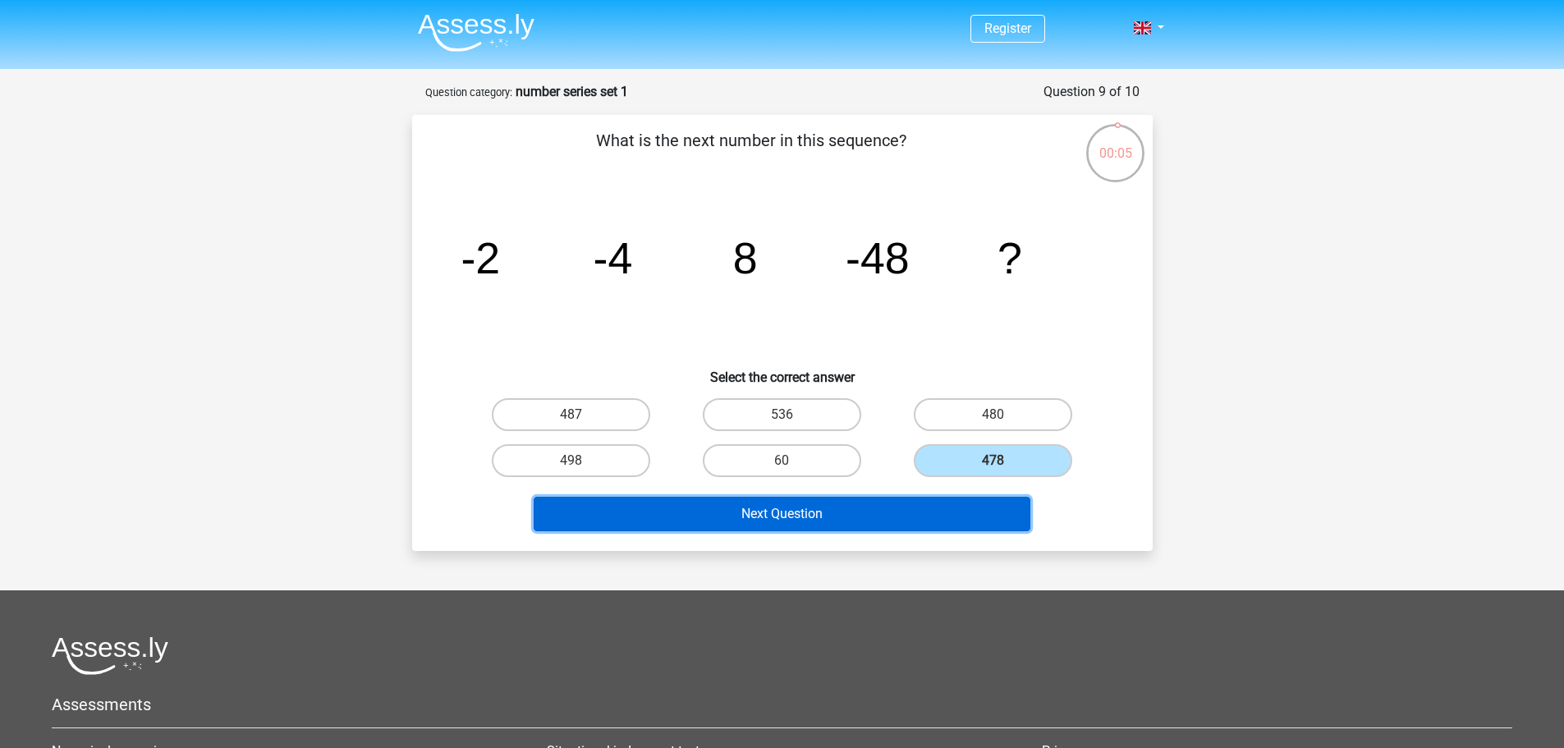
click at [946, 508] on button "Next Question" at bounding box center [782, 514] width 497 height 34
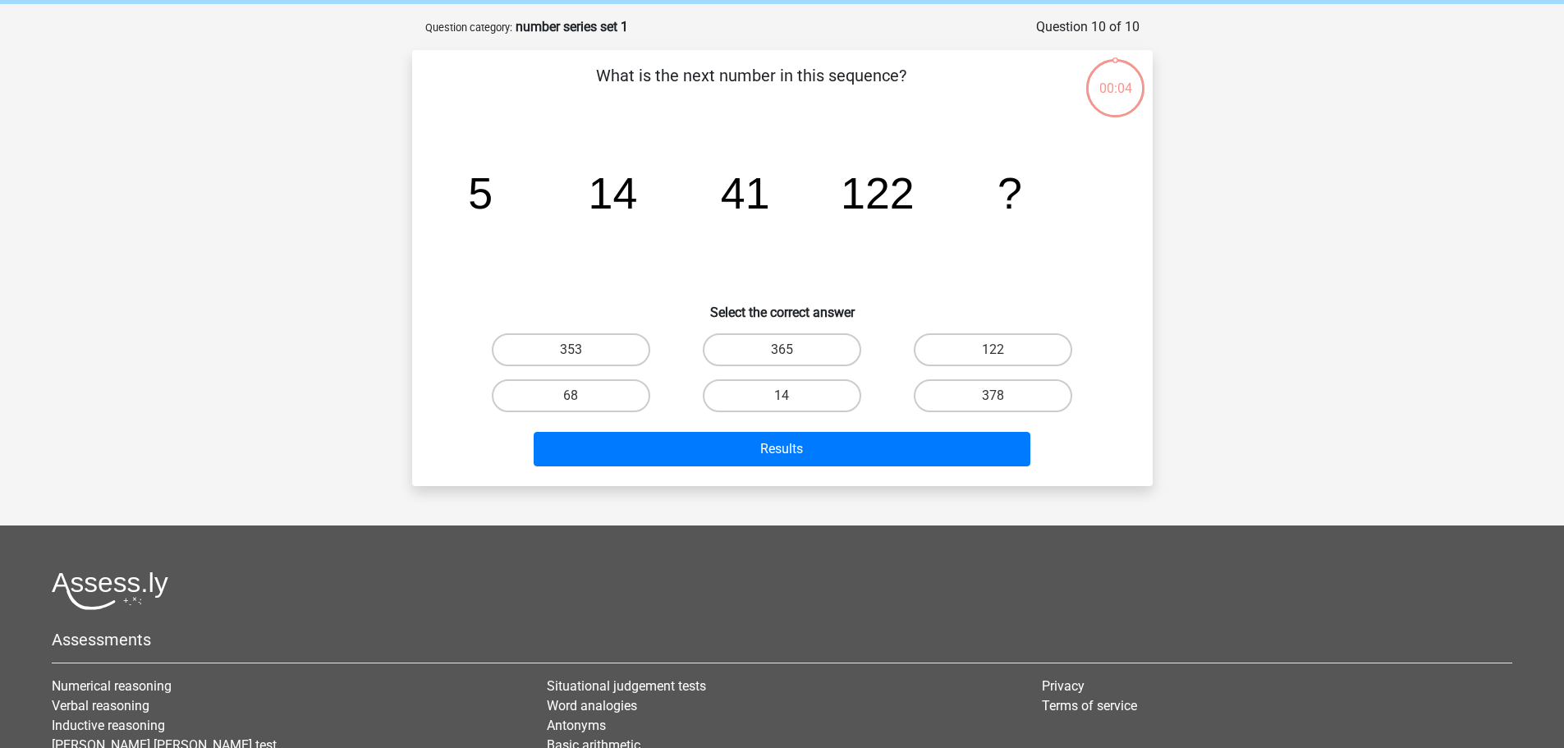
scroll to position [82, 0]
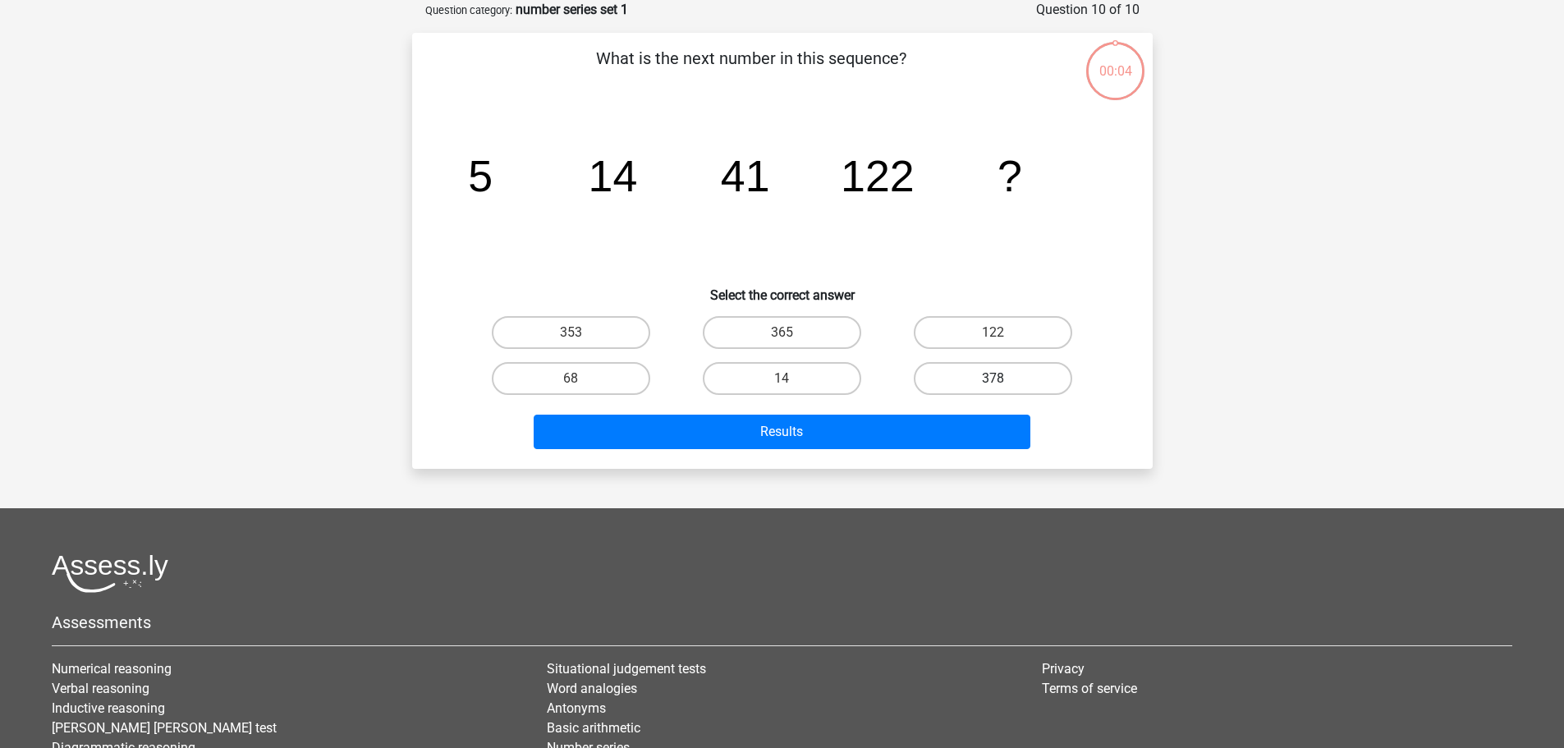
click at [983, 385] on label "378" at bounding box center [993, 378] width 158 height 33
click at [993, 385] on input "378" at bounding box center [998, 383] width 11 height 11
radio input "true"
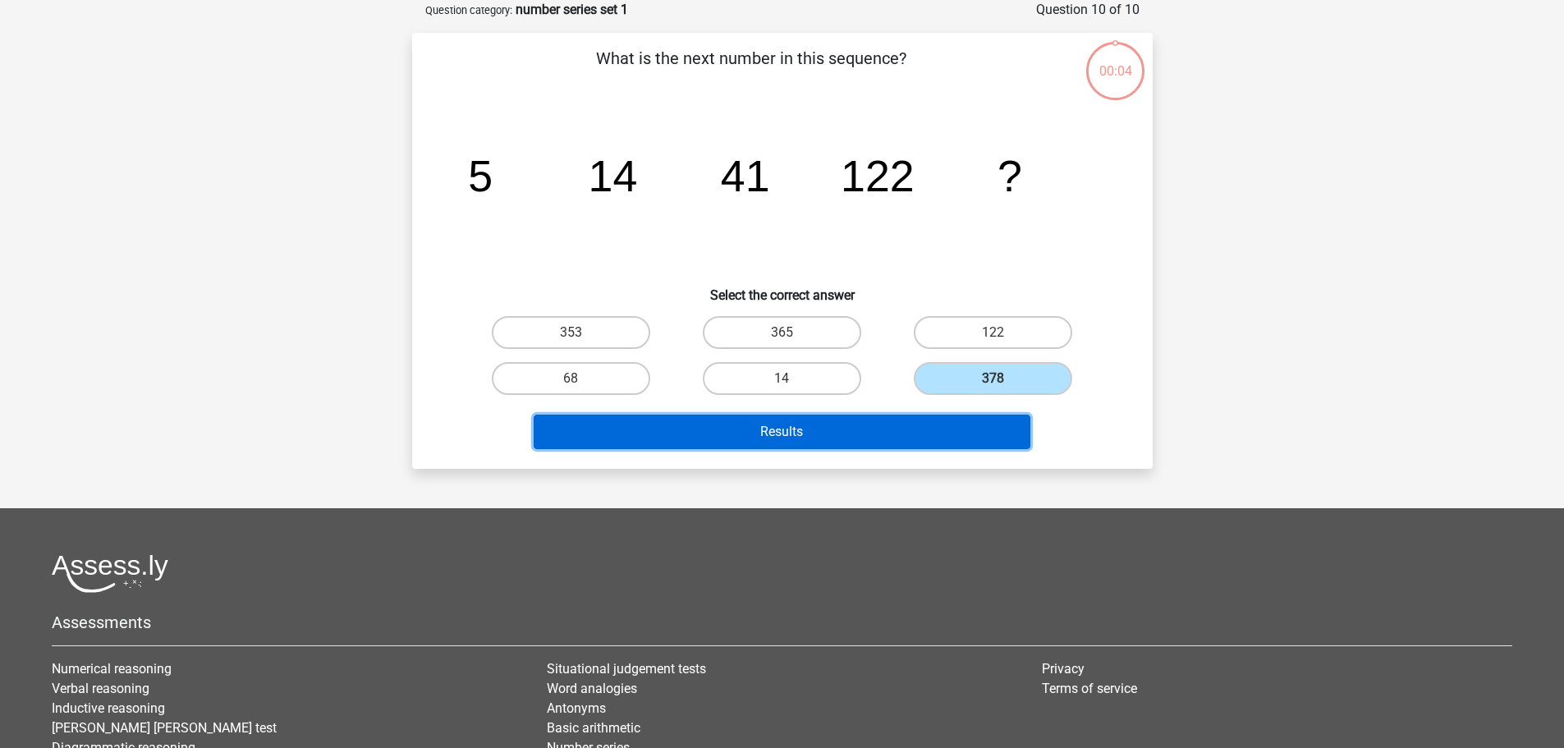
click at [957, 424] on button "Results" at bounding box center [782, 432] width 497 height 34
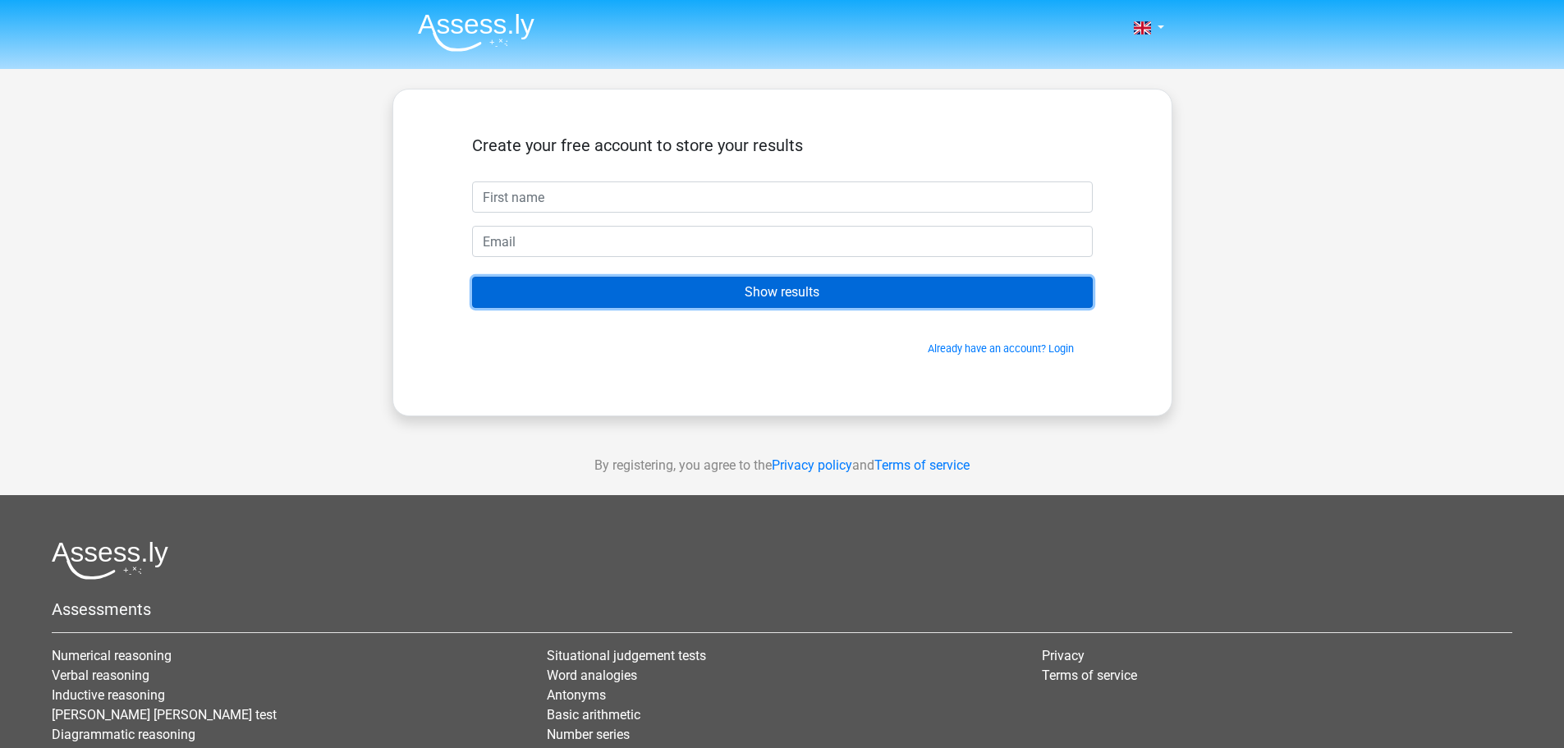
click at [698, 279] on input "Show results" at bounding box center [782, 292] width 621 height 31
